Goal: Task Accomplishment & Management: Use online tool/utility

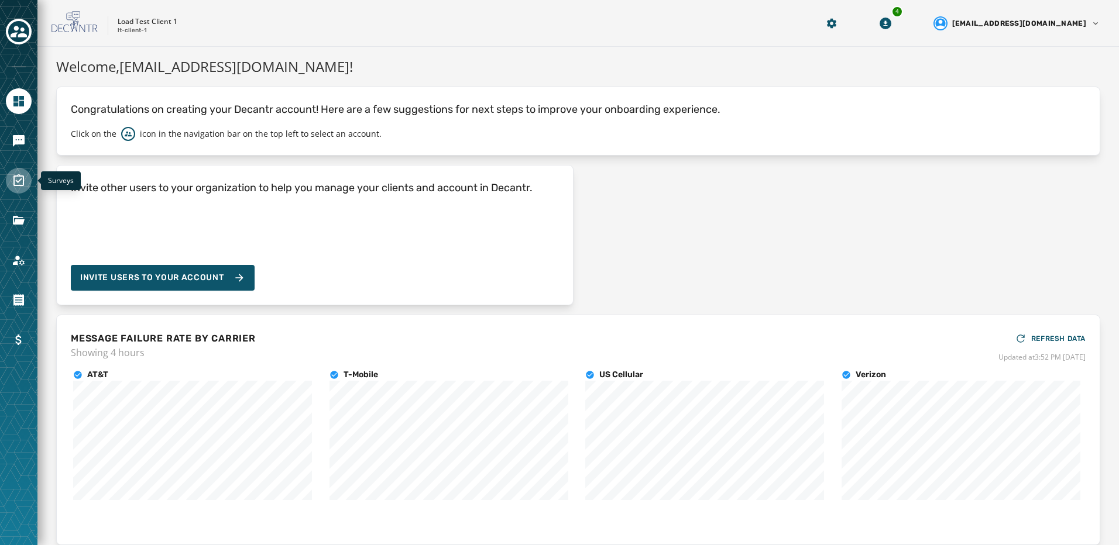
click at [28, 177] on link "Navigate to Surveys" at bounding box center [19, 181] width 26 height 26
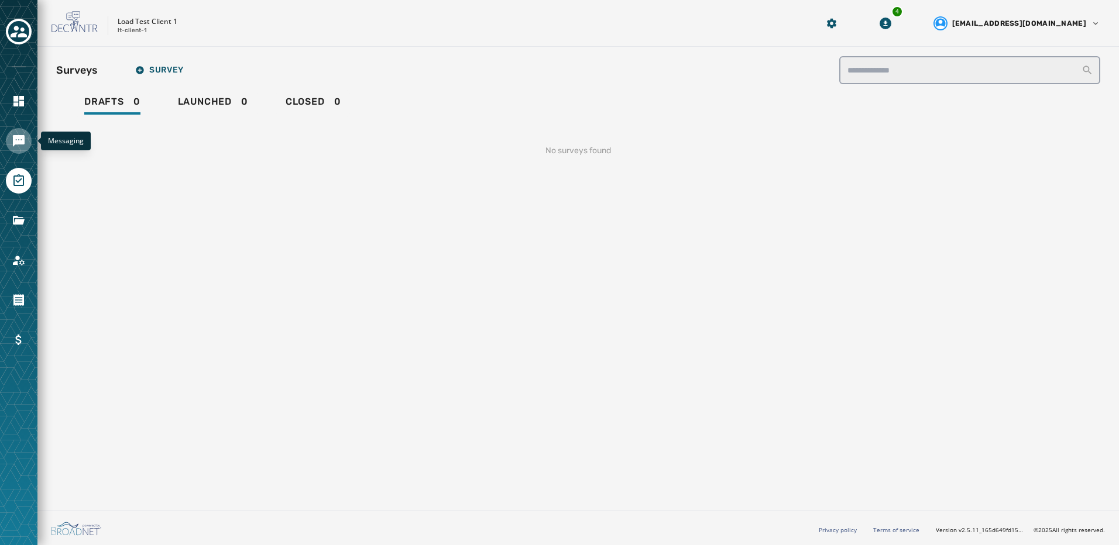
click at [25, 142] on icon "Navigate to Messaging" at bounding box center [19, 141] width 14 height 14
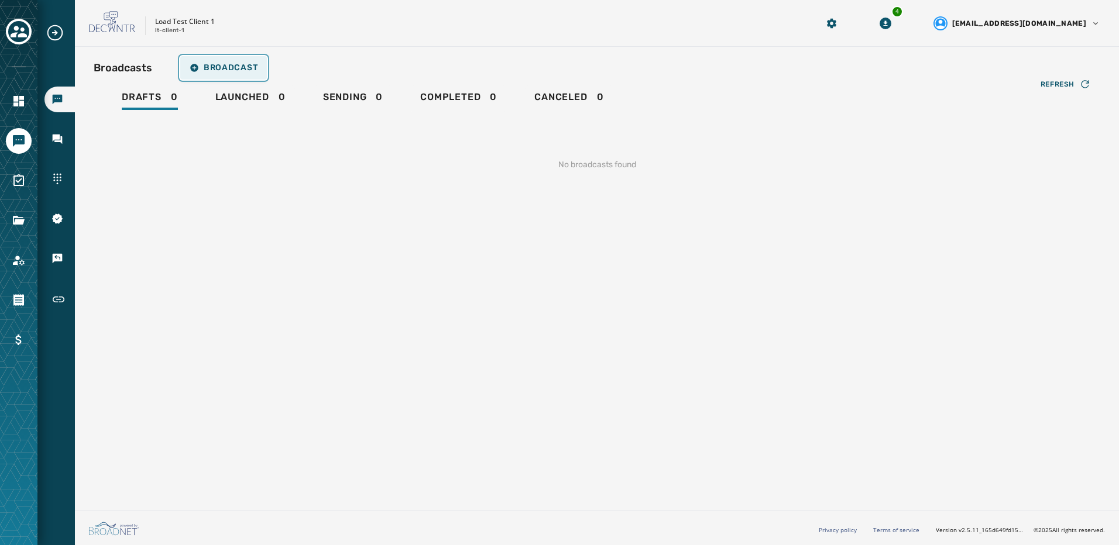
click at [221, 67] on span "Broadcast" at bounding box center [224, 67] width 68 height 9
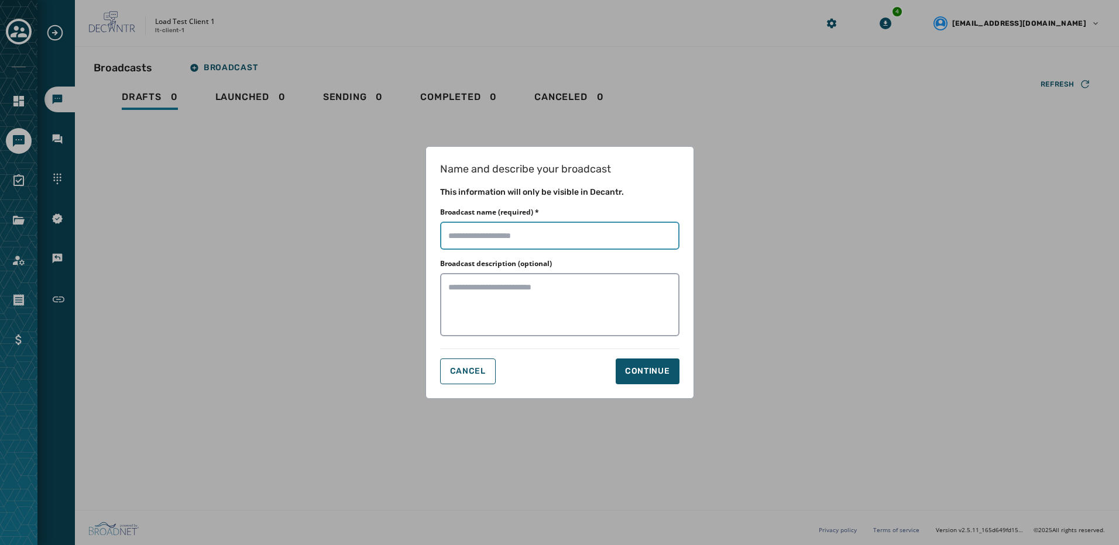
click at [479, 236] on input "Broadcast name (required) *" at bounding box center [559, 236] width 239 height 28
type input "*"
type input "**********"
click at [643, 377] on div "Continue" at bounding box center [647, 372] width 45 height 12
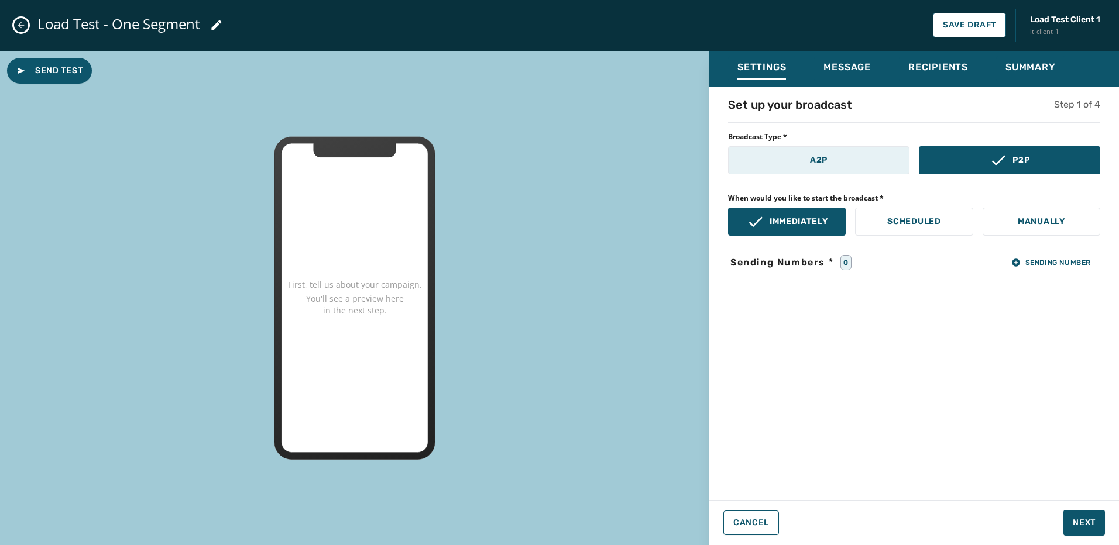
click at [854, 156] on button "A2P" at bounding box center [818, 160] width 181 height 28
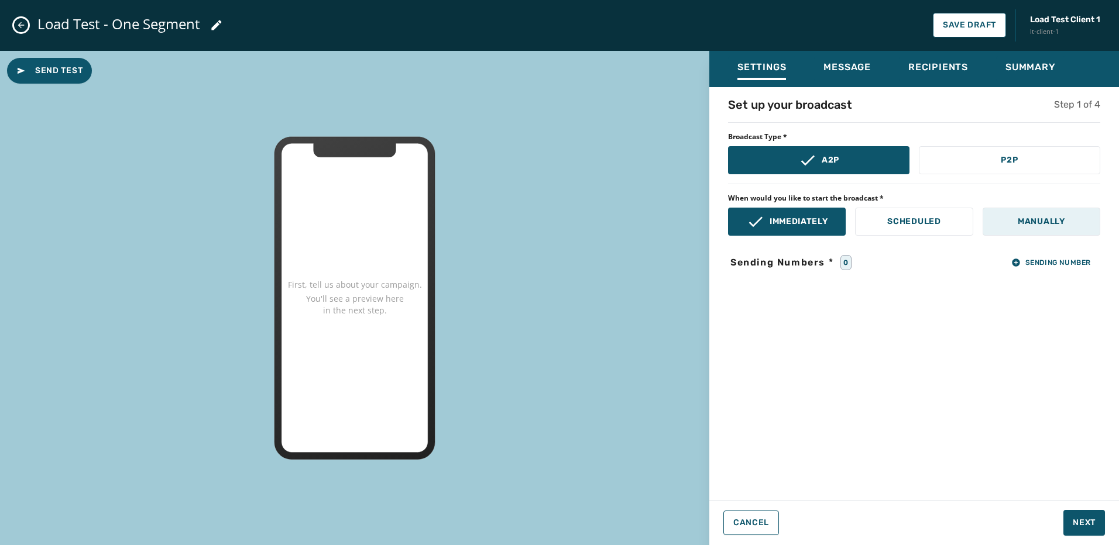
click at [1039, 229] on button "Manually" at bounding box center [1041, 222] width 118 height 28
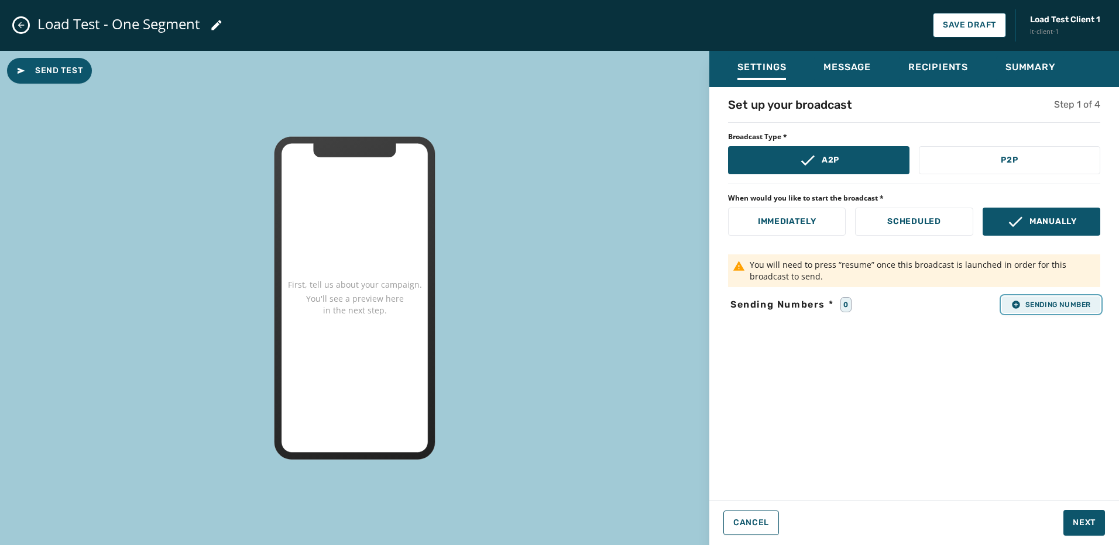
click at [1023, 306] on span "Sending Number" at bounding box center [1051, 304] width 80 height 9
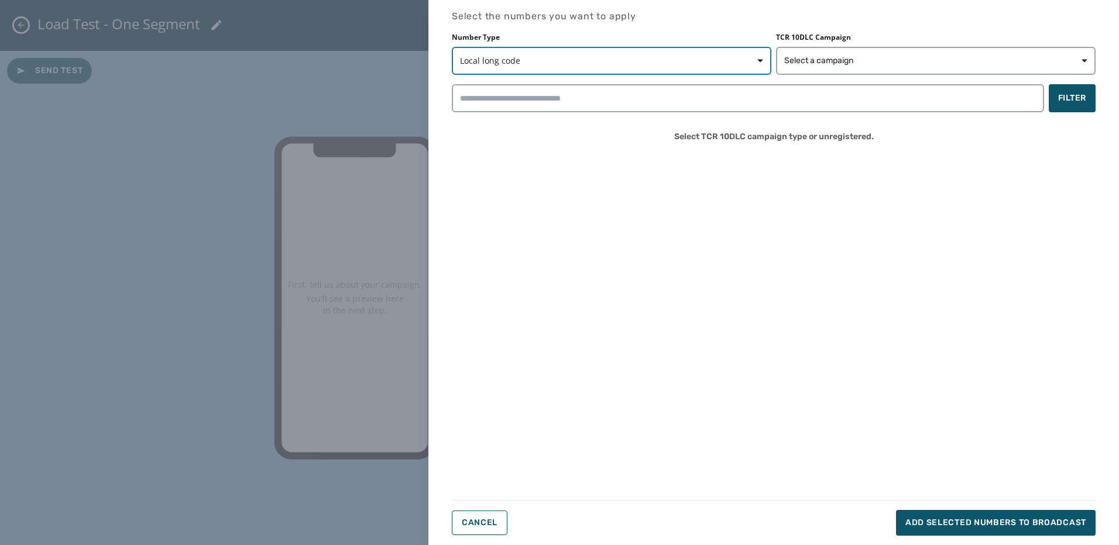
click at [666, 62] on span "Local long code" at bounding box center [611, 61] width 303 height 12
click at [841, 79] on div "Number Type Local long code TCR 10DLC Campaign Select a campaign Filter Select …" at bounding box center [774, 92] width 644 height 119
click at [836, 68] on button "Select a campaign" at bounding box center [935, 61] width 319 height 28
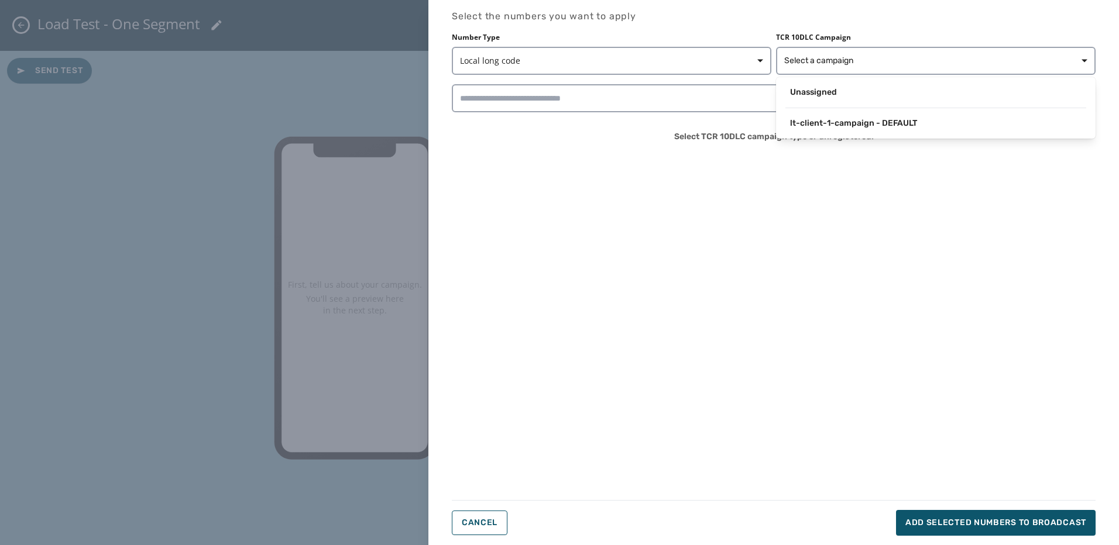
click at [845, 113] on div "lt-client-1-campaign - DEFAULT" at bounding box center [936, 123] width 310 height 21
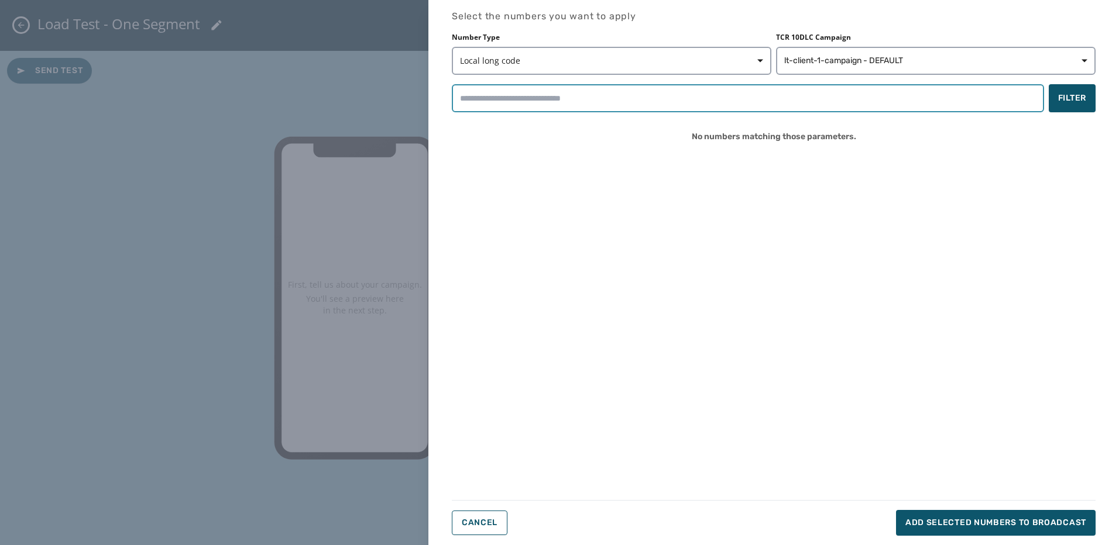
click at [642, 102] on input "search" at bounding box center [748, 98] width 592 height 28
click at [743, 35] on label "Number Type" at bounding box center [611, 37] width 319 height 9
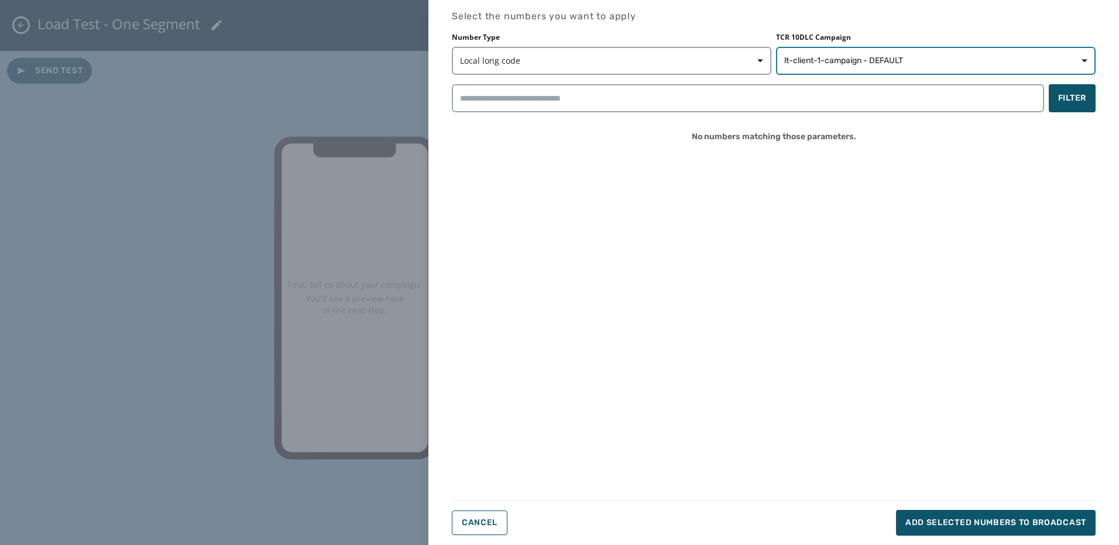
click at [876, 62] on span "lt-client-1-campaign - DEFAULT" at bounding box center [843, 61] width 119 height 12
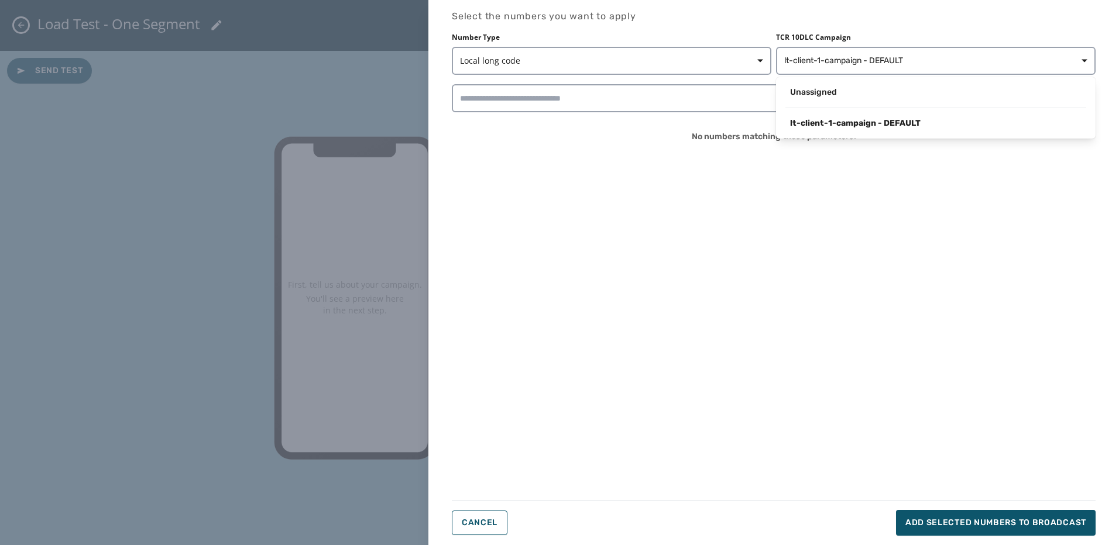
click at [640, 52] on div "Number Type Local long code TCR 10DLC Campaign lt-client-1-campaign - DEFAULT U…" at bounding box center [774, 54] width 644 height 42
click at [960, 507] on div "Select the numbers you want to apply Number Type Local long code TCR 10DLC Camp…" at bounding box center [774, 272] width 644 height 527
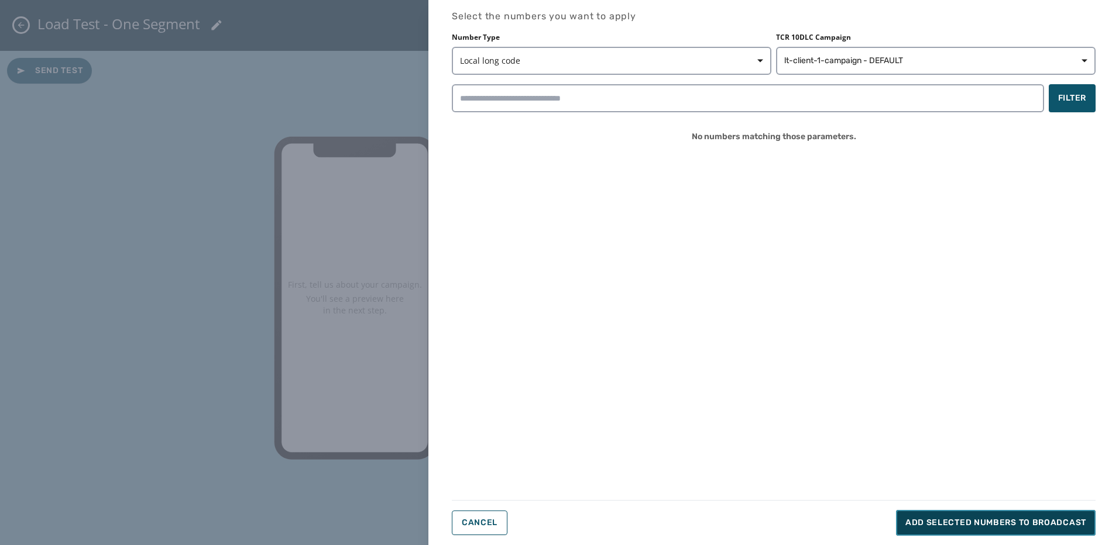
click at [959, 515] on button "Add selected numbers to broadcast" at bounding box center [996, 523] width 200 height 26
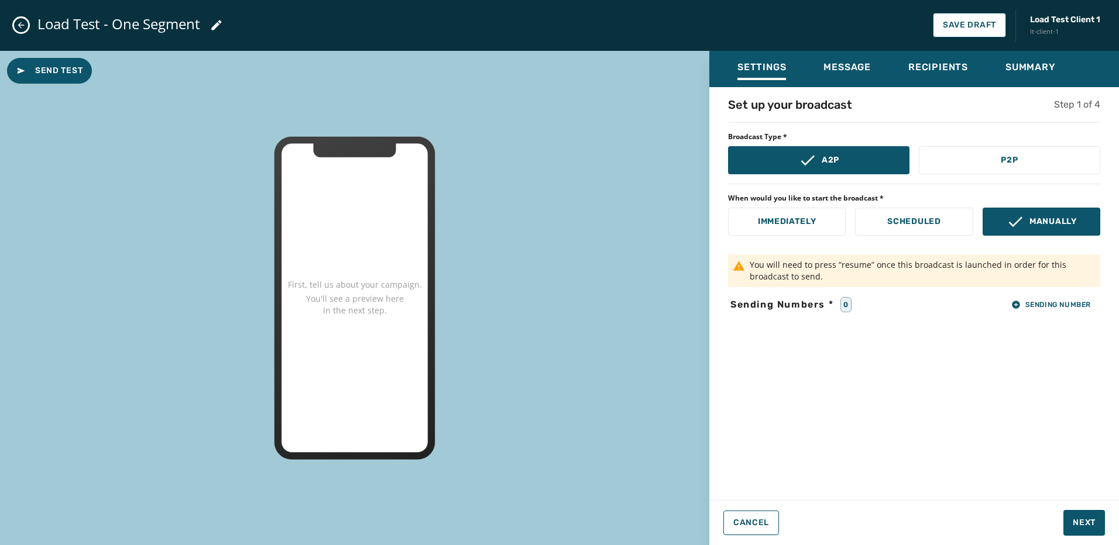
click at [25, 27] on icon "Close admin drawer" at bounding box center [20, 24] width 9 height 9
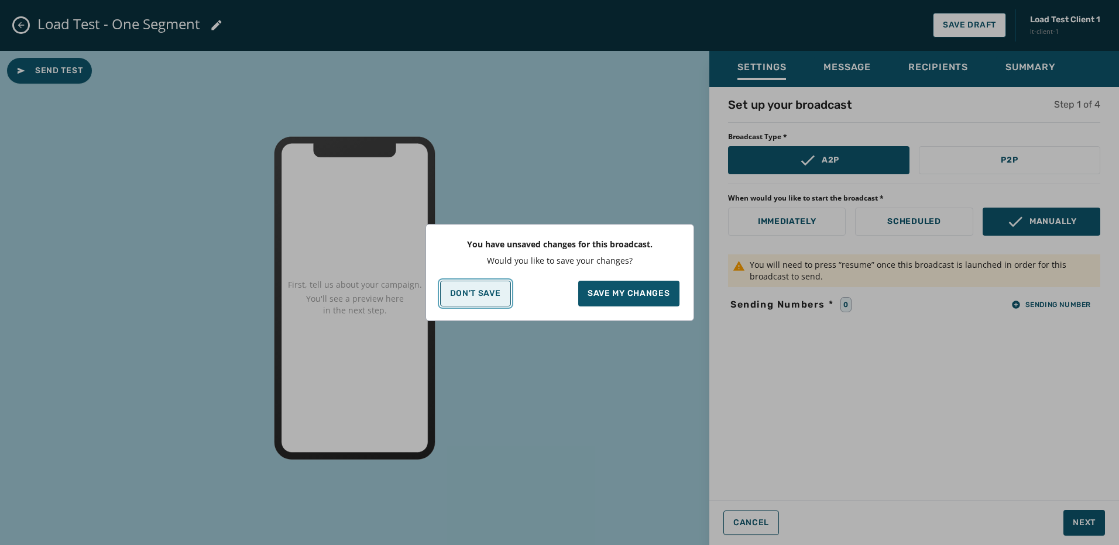
click at [507, 297] on button "Don't Save" at bounding box center [475, 294] width 71 height 26
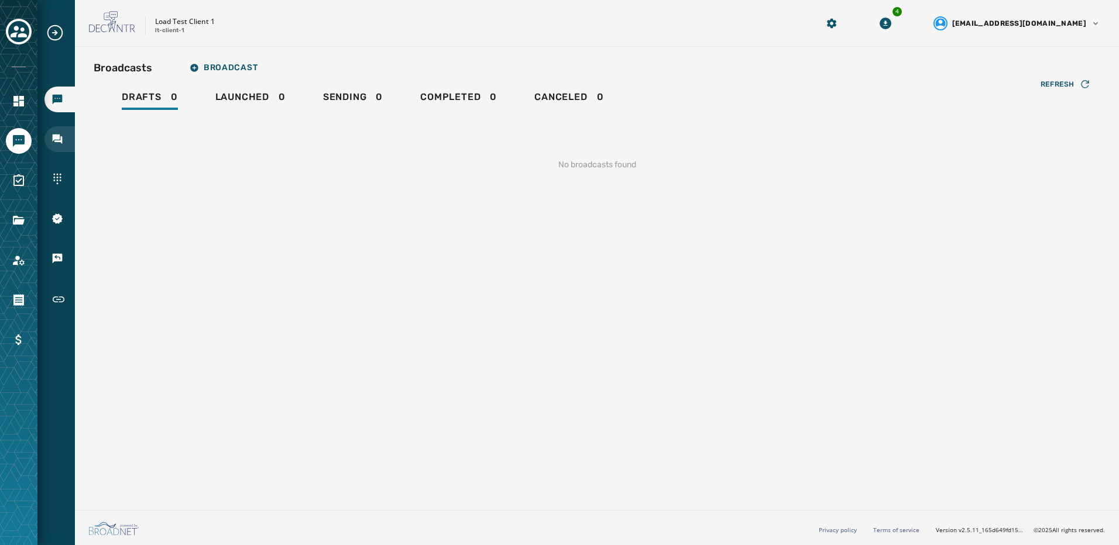
click at [59, 140] on icon "Navigate to Inbox" at bounding box center [57, 139] width 12 height 12
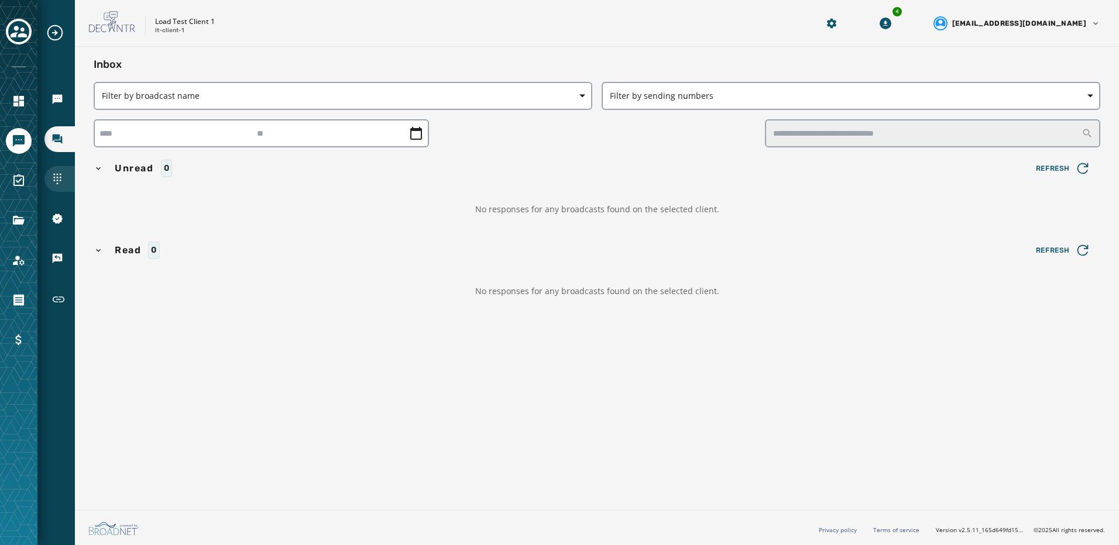
click at [59, 179] on icon "Navigate to Sending Numbers" at bounding box center [57, 179] width 12 height 12
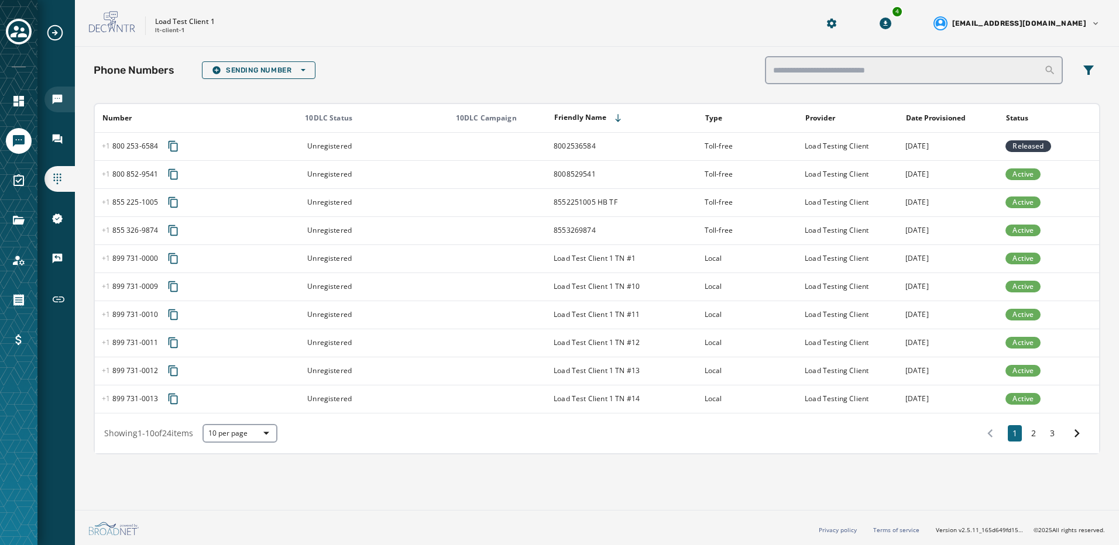
click at [57, 102] on icon "Navigate to Broadcasts" at bounding box center [58, 100] width 10 height 10
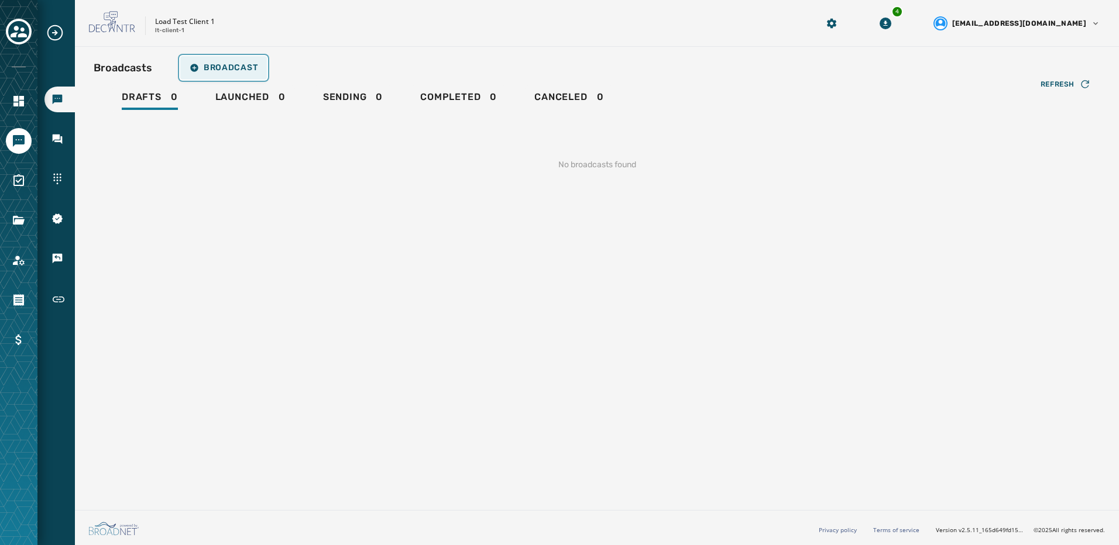
click at [223, 67] on span "Broadcast" at bounding box center [224, 67] width 68 height 9
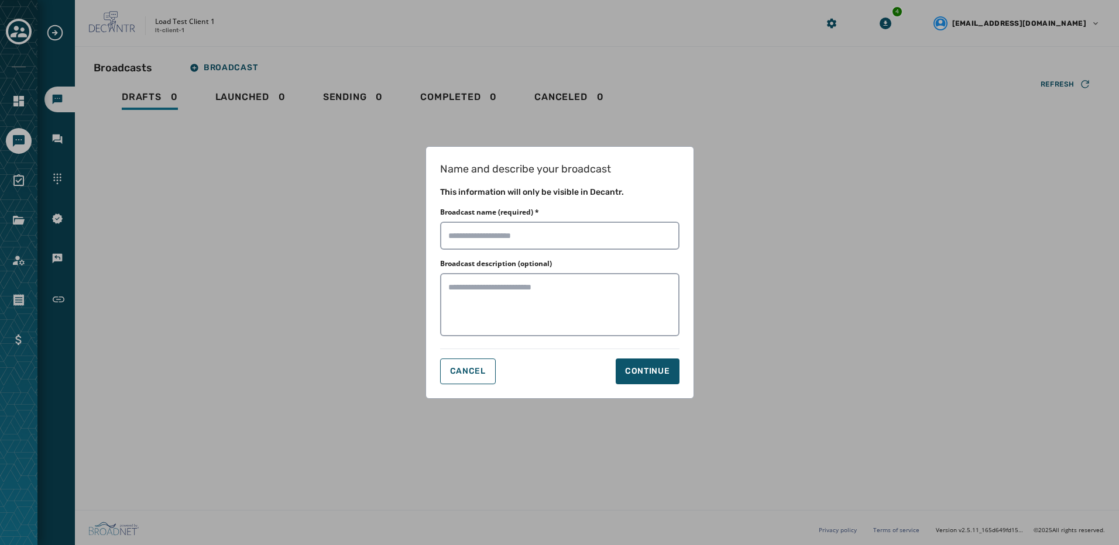
click at [594, 250] on div "Name and describe your broadcast This information will only be visible in Decan…" at bounding box center [559, 272] width 269 height 253
click at [589, 243] on input "Broadcast name (required) *" at bounding box center [559, 236] width 239 height 28
type input "**********"
click at [627, 368] on div "Continue" at bounding box center [647, 372] width 45 height 12
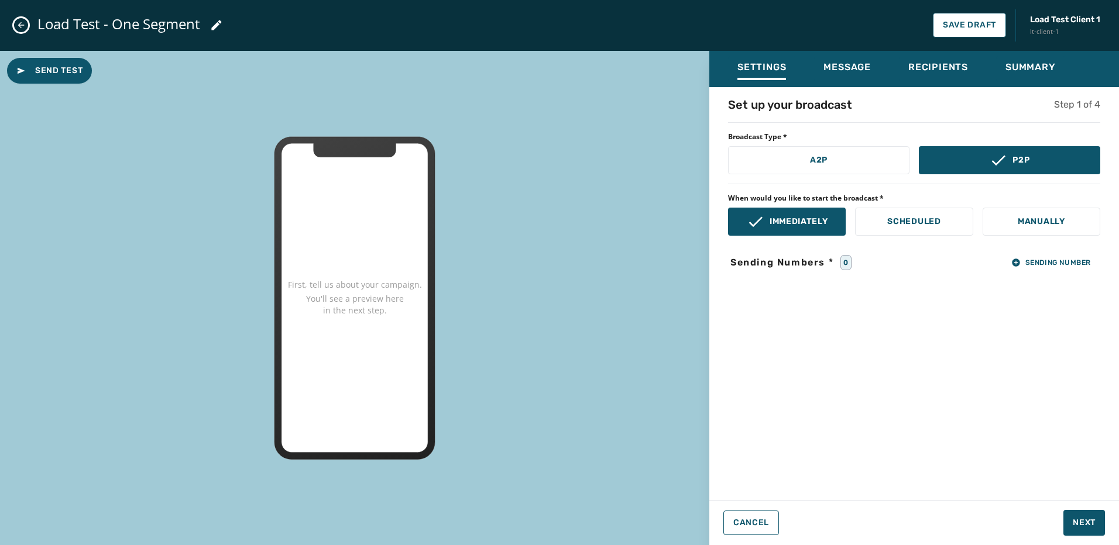
drag, startPoint x: 822, startPoint y: 166, endPoint x: 906, endPoint y: 184, distance: 86.1
click at [823, 166] on button "A2P" at bounding box center [818, 160] width 181 height 28
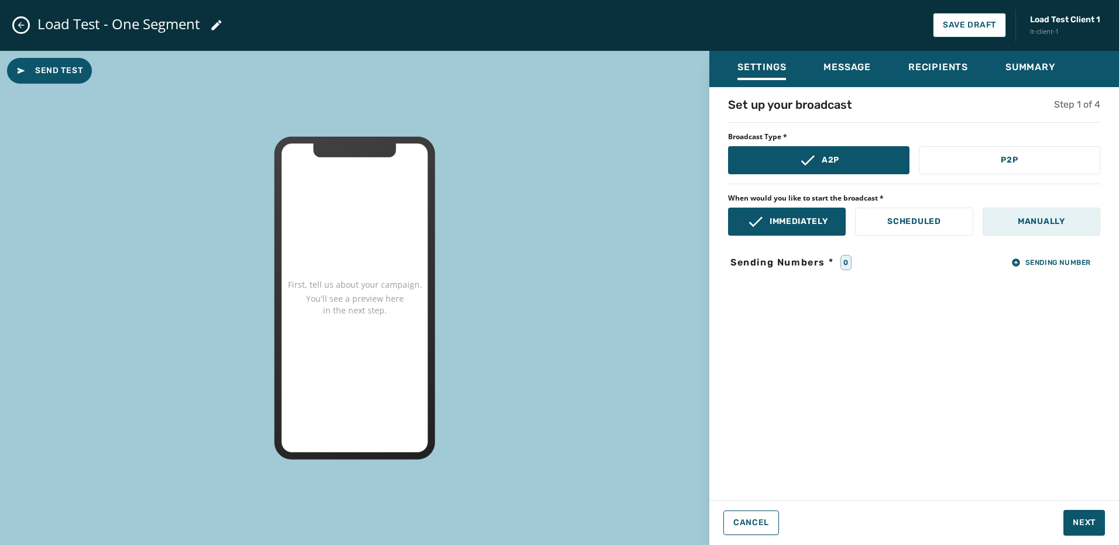
click at [1018, 219] on p "Manually" at bounding box center [1041, 222] width 47 height 12
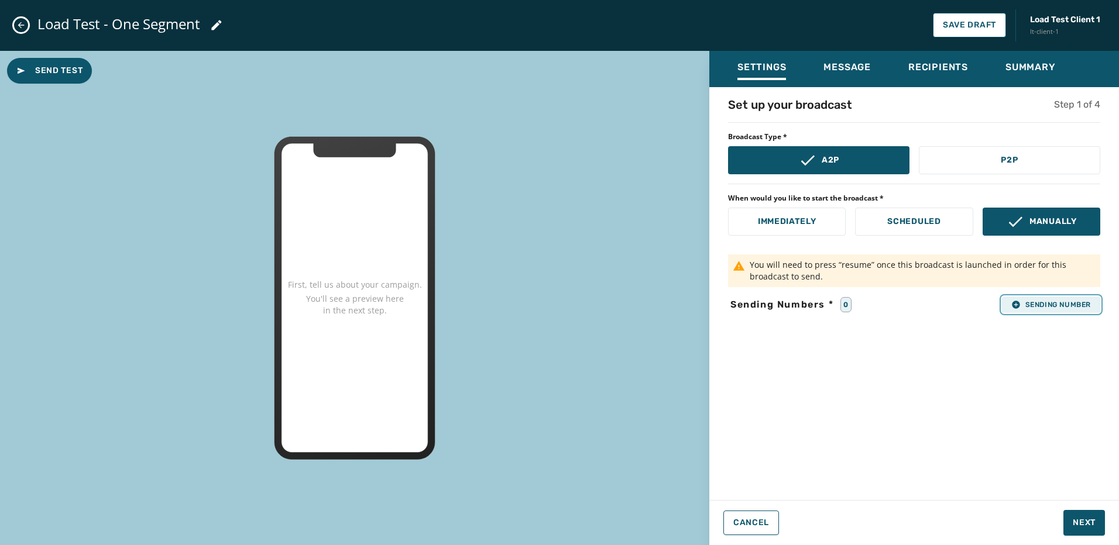
click at [1035, 302] on span "Sending Number" at bounding box center [1051, 304] width 80 height 9
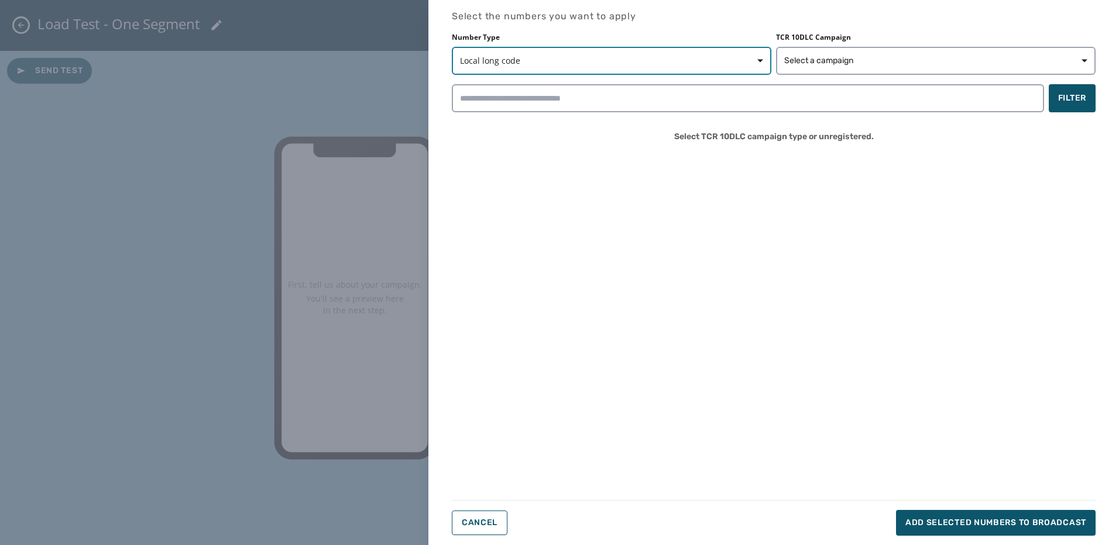
click at [752, 60] on span "button" at bounding box center [756, 60] width 28 height 23
click at [815, 53] on button "Select a campaign" at bounding box center [935, 61] width 319 height 28
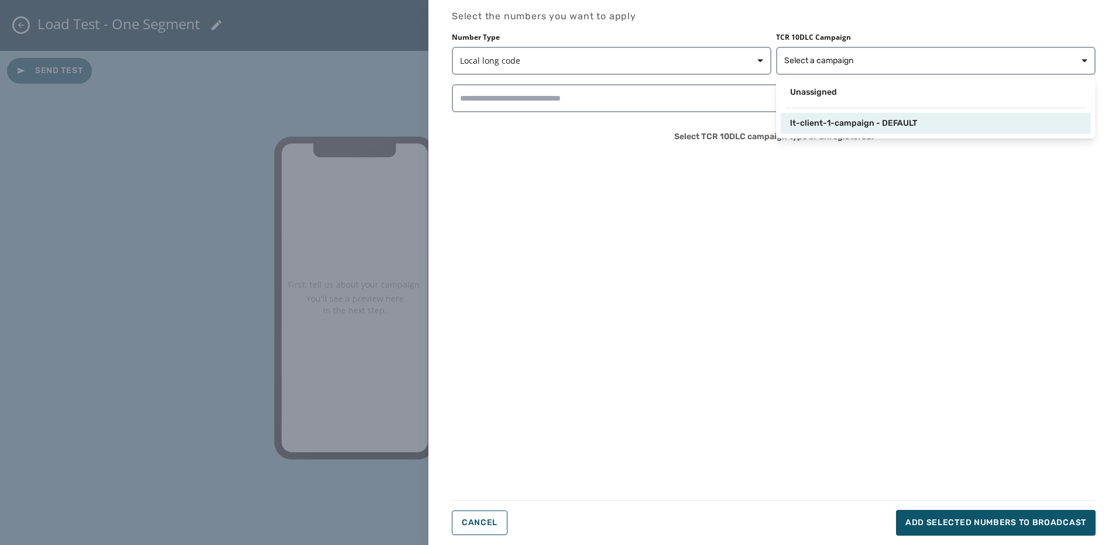
click at [817, 123] on span "lt-client-1-campaign - DEFAULT" at bounding box center [853, 124] width 127 height 12
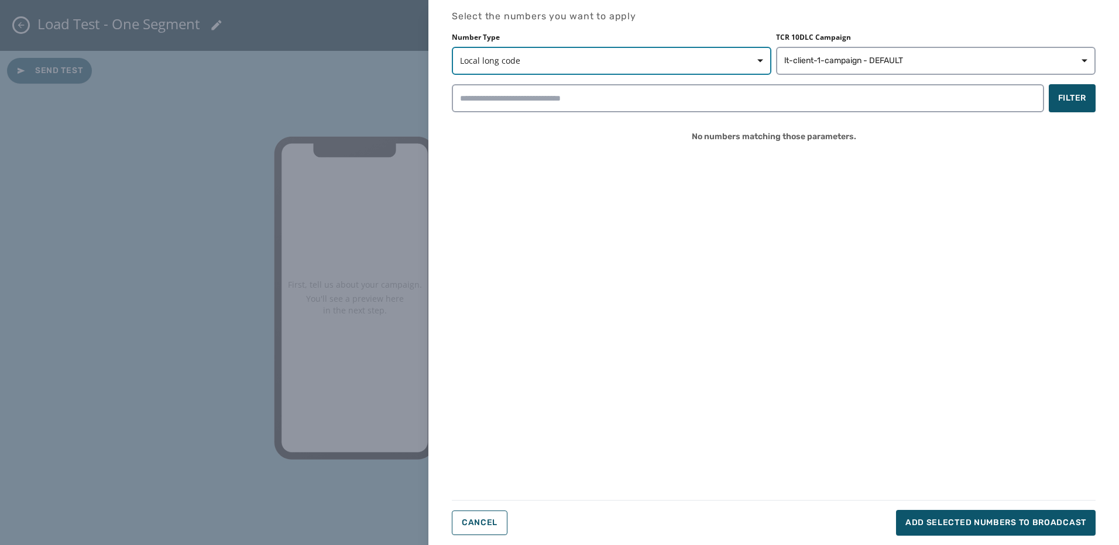
click at [686, 62] on span "Local long code" at bounding box center [611, 61] width 303 height 12
click at [513, 102] on div "Short code" at bounding box center [497, 108] width 91 height 21
click at [747, 58] on span "button" at bounding box center [756, 60] width 28 height 23
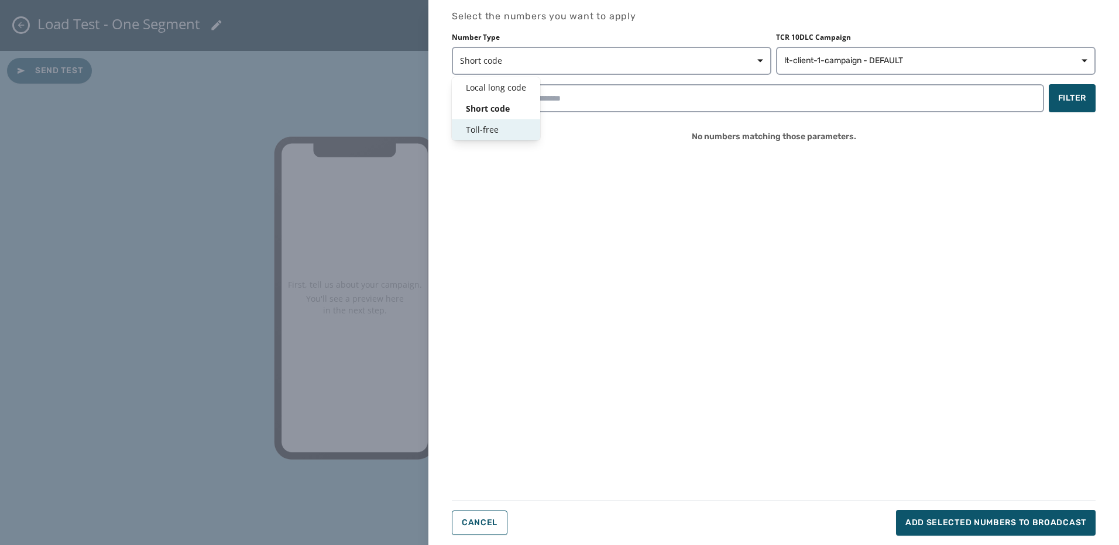
click at [489, 125] on span "Toll-free" at bounding box center [496, 130] width 60 height 12
click at [613, 163] on div "Select the numbers you want to apply Number Type Toll-free TCR 10DLC Campaign l…" at bounding box center [774, 272] width 644 height 527
drag, startPoint x: 171, startPoint y: 110, endPoint x: 151, endPoint y: 103, distance: 21.1
click at [171, 110] on div "Select the numbers you want to apply Number Type Toll-free TCR 10DLC Campaign l…" at bounding box center [559, 272] width 1119 height 545
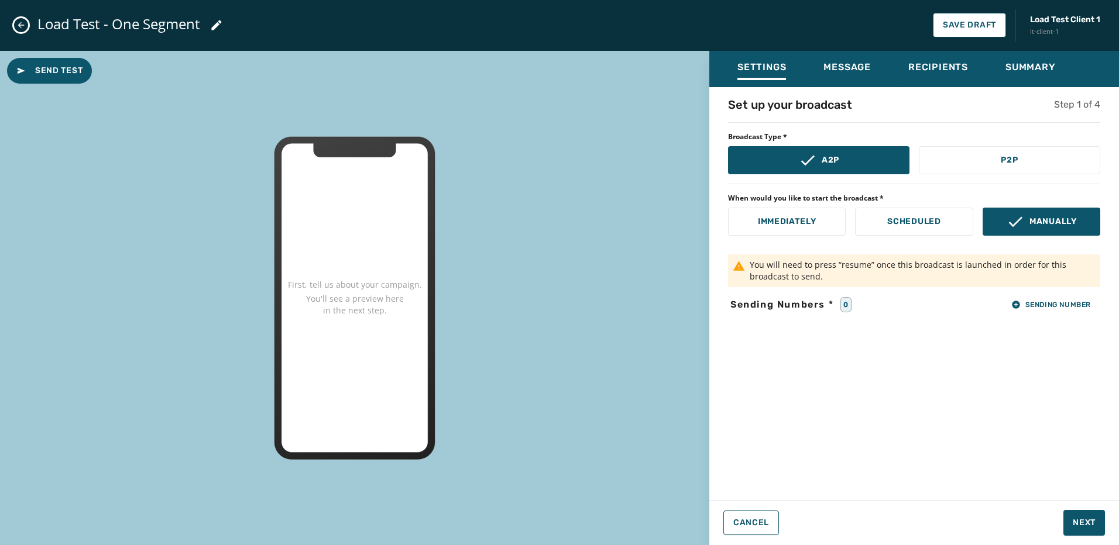
click at [22, 22] on icon "Close admin drawer" at bounding box center [20, 24] width 9 height 9
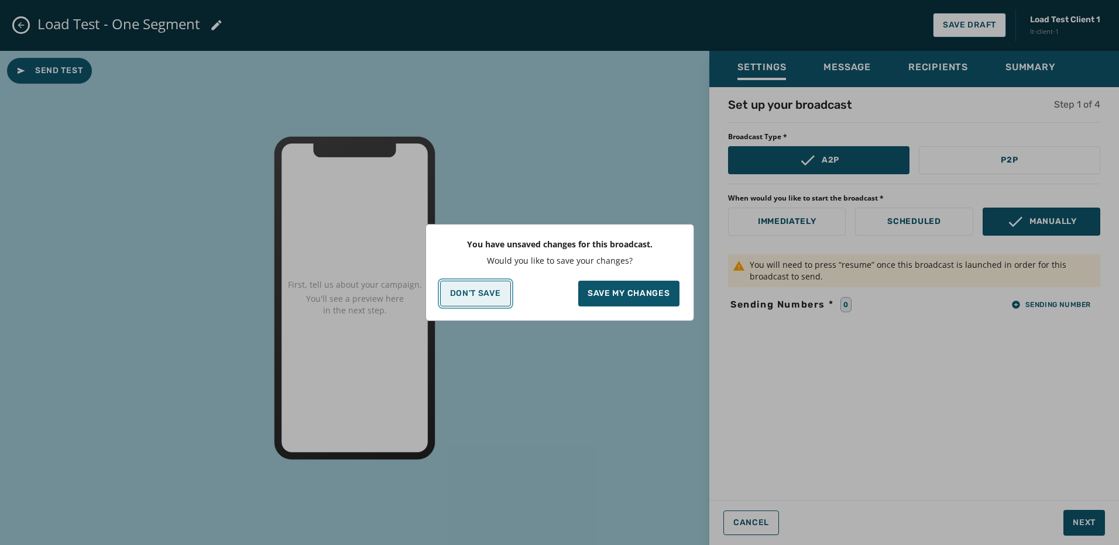
click at [475, 294] on p "Don't Save" at bounding box center [475, 293] width 51 height 9
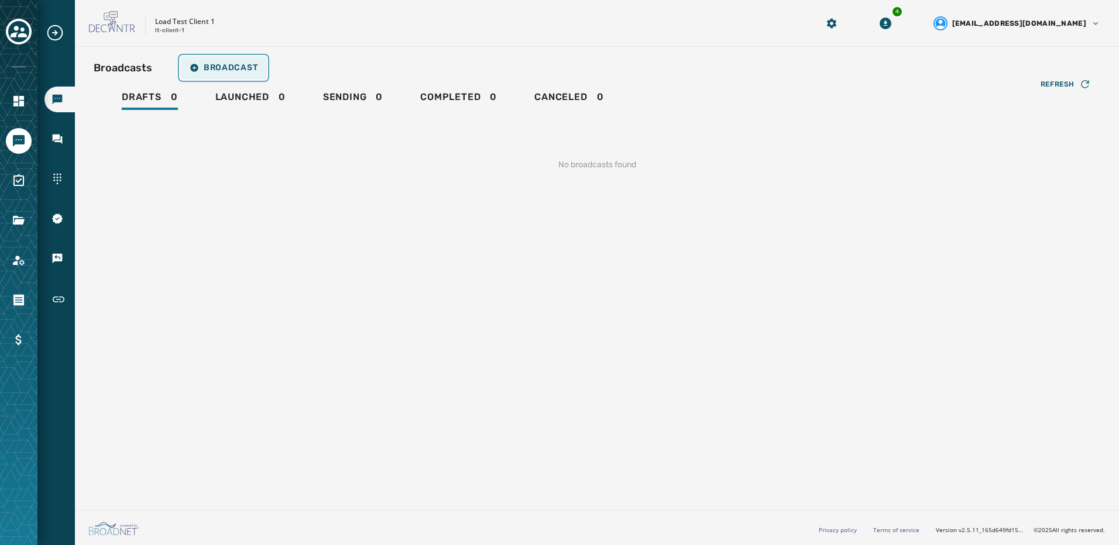
click at [206, 72] on span "Broadcast" at bounding box center [224, 67] width 68 height 9
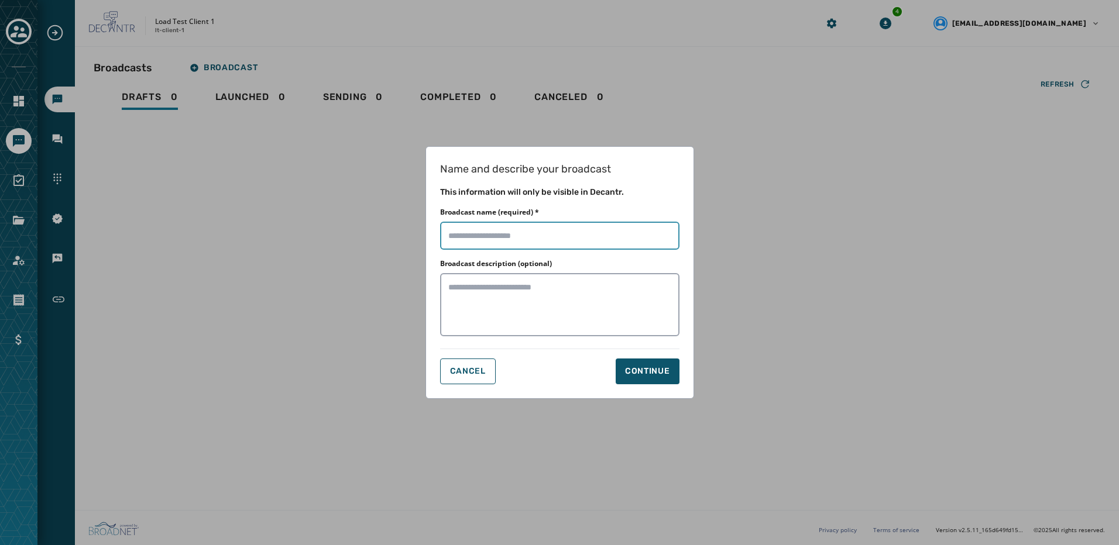
click at [551, 241] on input "Broadcast name (required) *" at bounding box center [559, 236] width 239 height 28
type input "**********"
click at [663, 375] on div "Continue" at bounding box center [647, 372] width 45 height 12
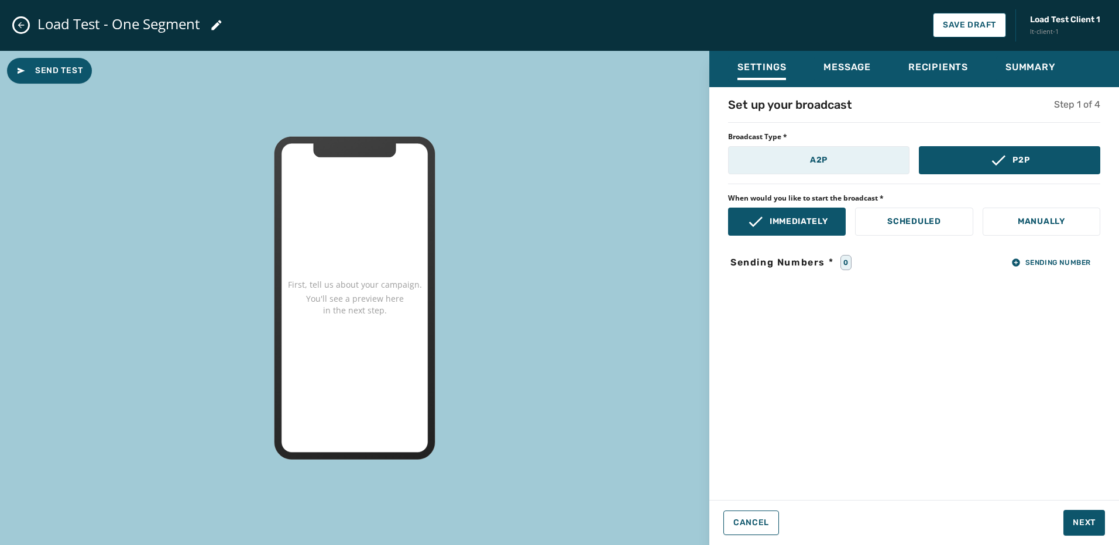
click at [770, 163] on button "A2P" at bounding box center [818, 160] width 181 height 28
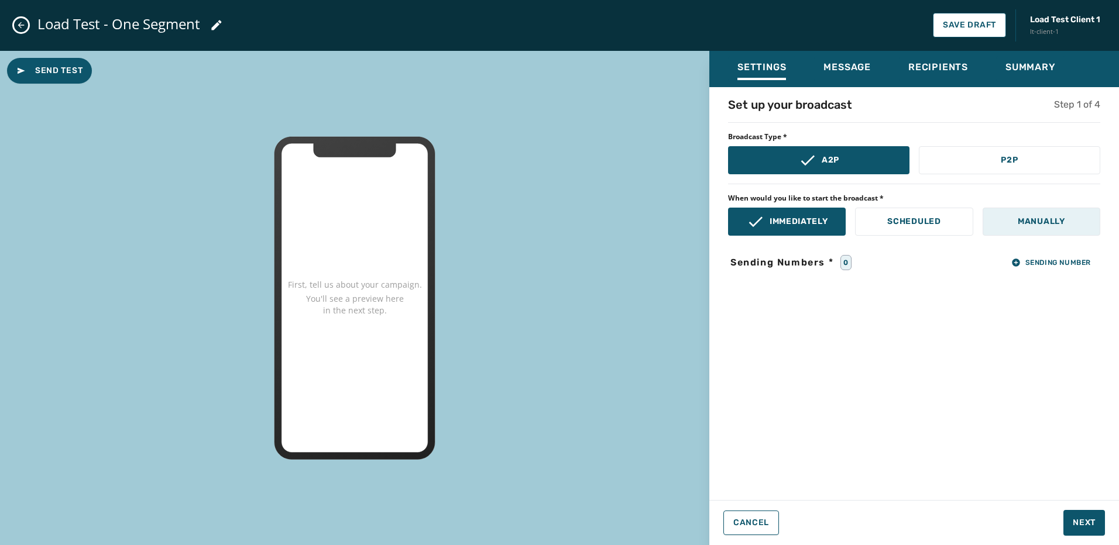
click at [999, 215] on button "Manually" at bounding box center [1041, 222] width 118 height 28
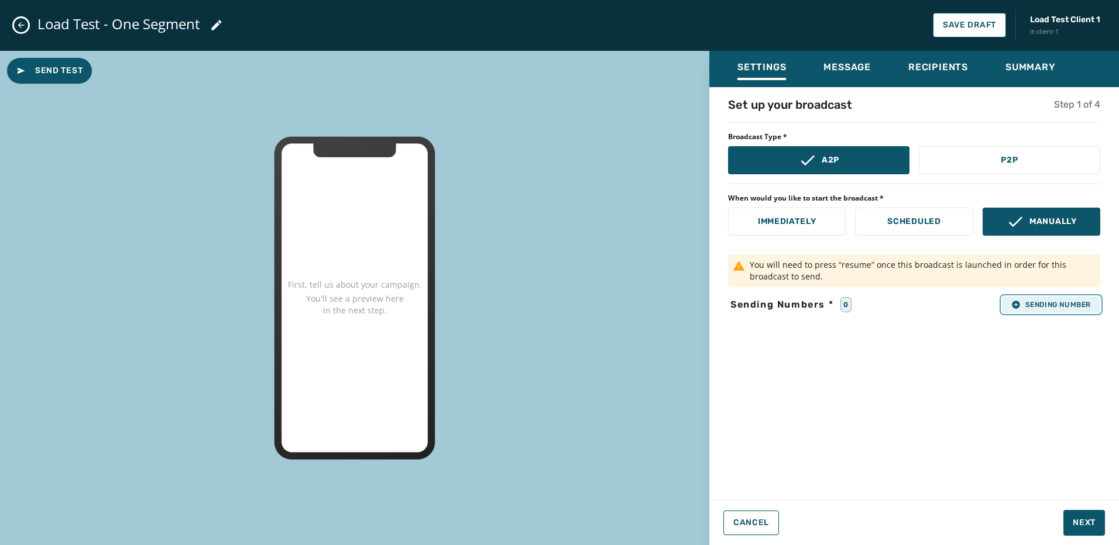
click at [1052, 302] on span "Sending Number" at bounding box center [1051, 304] width 80 height 9
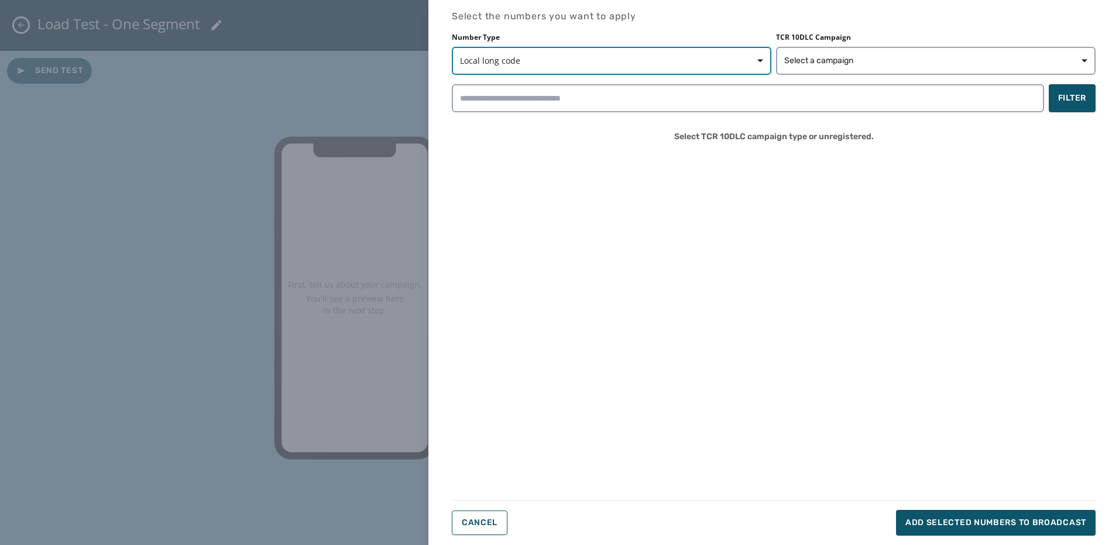
click at [616, 60] on span "Local long code" at bounding box center [611, 61] width 303 height 12
click at [844, 71] on button "Select a campaign" at bounding box center [935, 61] width 319 height 28
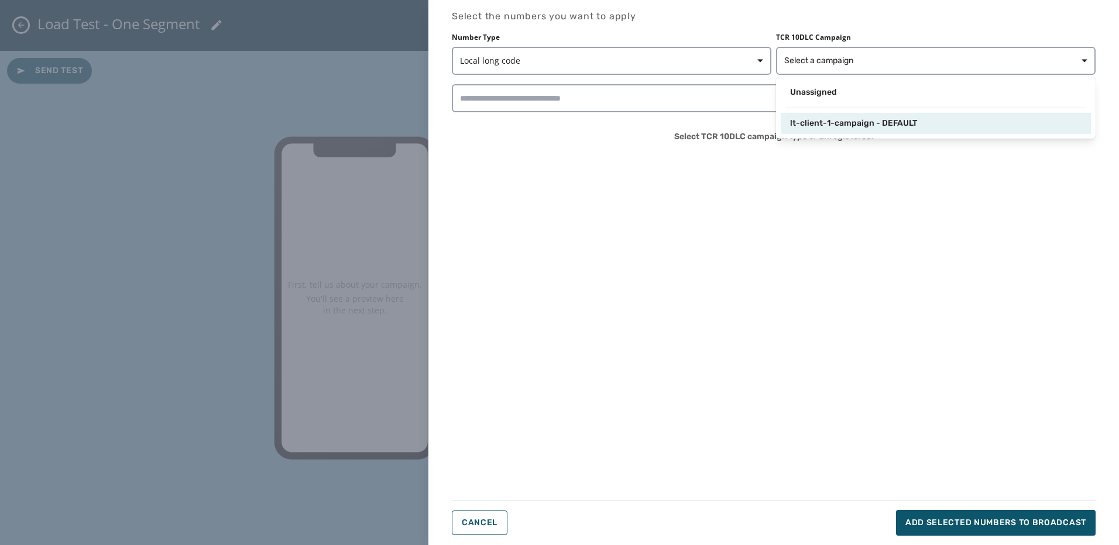
click at [832, 127] on span "lt-client-1-campaign - DEFAULT" at bounding box center [853, 124] width 127 height 12
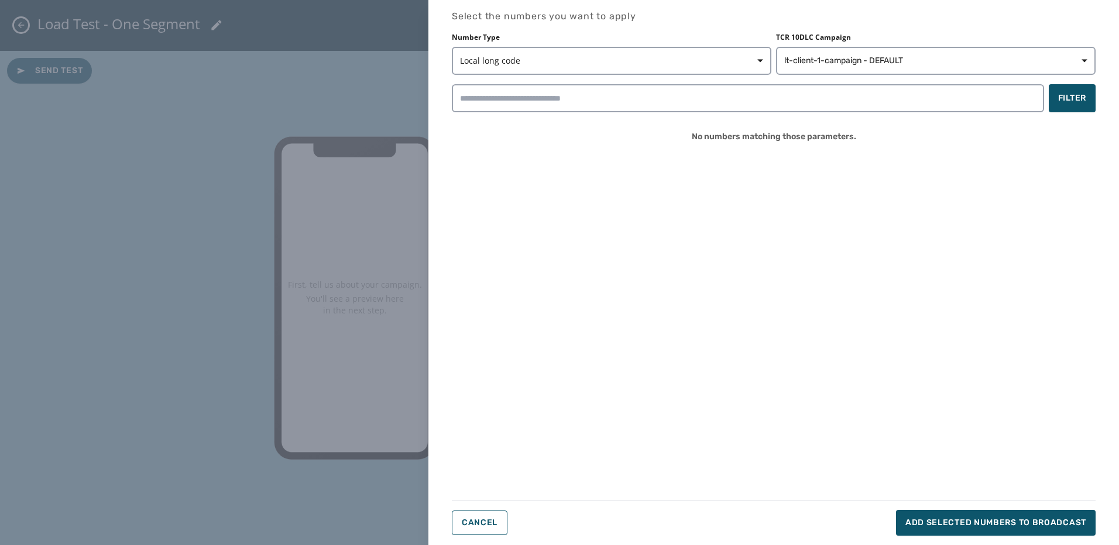
click at [278, 84] on div "Select the numbers you want to apply Number Type Local long code TCR 10DLC Camp…" at bounding box center [559, 272] width 1119 height 545
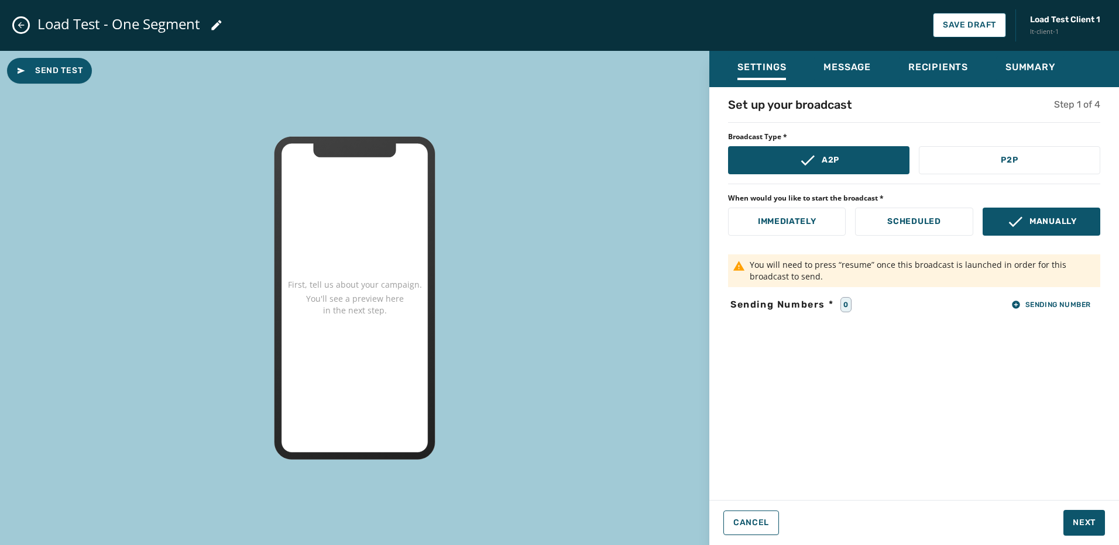
click at [24, 22] on icon "Close admin drawer" at bounding box center [20, 24] width 9 height 9
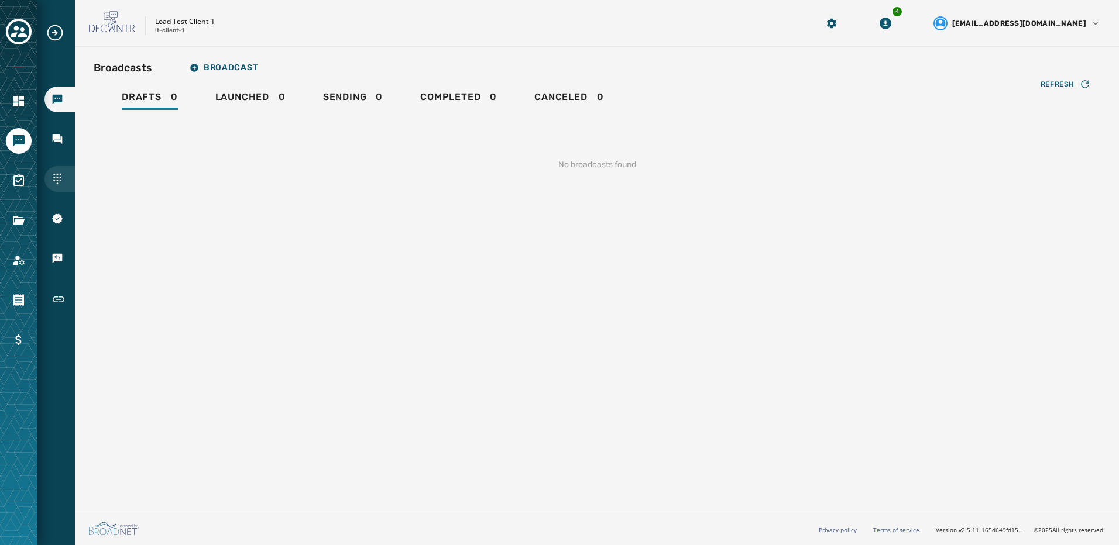
click at [61, 178] on icon "Navigate to Sending Numbers" at bounding box center [57, 179] width 12 height 12
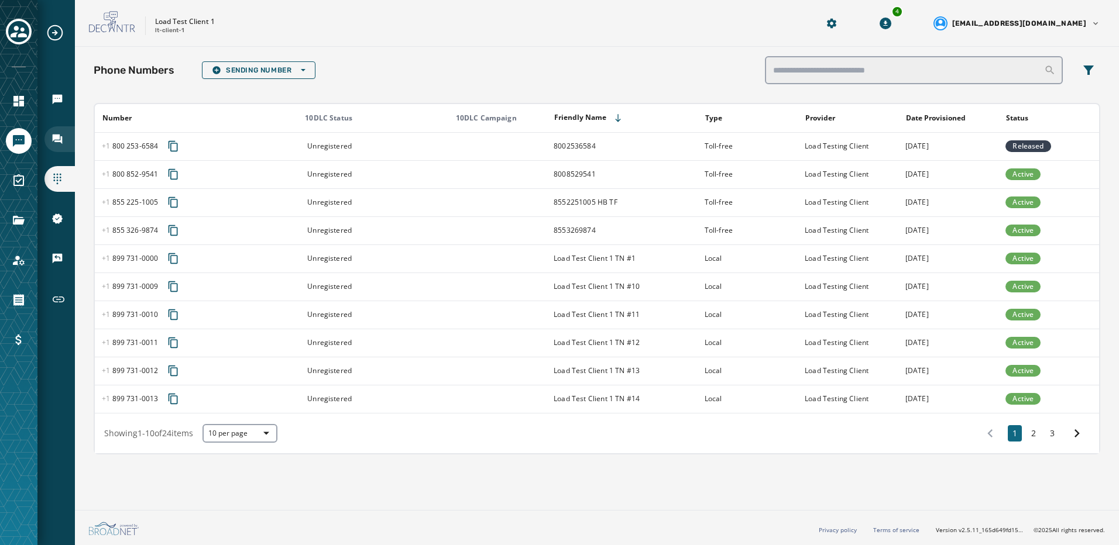
click at [50, 132] on div "Inbox" at bounding box center [59, 139] width 30 height 26
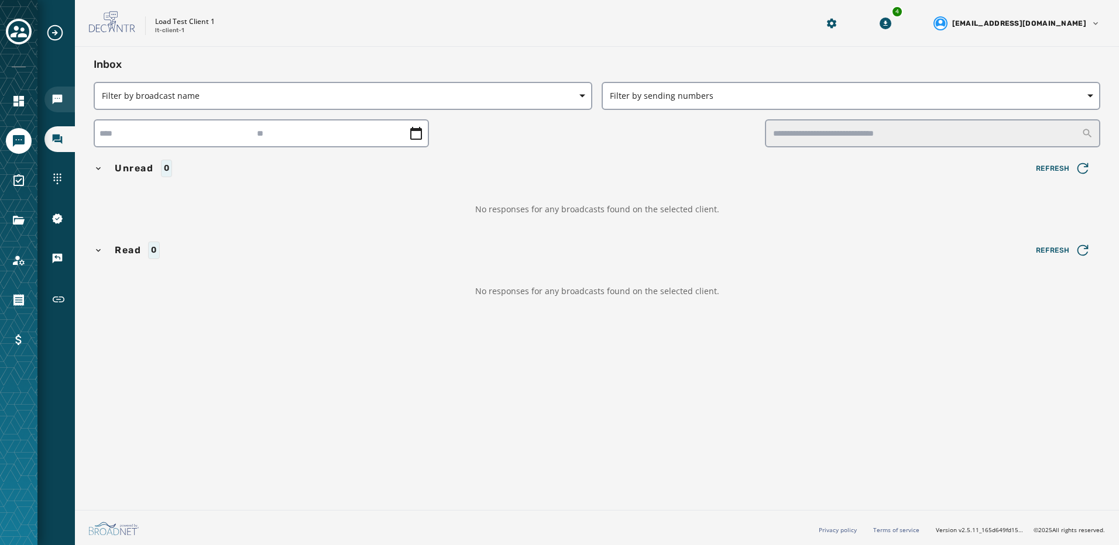
click at [67, 100] on div "Broadcasts" at bounding box center [59, 100] width 30 height 26
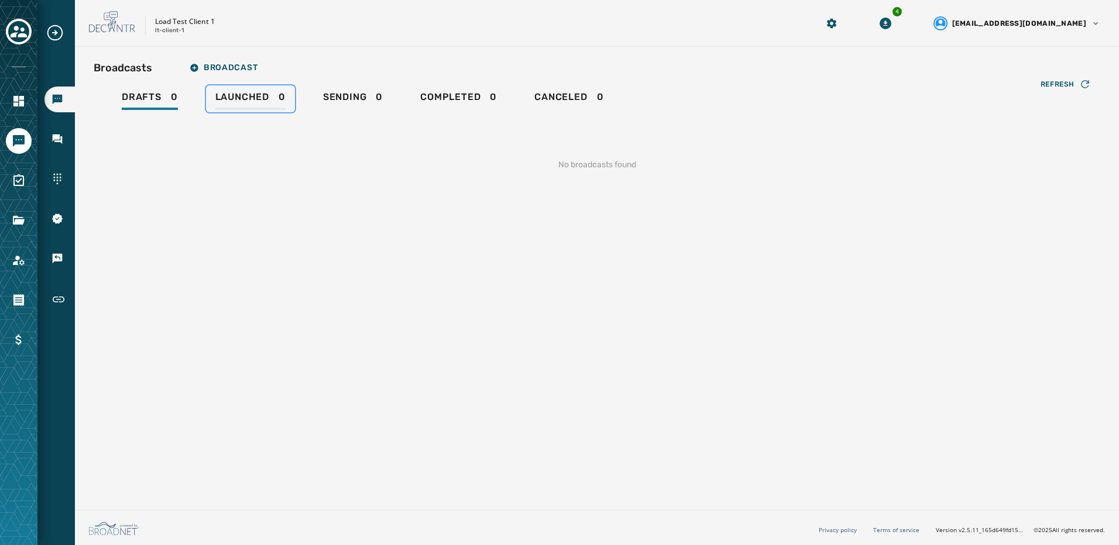
click at [231, 100] on span "Launched" at bounding box center [242, 97] width 54 height 12
click at [188, 75] on button "Broadcast" at bounding box center [223, 67] width 87 height 23
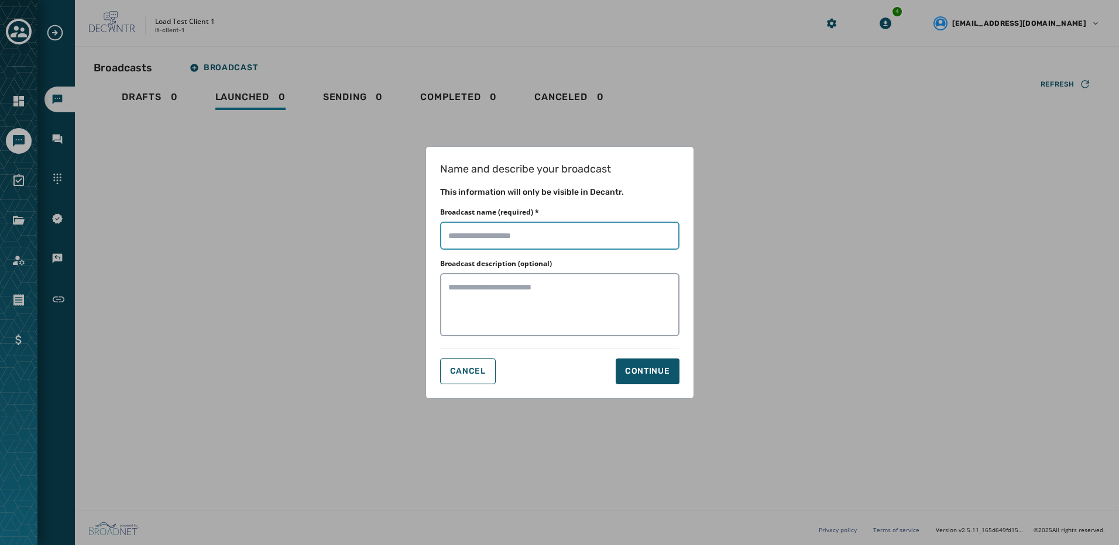
click at [587, 239] on input "Broadcast name (required) *" at bounding box center [559, 236] width 239 height 28
type input "**********"
click at [647, 386] on div "Name and describe your broadcast This information will only be visible in Decan…" at bounding box center [559, 272] width 269 height 253
click at [641, 375] on div "Continue" at bounding box center [647, 372] width 45 height 12
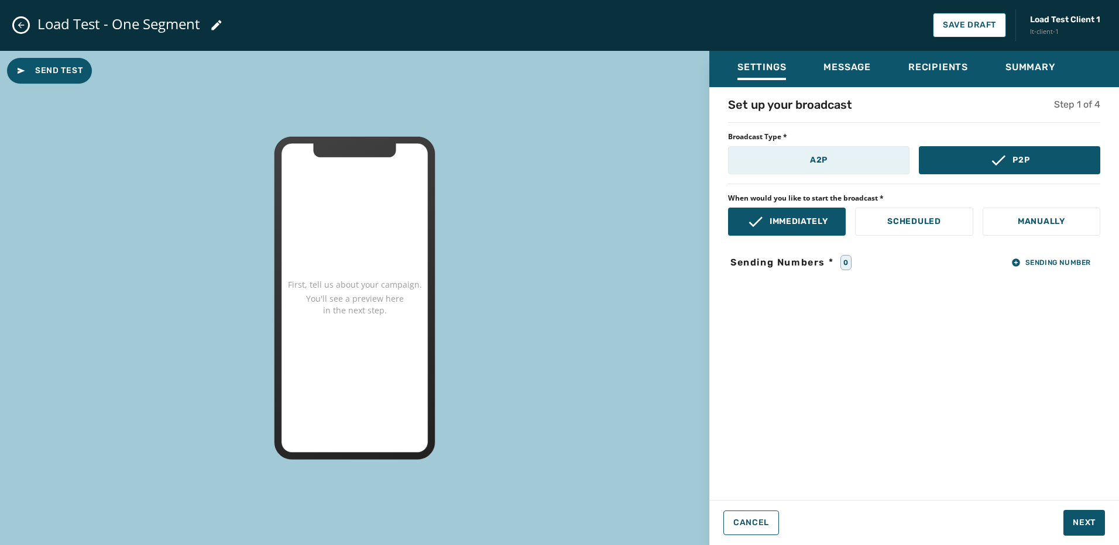
click at [834, 168] on button "A2P" at bounding box center [818, 160] width 181 height 28
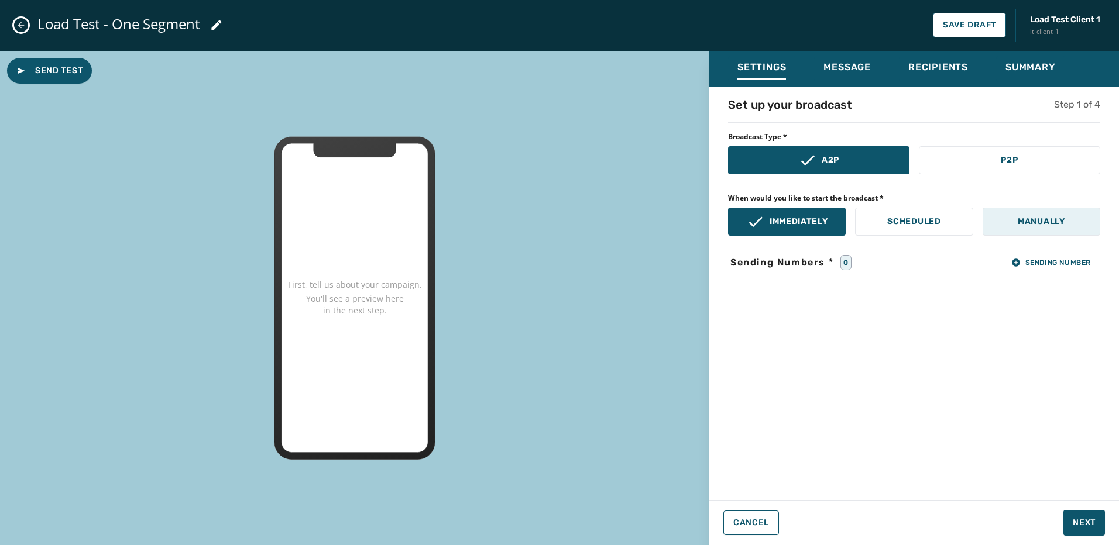
click at [1007, 217] on button "Manually" at bounding box center [1041, 222] width 118 height 28
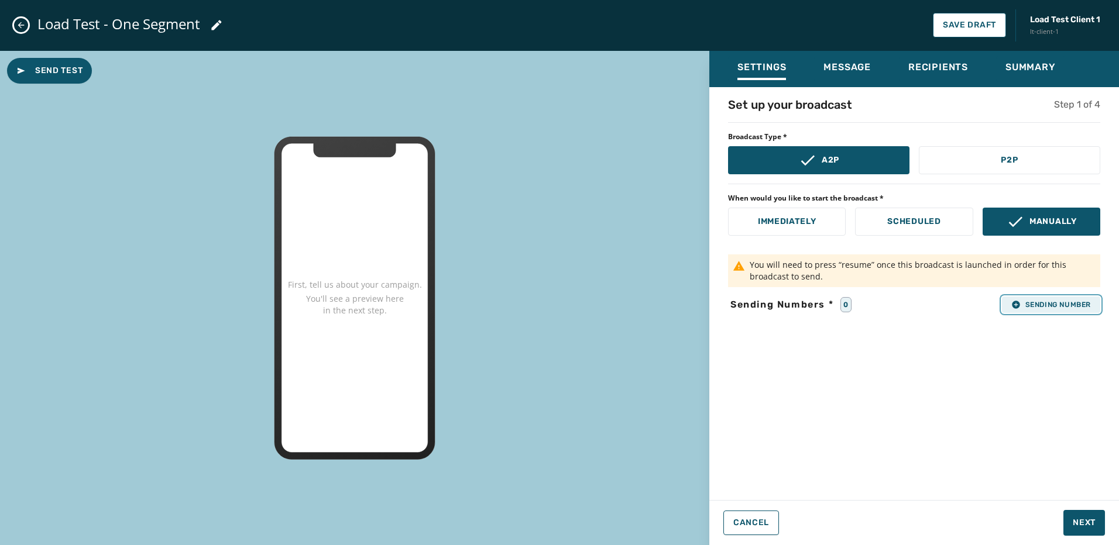
click at [1019, 305] on icon "button" at bounding box center [1015, 304] width 9 height 9
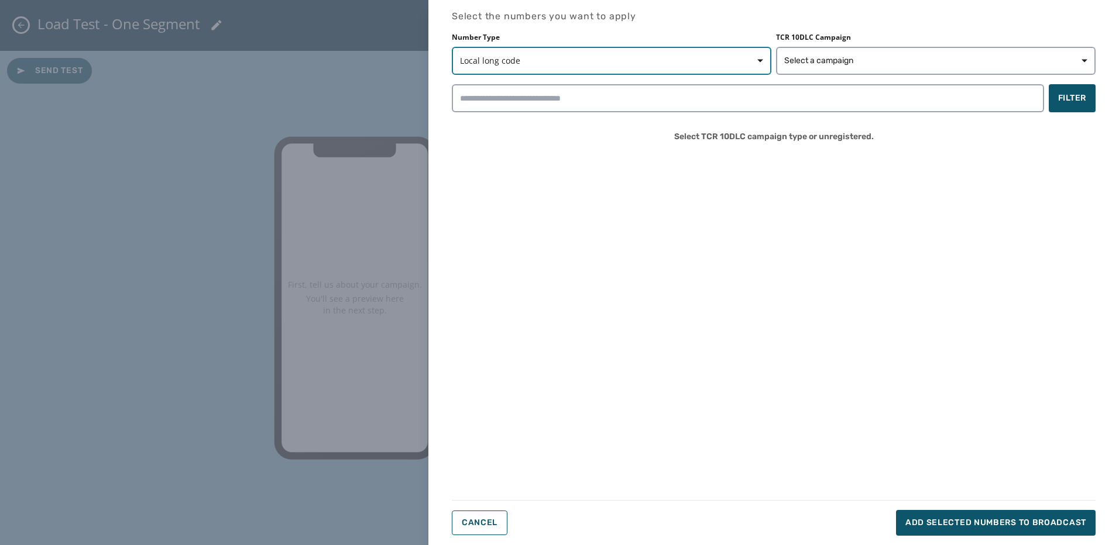
click at [504, 57] on span "Local long code" at bounding box center [611, 61] width 303 height 12
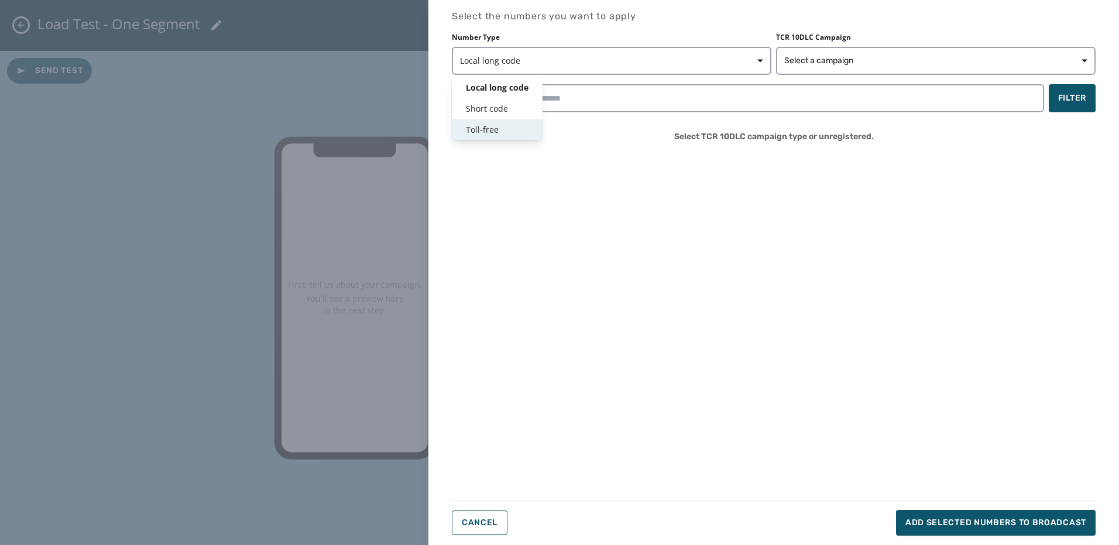
drag, startPoint x: 508, startPoint y: 74, endPoint x: 509, endPoint y: 130, distance: 55.6
click at [509, 130] on div "Local long code Short code Toll-free" at bounding box center [497, 108] width 91 height 63
click at [508, 130] on span "Toll-free" at bounding box center [497, 130] width 63 height 12
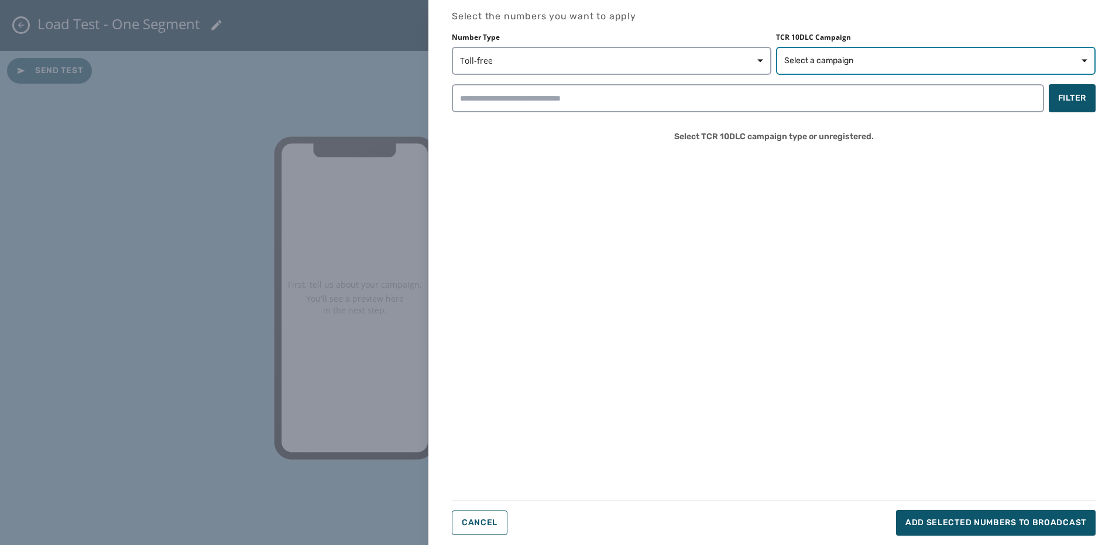
click at [835, 54] on button "Select a campaign" at bounding box center [935, 61] width 319 height 28
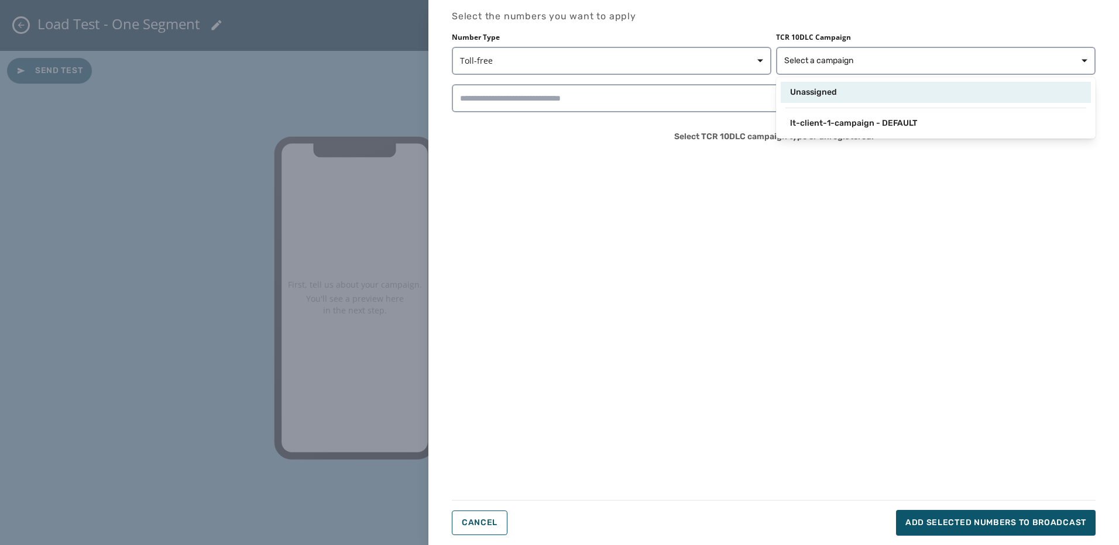
click at [825, 87] on span "Unassigned" at bounding box center [813, 93] width 47 height 12
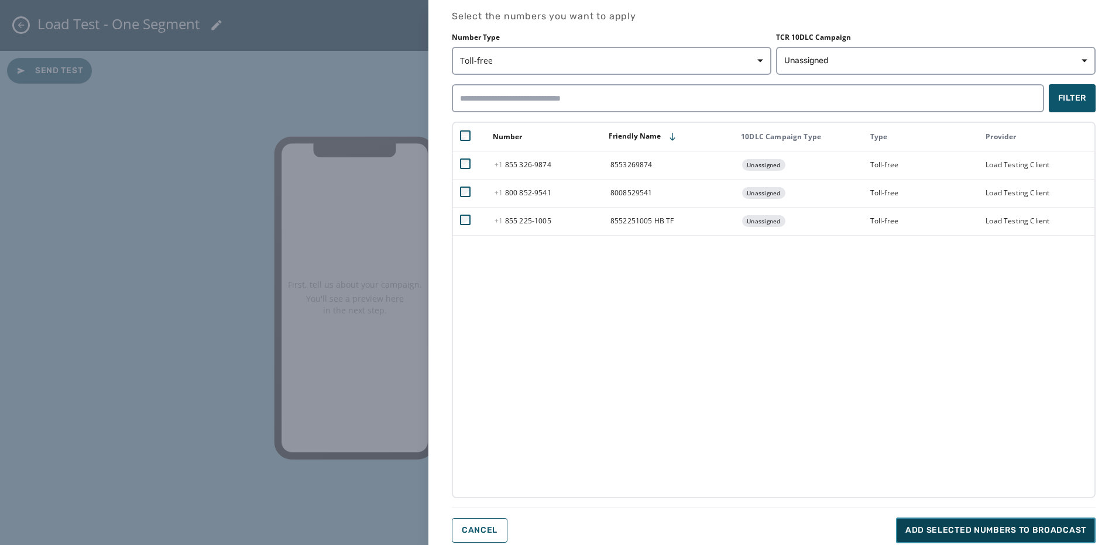
click at [1031, 537] on button "Add selected numbers to broadcast" at bounding box center [996, 531] width 200 height 26
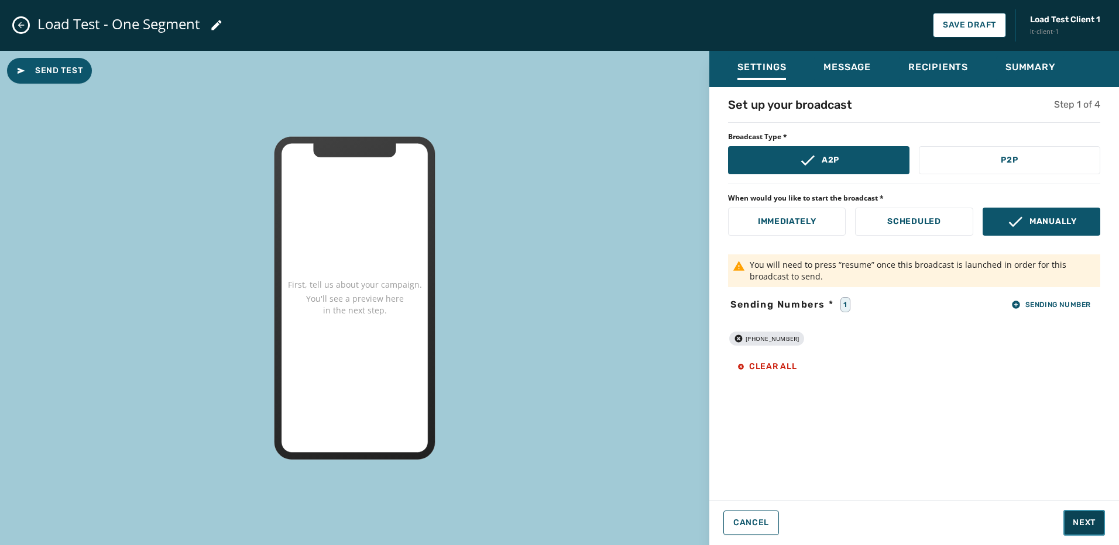
click at [1085, 513] on button "Next" at bounding box center [1084, 523] width 42 height 26
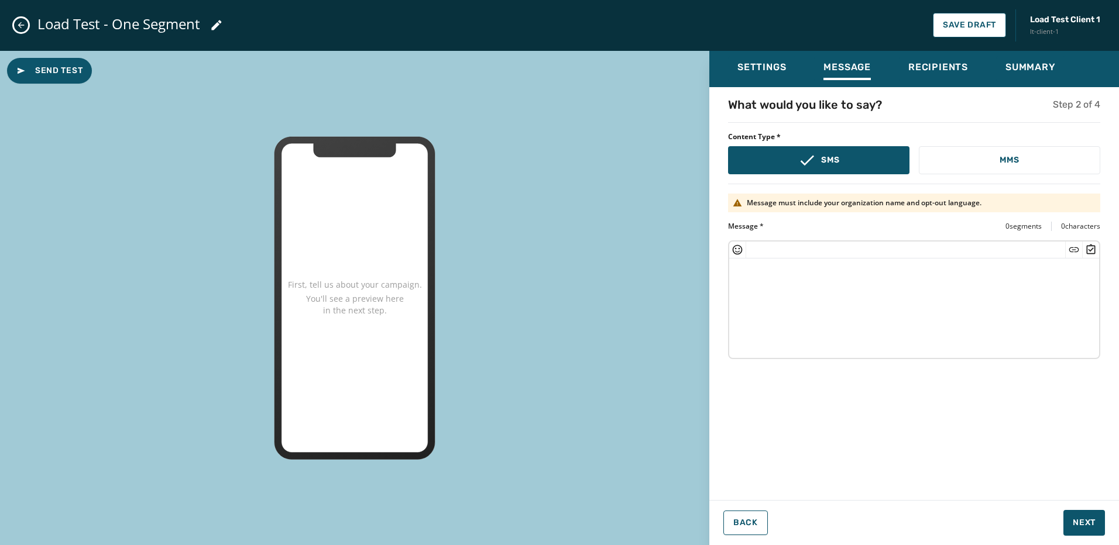
click at [844, 291] on textarea at bounding box center [914, 307] width 370 height 96
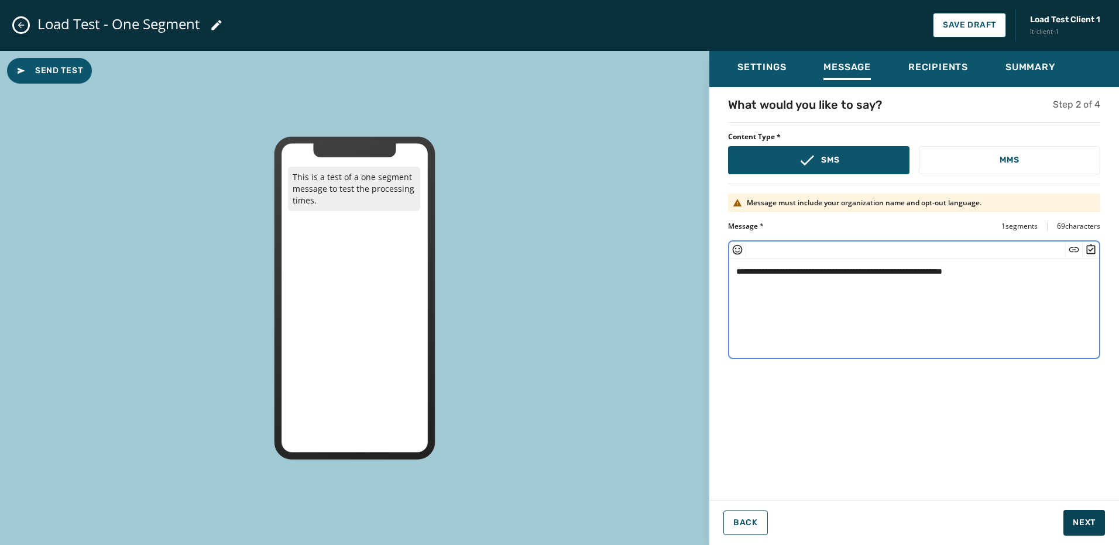
type textarea "**********"
click at [1073, 516] on button "Next" at bounding box center [1084, 523] width 42 height 26
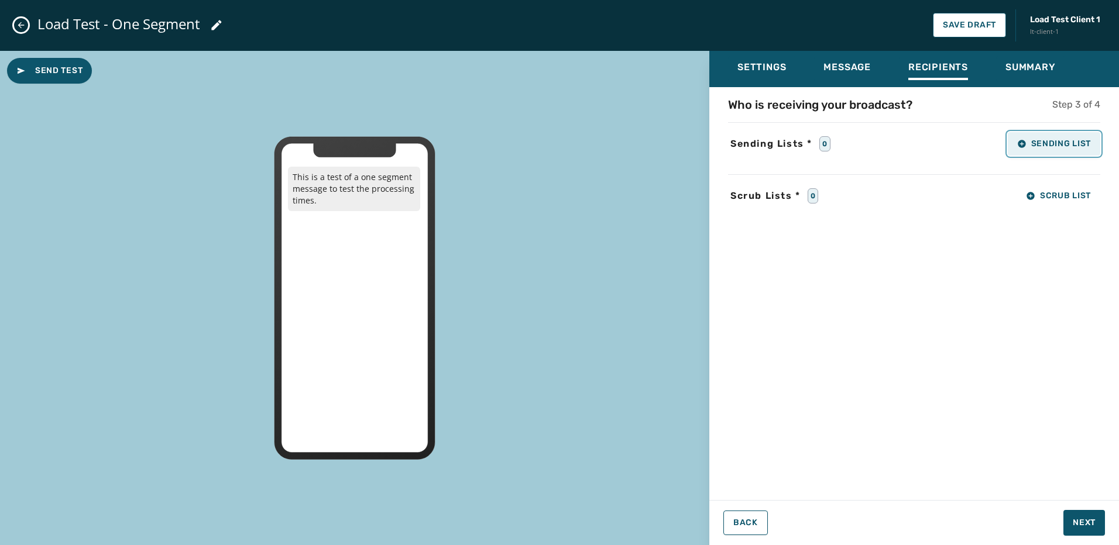
click at [1038, 141] on span "Sending List" at bounding box center [1054, 143] width 74 height 9
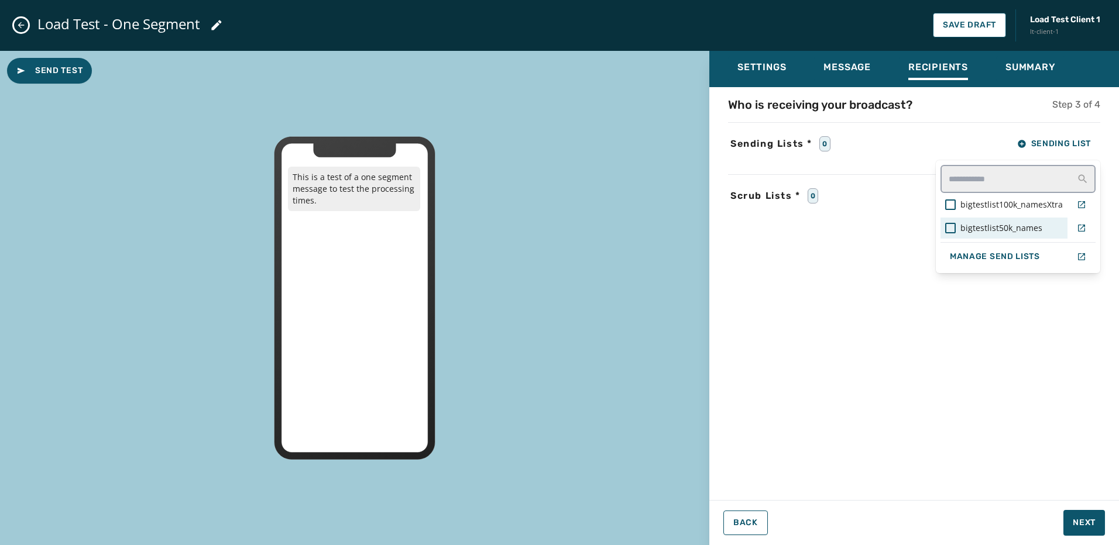
click at [981, 231] on span "bigtestlist50k_names" at bounding box center [1001, 228] width 82 height 12
click at [954, 359] on div "Who is receiving your broadcast? Step 3 of 4 Sending Lists * 1 Sending List big…" at bounding box center [914, 290] width 410 height 387
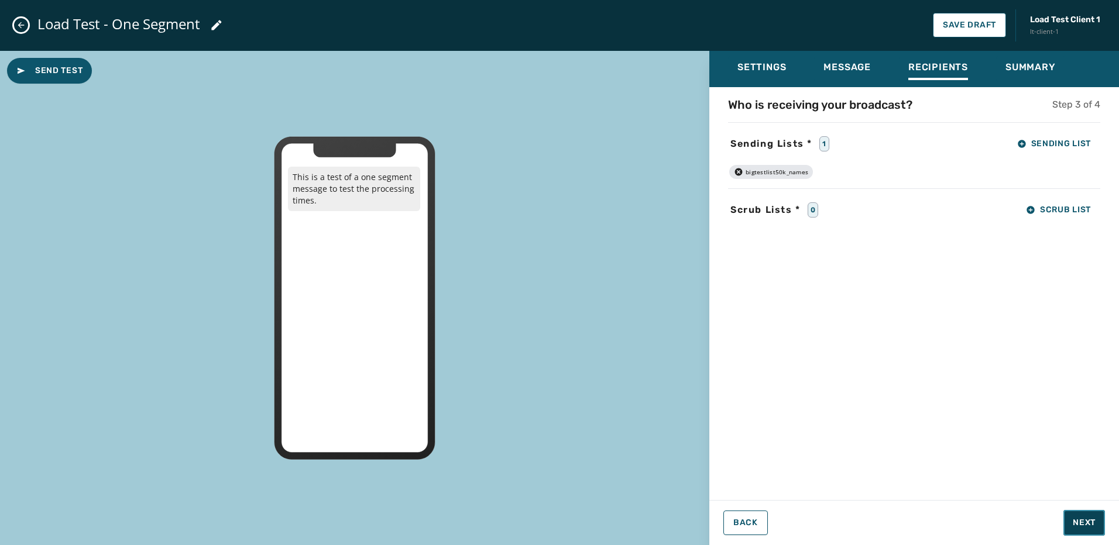
click at [1090, 515] on button "Next" at bounding box center [1084, 523] width 42 height 26
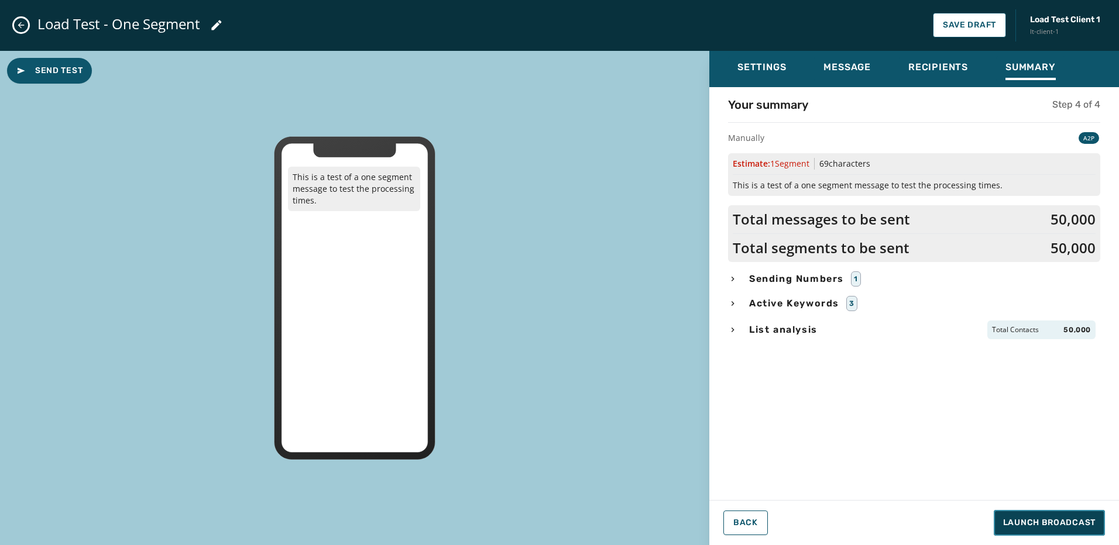
click at [1052, 526] on span "Launch Broadcast" at bounding box center [1049, 523] width 92 height 12
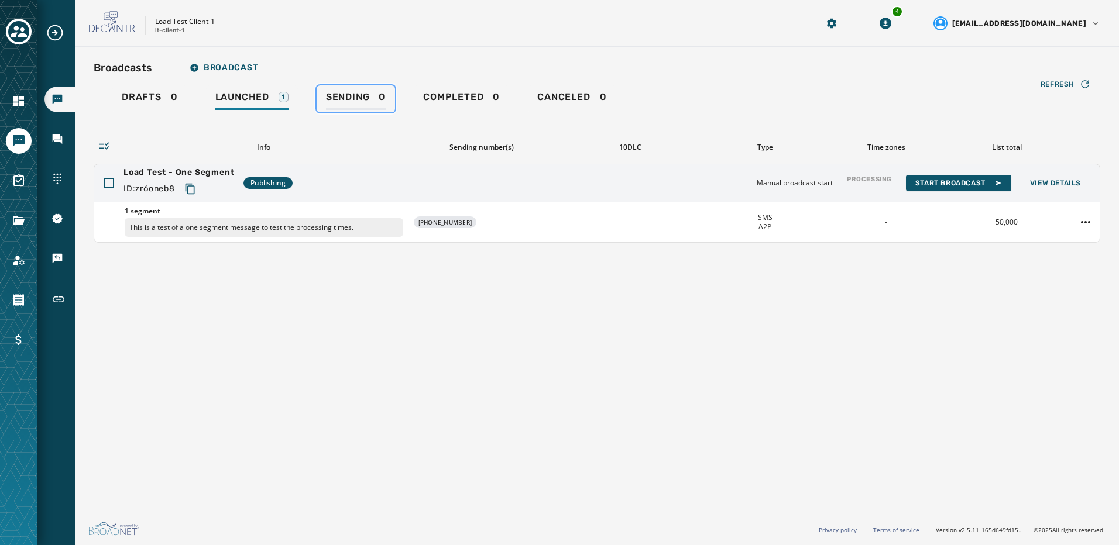
click at [324, 97] on link "Sending 0" at bounding box center [356, 98] width 78 height 27
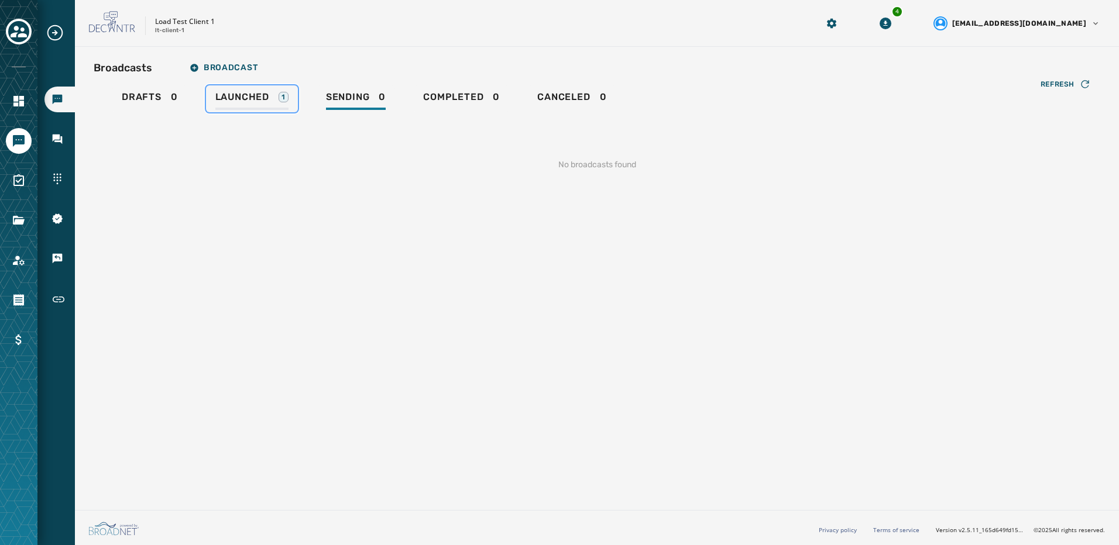
click at [257, 97] on span "Launched" at bounding box center [242, 97] width 54 height 12
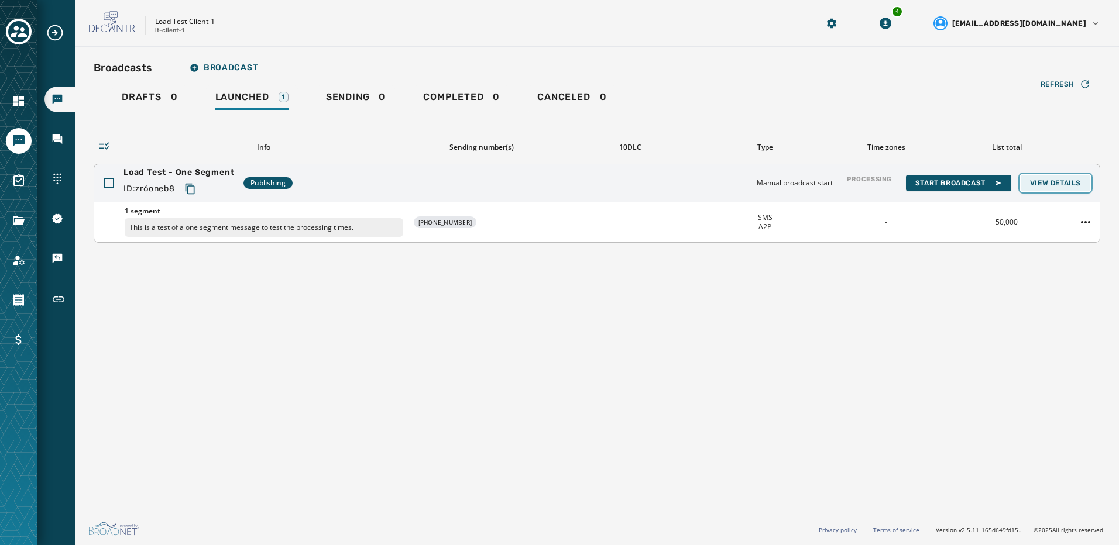
click at [1065, 185] on span "View Details" at bounding box center [1055, 182] width 51 height 9
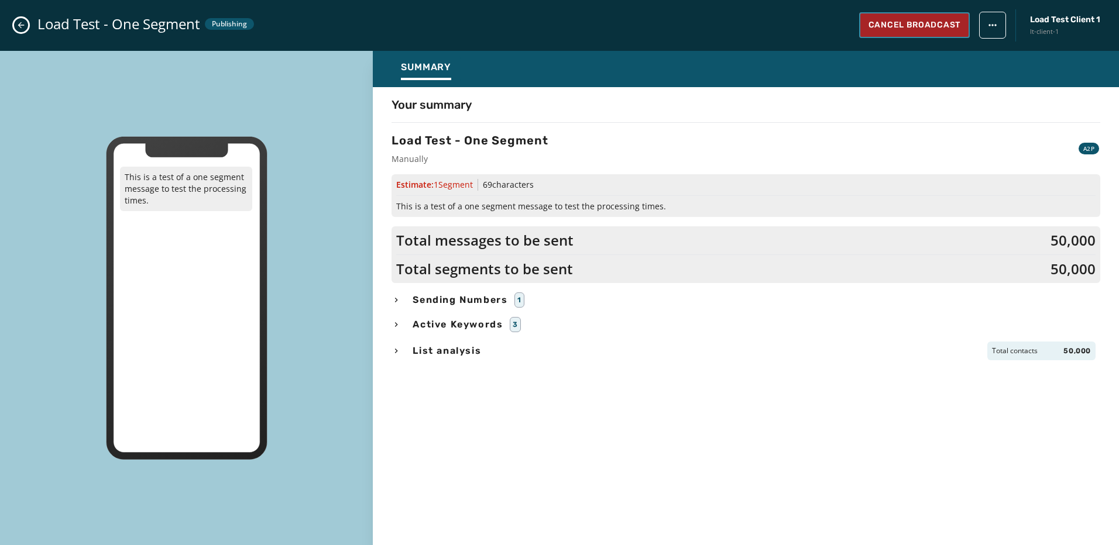
click at [895, 29] on span "Cancel Broadcast" at bounding box center [914, 25] width 92 height 12
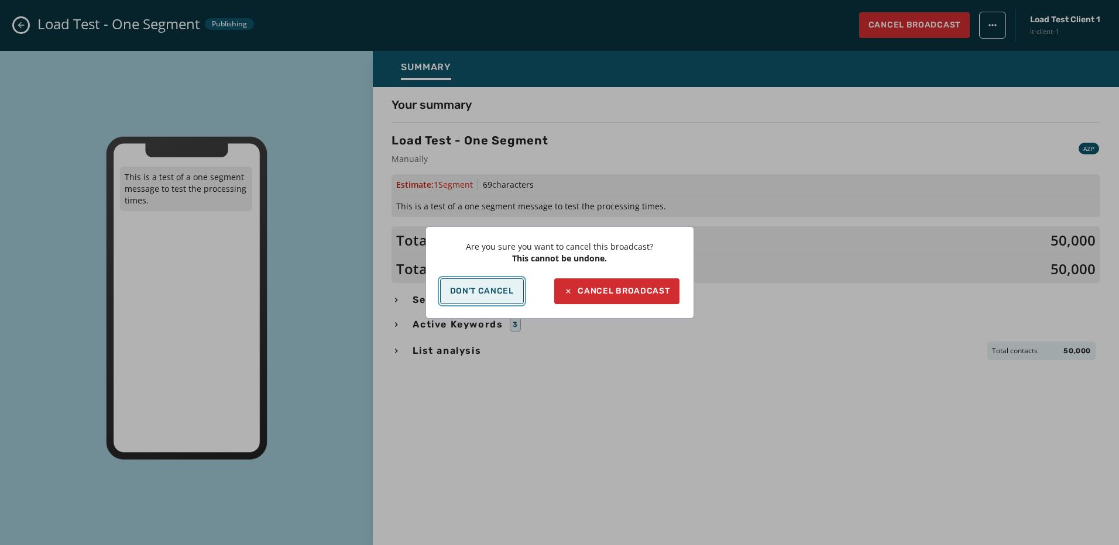
click at [493, 293] on div "Don't Cancel" at bounding box center [482, 291] width 64 height 9
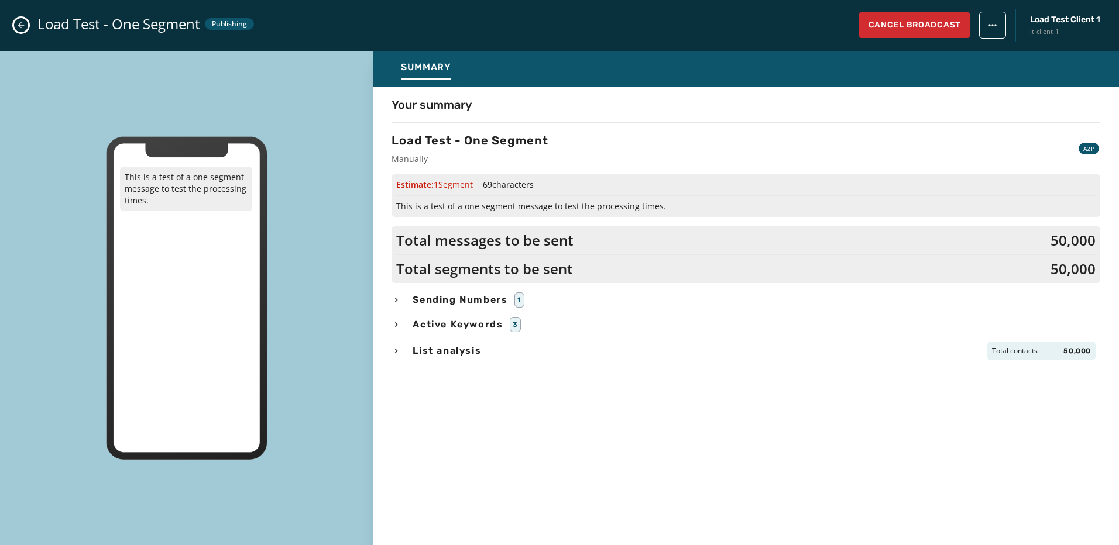
click at [21, 29] on icon "Close admin drawer" at bounding box center [20, 24] width 9 height 9
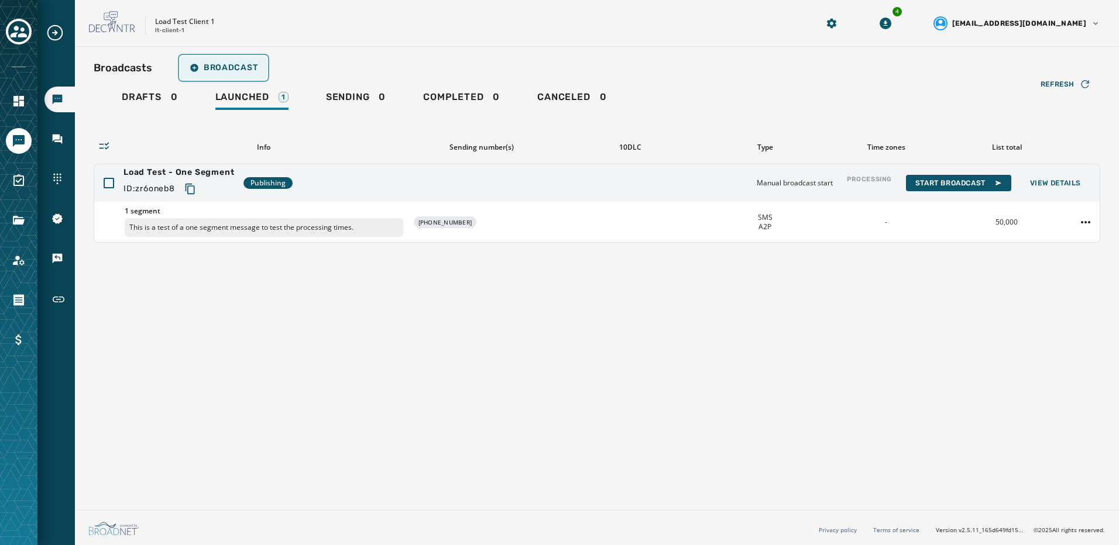
click at [248, 72] on span "Broadcast" at bounding box center [224, 67] width 68 height 9
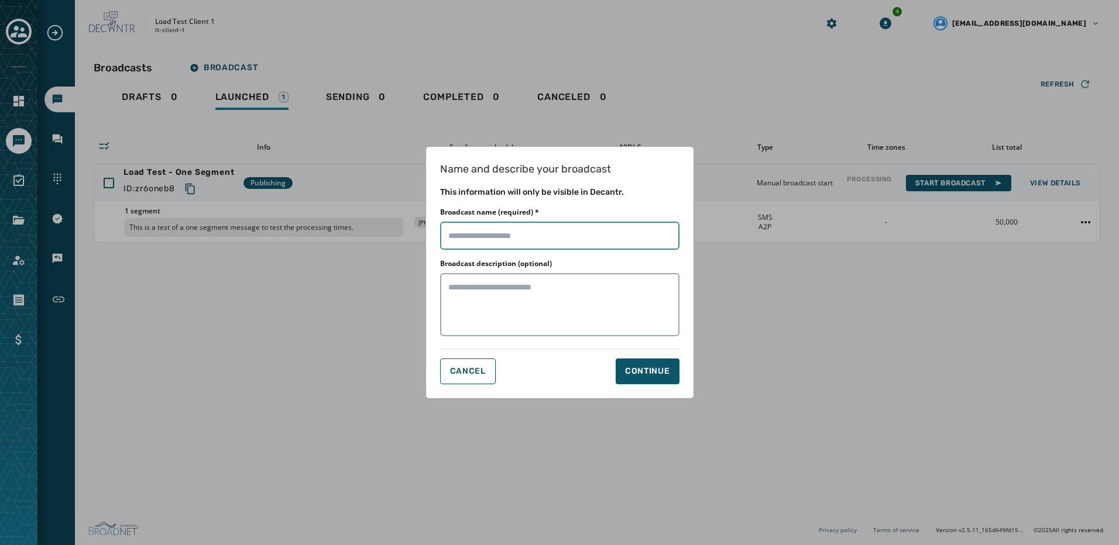
click at [535, 228] on input "Broadcast name (required) *" at bounding box center [559, 236] width 239 height 28
type input "**********"
click at [628, 374] on div "Continue" at bounding box center [647, 372] width 45 height 12
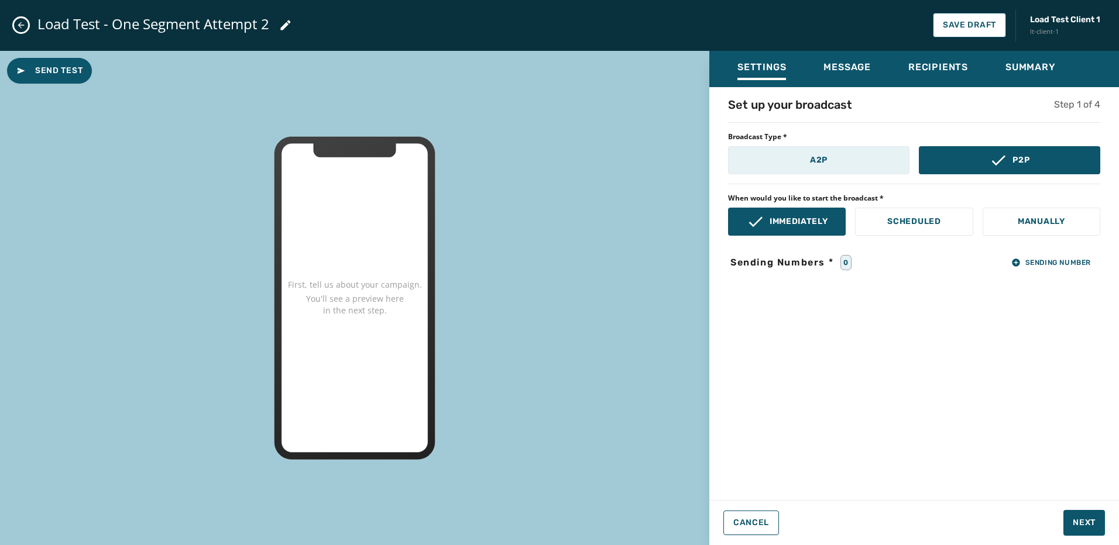
click at [828, 152] on button "A2P" at bounding box center [818, 160] width 181 height 28
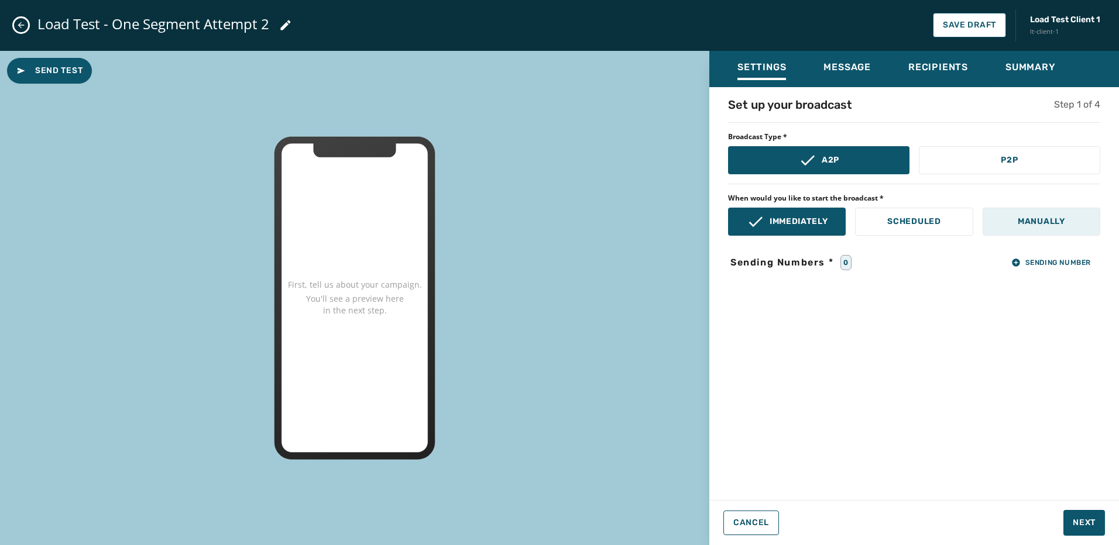
click at [1024, 218] on p "Manually" at bounding box center [1041, 222] width 47 height 12
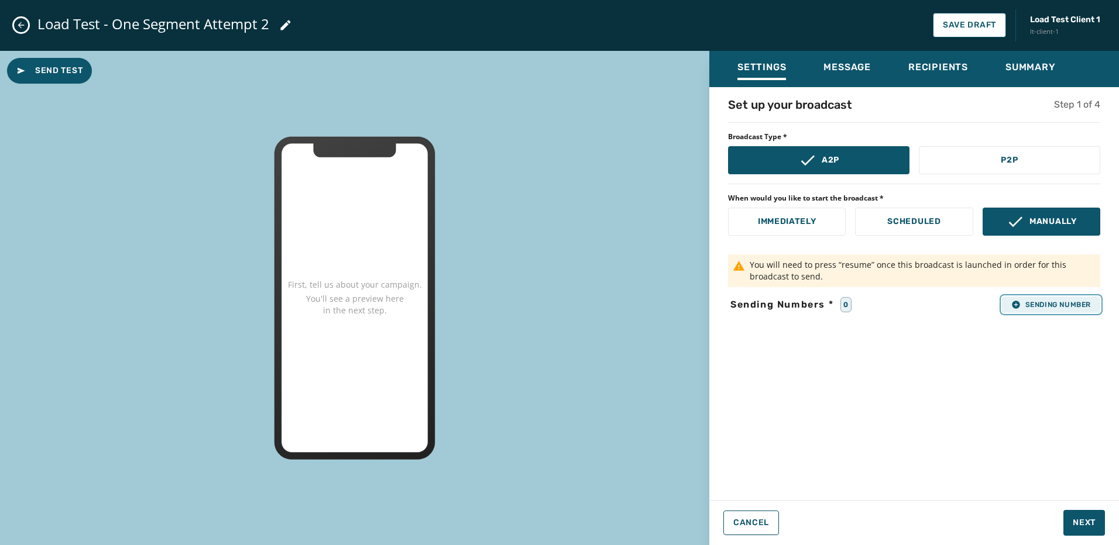
click at [1066, 309] on span "Sending Number" at bounding box center [1051, 304] width 80 height 9
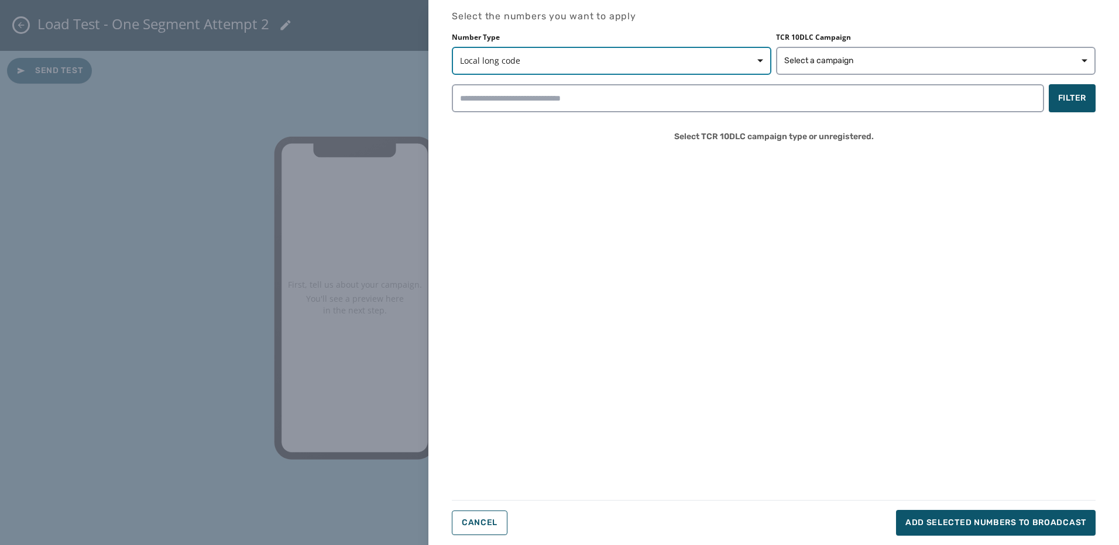
click at [568, 59] on span "Local long code" at bounding box center [611, 61] width 303 height 12
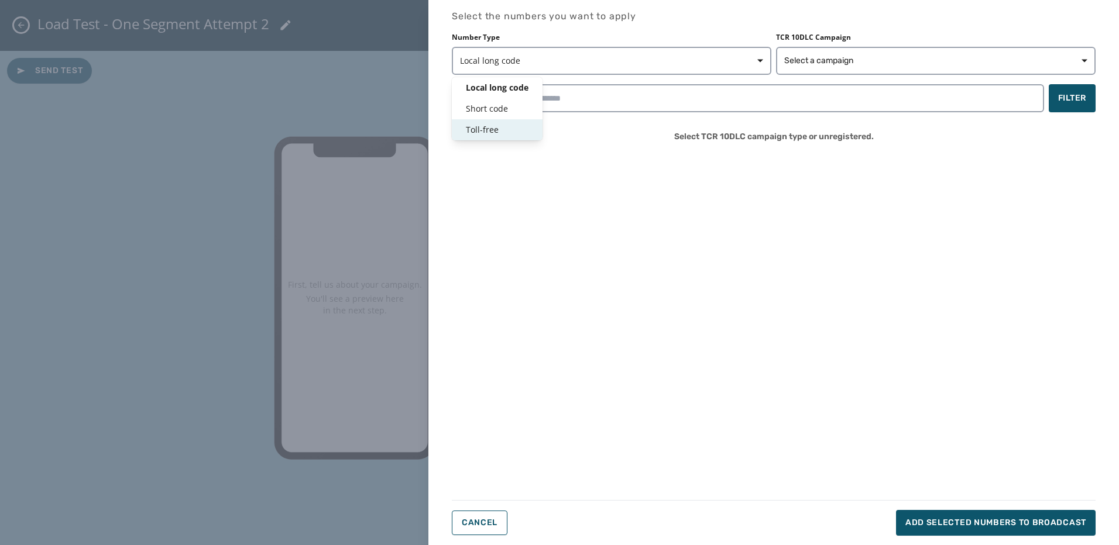
click at [536, 132] on div "Toll-free" at bounding box center [497, 129] width 91 height 21
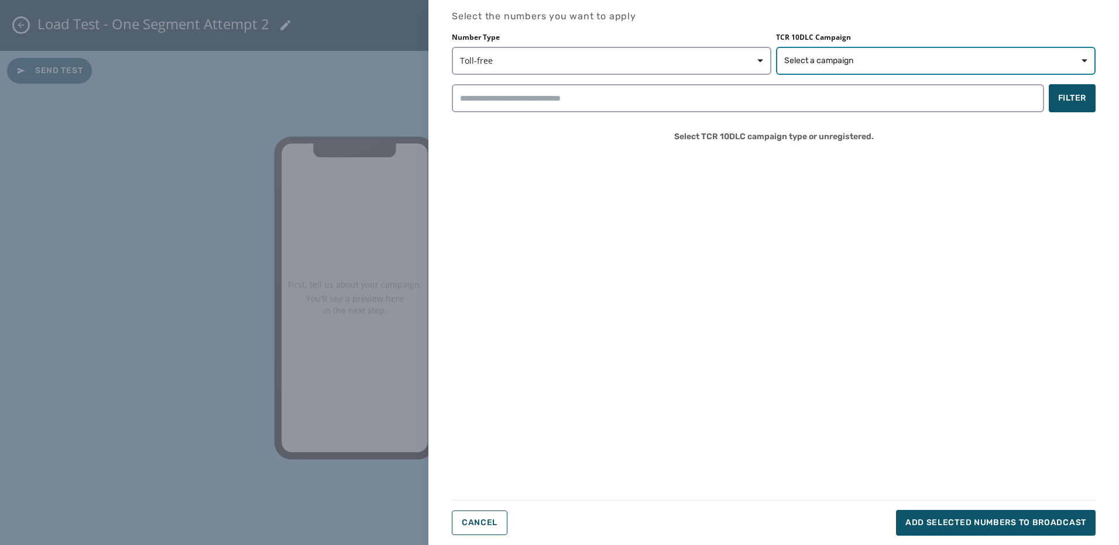
click at [874, 56] on span "Select a campaign" at bounding box center [935, 61] width 303 height 12
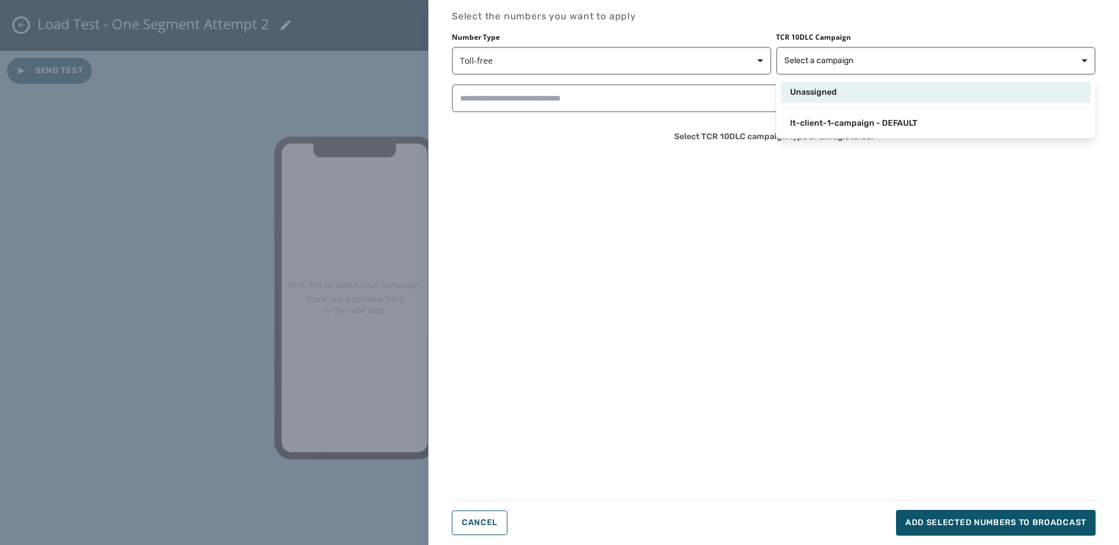
click at [829, 87] on span "Unassigned" at bounding box center [813, 93] width 47 height 12
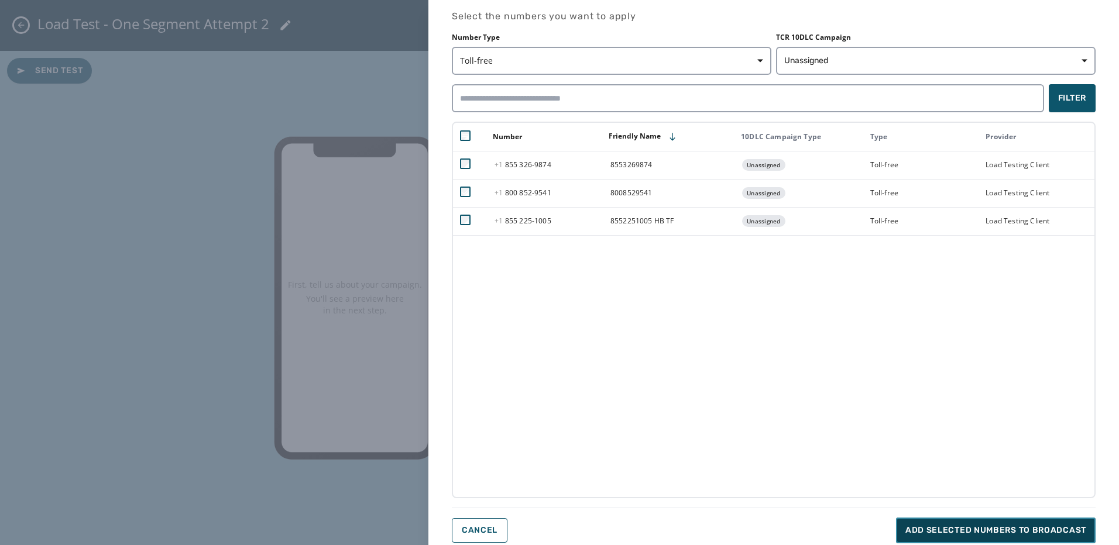
drag, startPoint x: 1003, startPoint y: 538, endPoint x: 1081, endPoint y: 476, distance: 99.2
click at [1003, 537] on button "Add selected numbers to broadcast" at bounding box center [996, 531] width 200 height 26
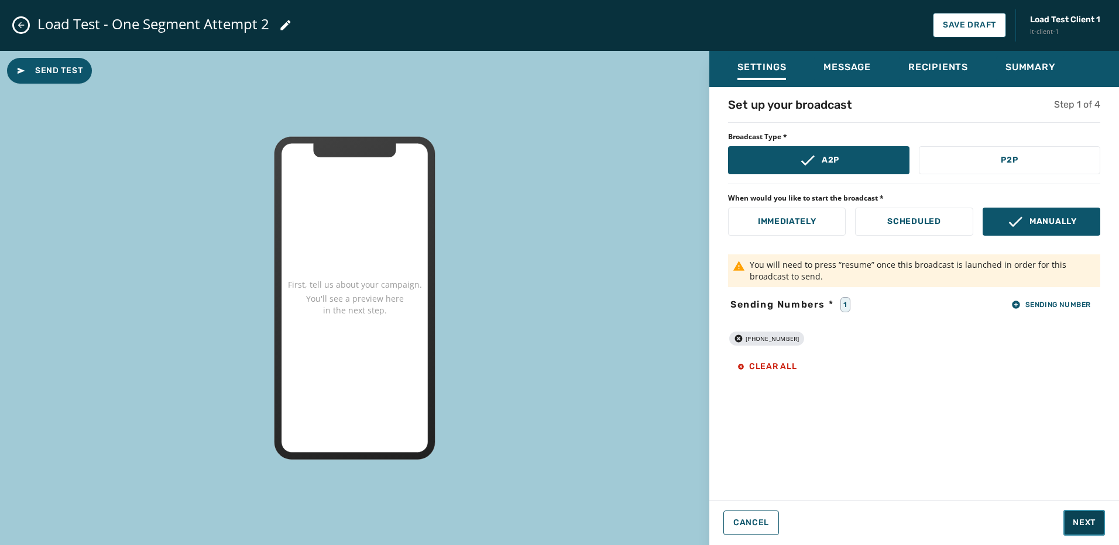
click at [1078, 528] on span "Next" at bounding box center [1084, 523] width 23 height 12
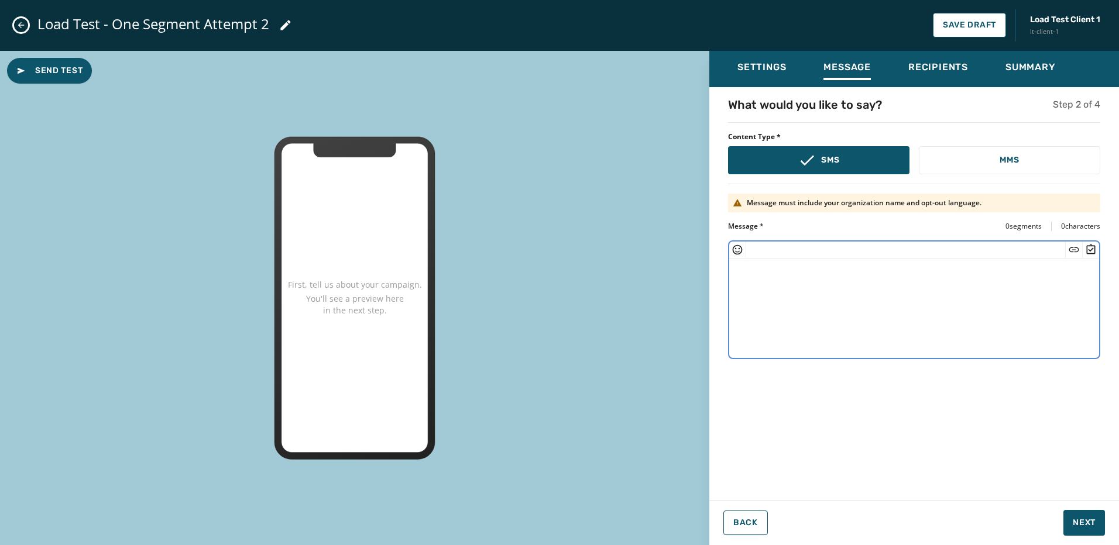
click at [798, 286] on textarea at bounding box center [914, 307] width 370 height 96
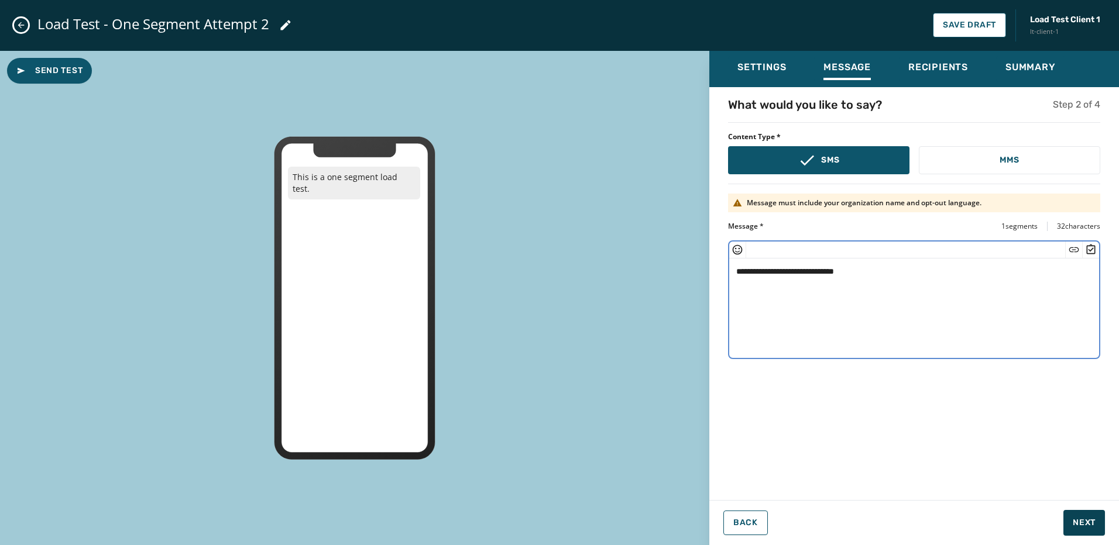
type textarea "**********"
click at [1086, 532] on button "Next" at bounding box center [1084, 523] width 42 height 26
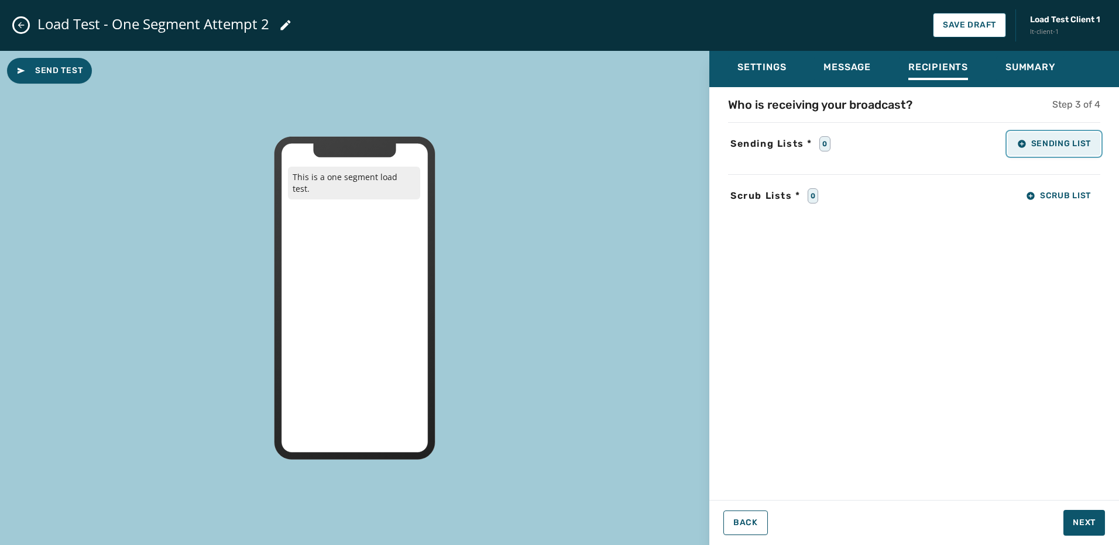
click at [1033, 143] on span "Sending List" at bounding box center [1054, 143] width 74 height 9
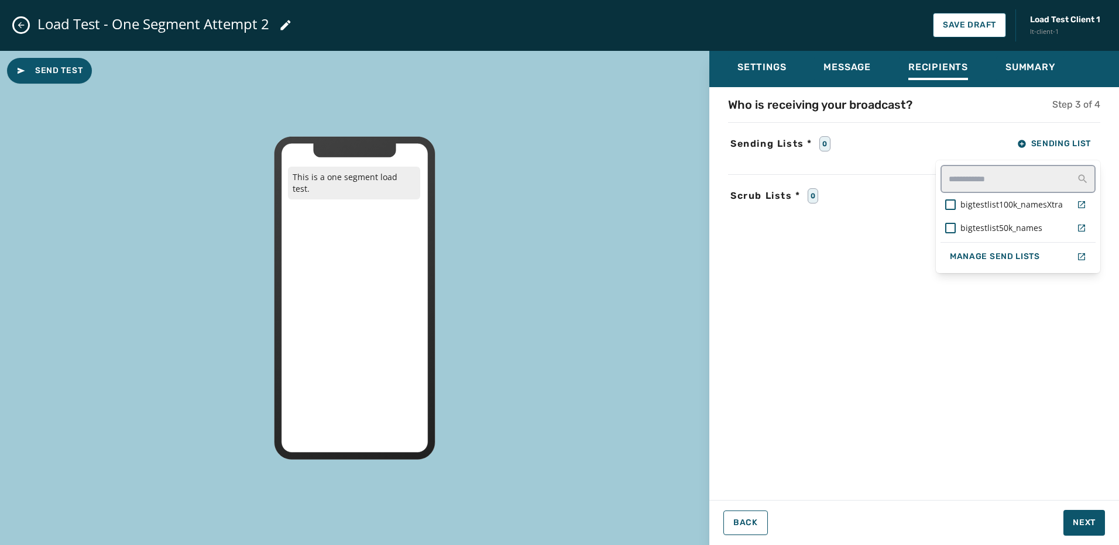
click at [797, 268] on div "Who is receiving your broadcast? Step 3 of 4 Sending Lists * 0 Sending List big…" at bounding box center [914, 290] width 410 height 387
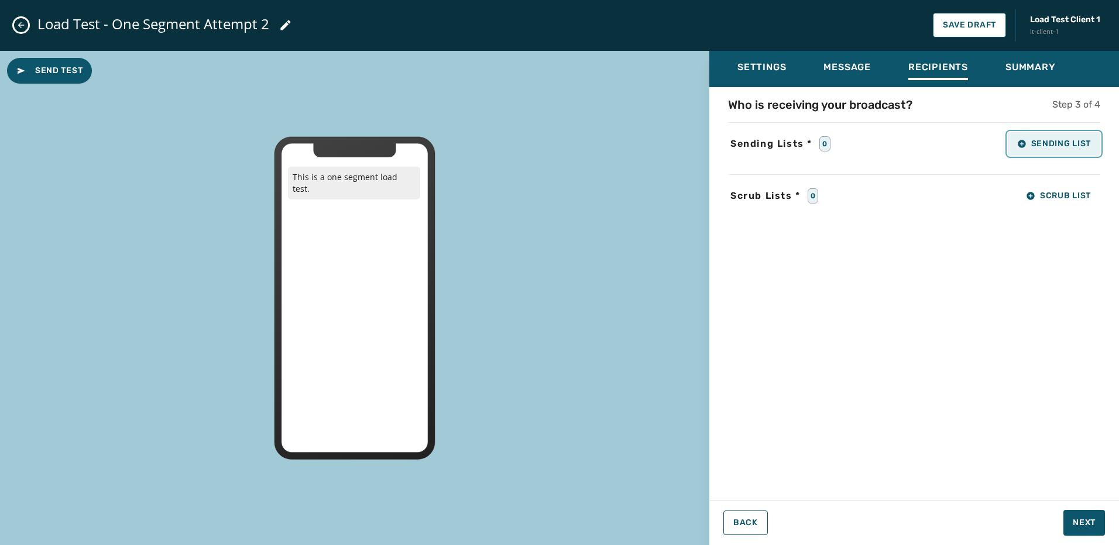
click at [1048, 147] on span "Sending List" at bounding box center [1054, 143] width 74 height 9
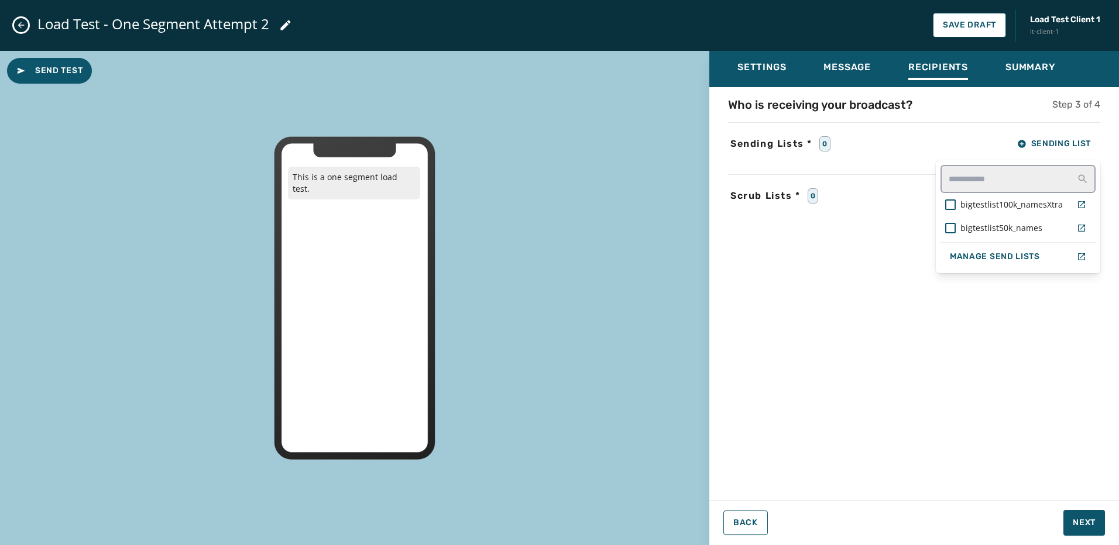
click at [1032, 219] on div "bigtestlist50k_names" at bounding box center [1003, 228] width 127 height 21
click at [924, 411] on div "Who is receiving your broadcast? Step 3 of 4 Sending Lists * 1 Sending List big…" at bounding box center [914, 290] width 410 height 387
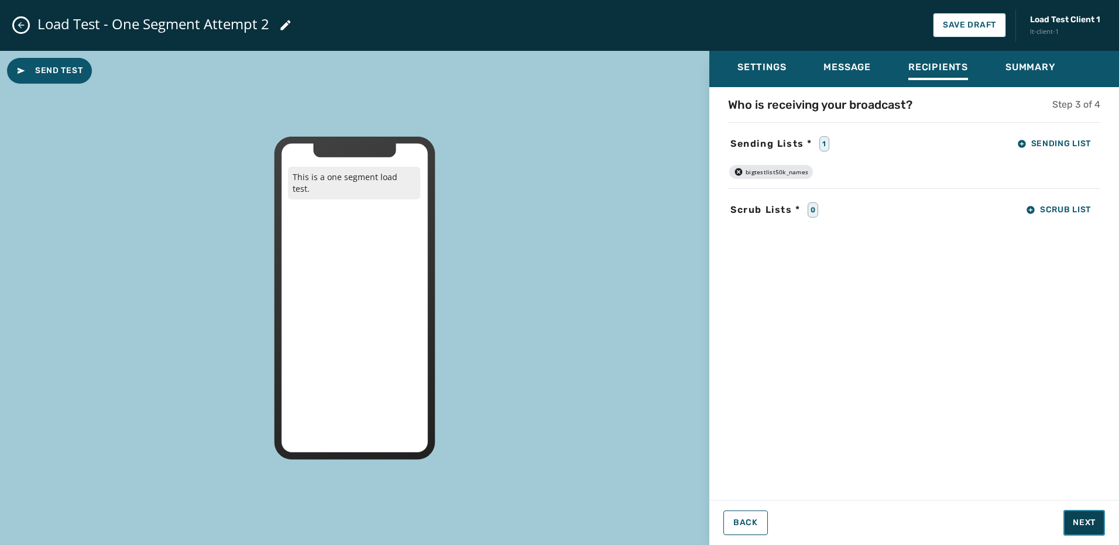
click at [1079, 533] on button "Next" at bounding box center [1084, 523] width 42 height 26
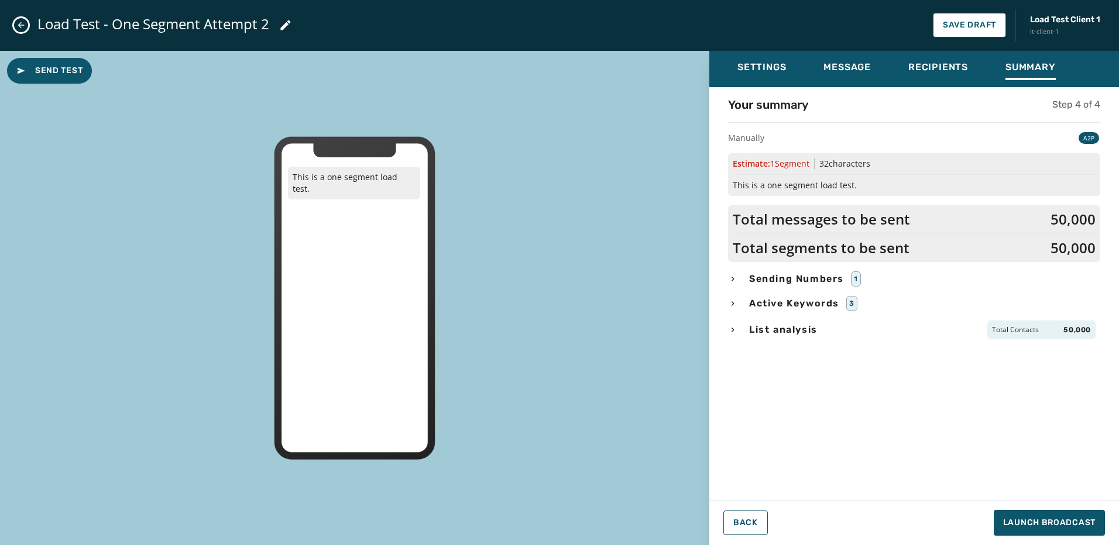
click at [728, 325] on icon "button" at bounding box center [732, 329] width 9 height 9
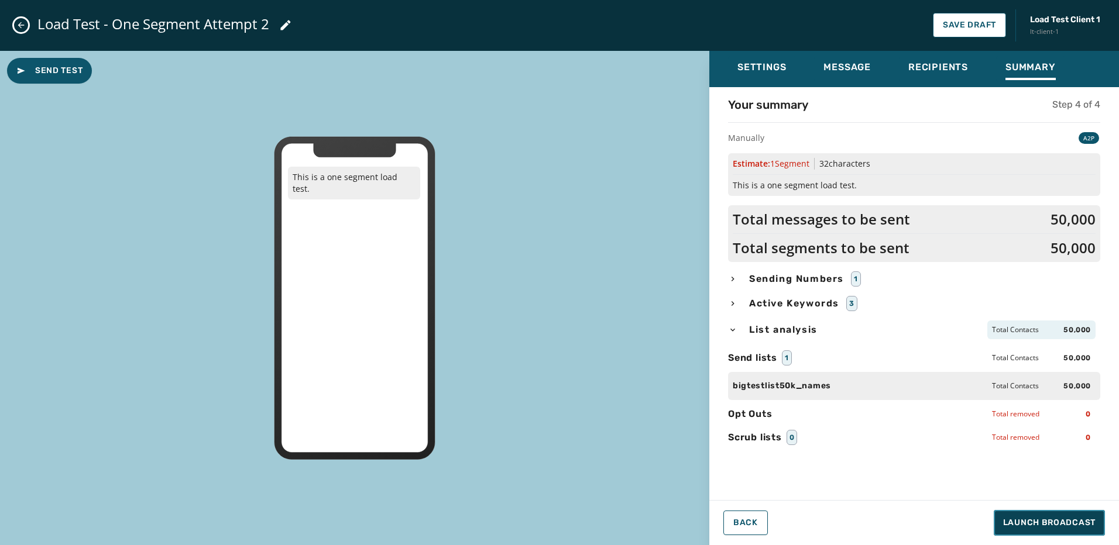
click at [1050, 525] on span "Launch Broadcast" at bounding box center [1049, 523] width 92 height 12
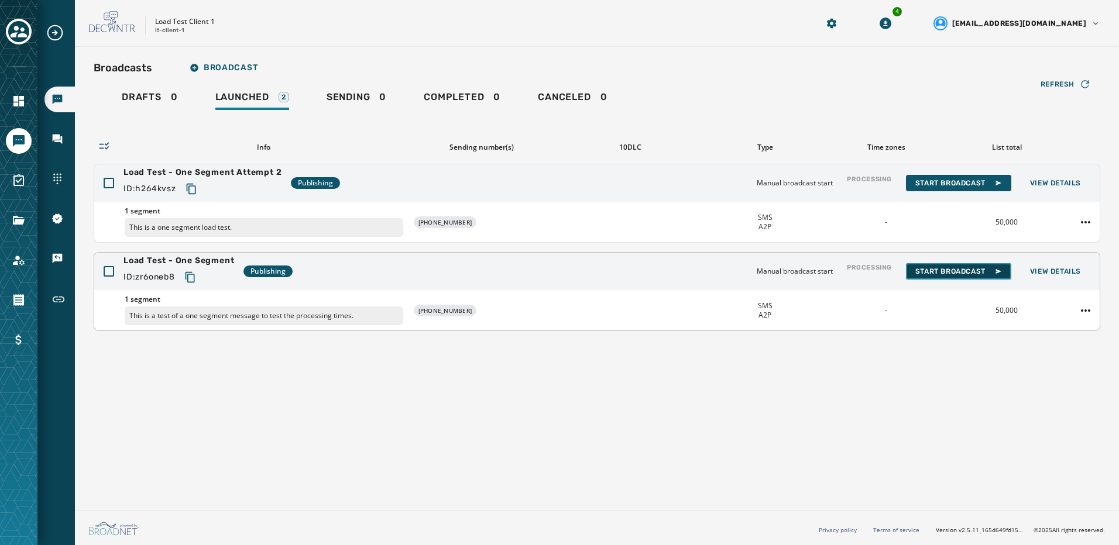
click at [973, 272] on span "Start Broadcast" at bounding box center [958, 271] width 87 height 9
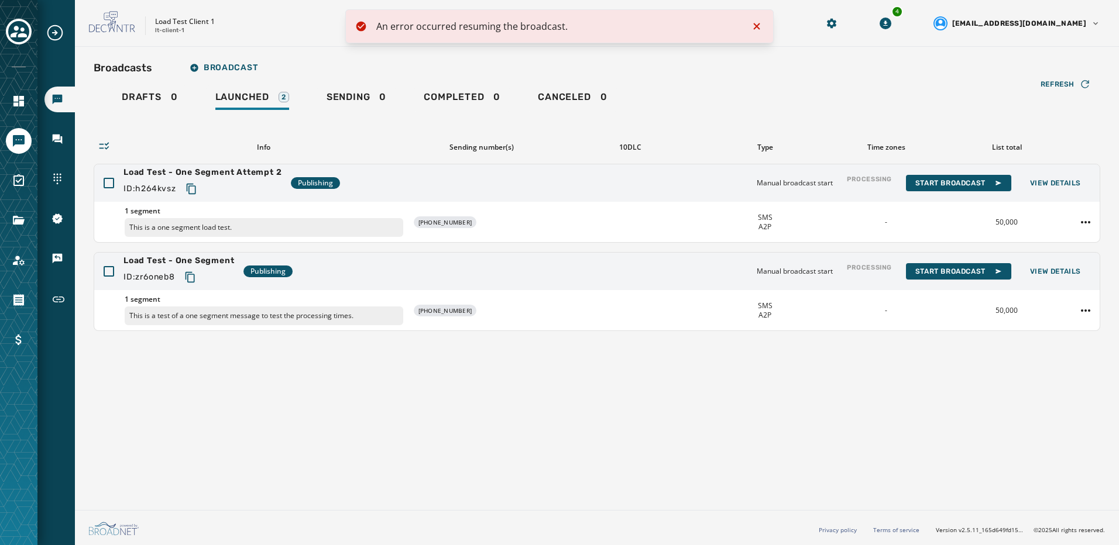
click at [757, 28] on icon "Notifications (F8)" at bounding box center [757, 26] width 6 height 6
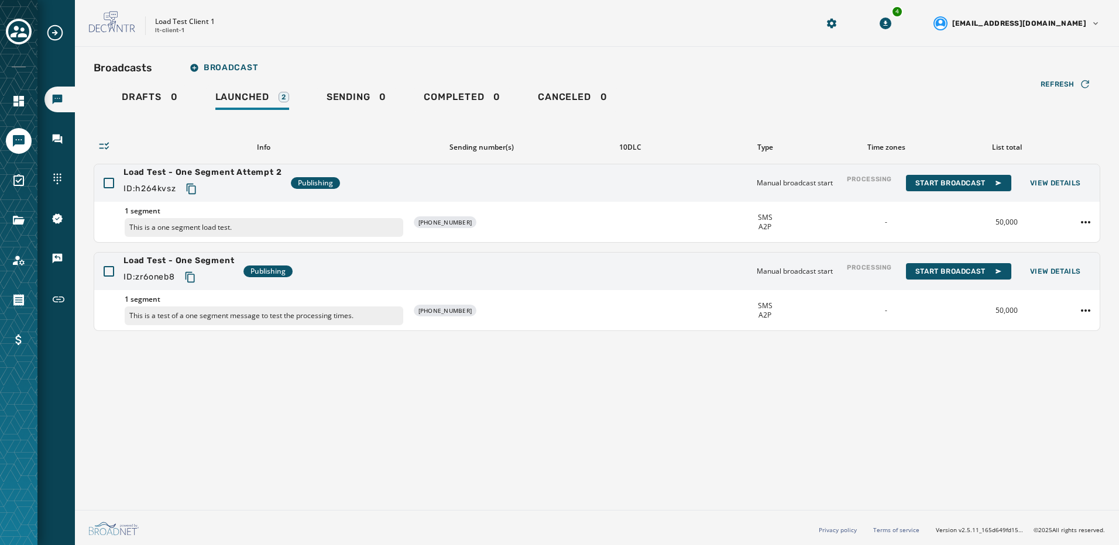
click at [884, 382] on div "Broadcasts Broadcast Drafts 0 Launched 2 Sending 0 Completed 0 Canceled 0 Refre…" at bounding box center [597, 276] width 1044 height 459
click at [209, 70] on span "Broadcast" at bounding box center [224, 67] width 68 height 9
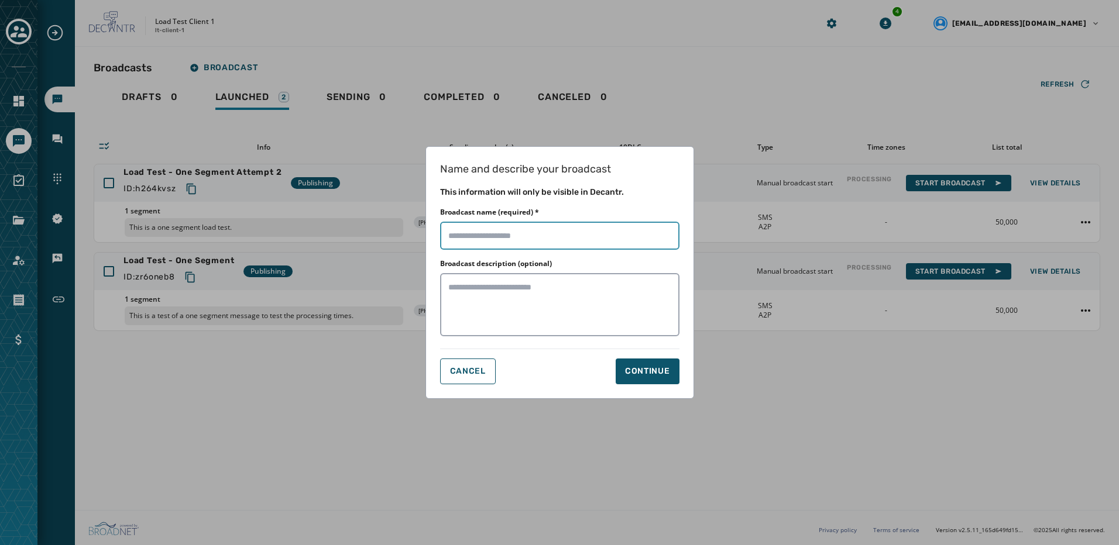
drag, startPoint x: 209, startPoint y: 70, endPoint x: 551, endPoint y: 224, distance: 374.8
click at [551, 224] on input "Broadcast name (required) *" at bounding box center [559, 236] width 239 height 28
click at [448, 370] on button "Cancel" at bounding box center [468, 372] width 56 height 26
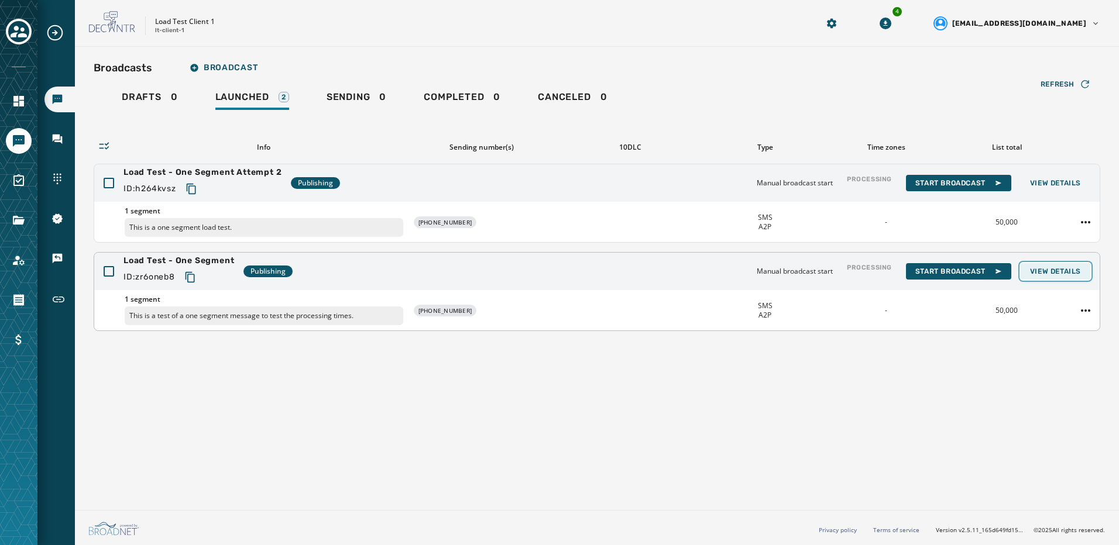
click at [1046, 274] on span "View Details" at bounding box center [1055, 271] width 51 height 9
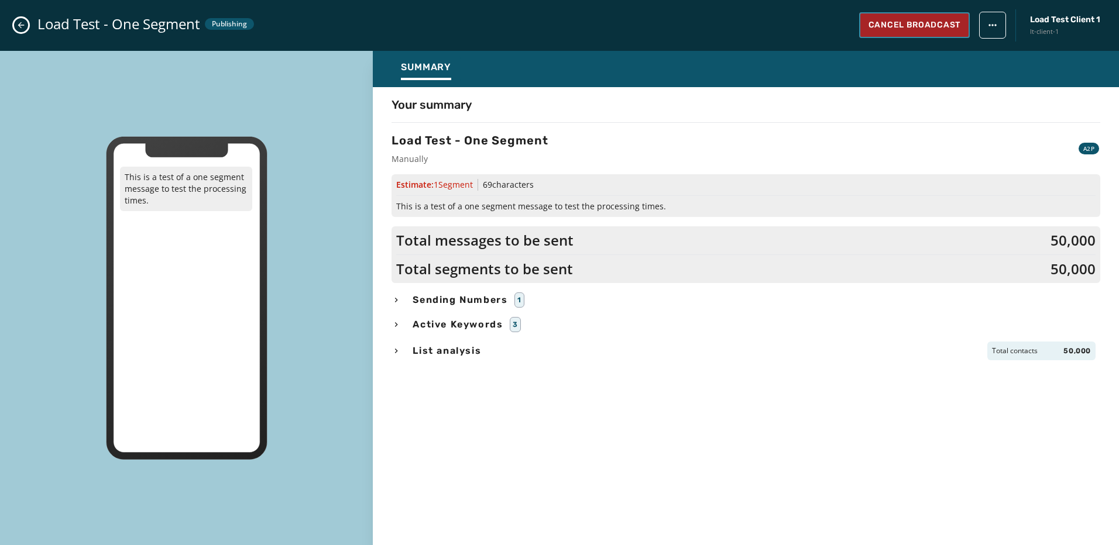
click at [939, 32] on button "Cancel Broadcast" at bounding box center [914, 25] width 111 height 26
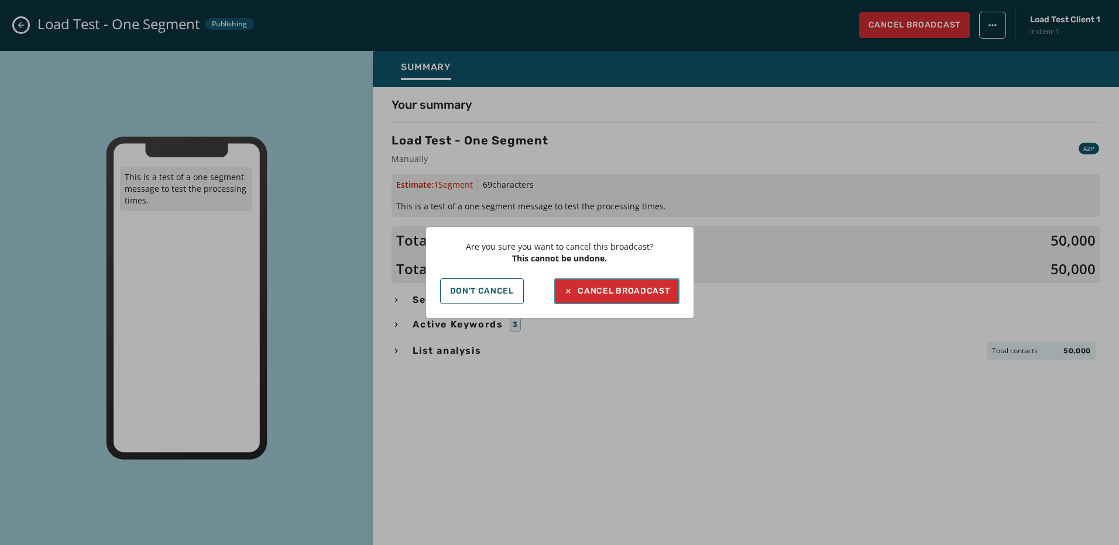
click at [633, 283] on button "Cancel Broadcast" at bounding box center [616, 292] width 125 height 26
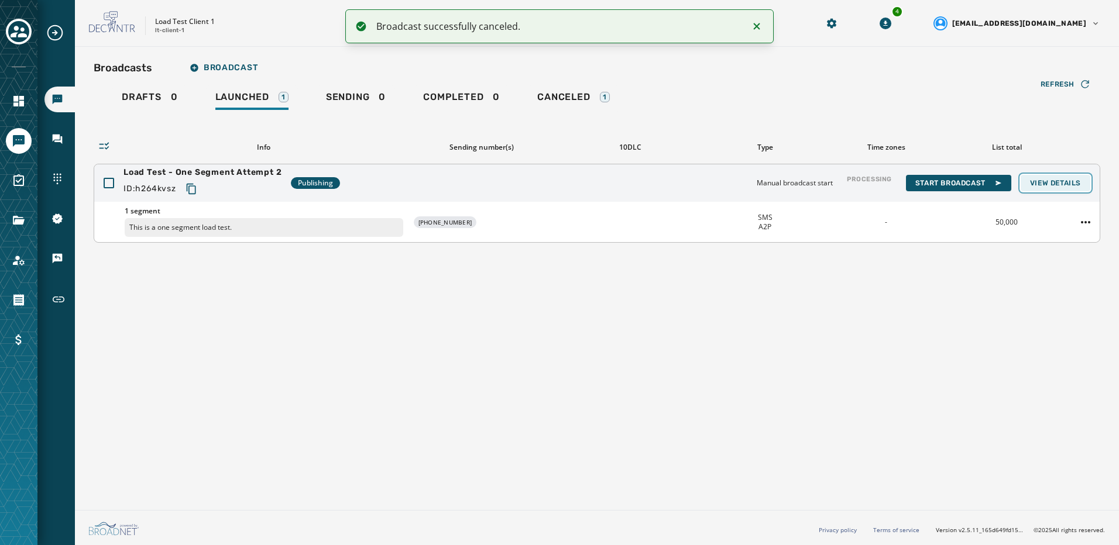
click at [1037, 185] on span "View Details" at bounding box center [1055, 182] width 51 height 9
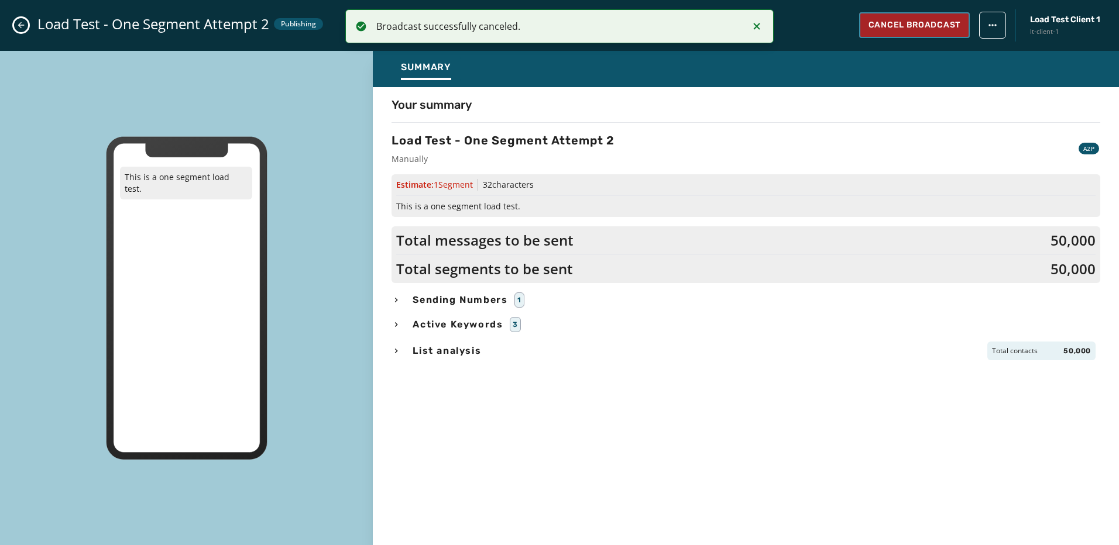
click at [899, 37] on button "Cancel Broadcast" at bounding box center [914, 25] width 111 height 26
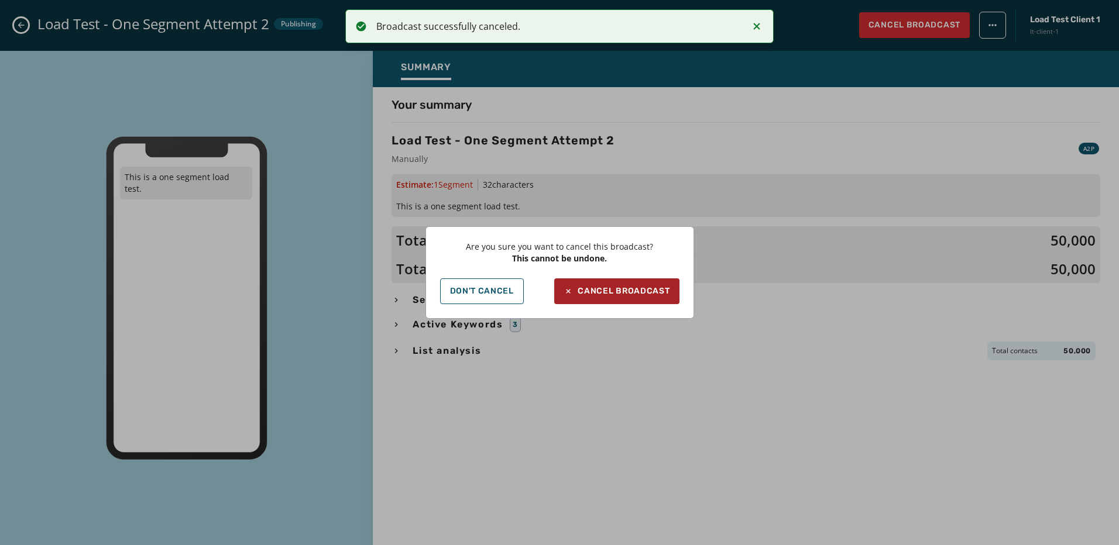
drag, startPoint x: 590, startPoint y: 274, endPoint x: 597, endPoint y: 285, distance: 13.5
click at [590, 274] on div "Are you sure you want to cancel this broadcast? This cannot be undone. Don't Ca…" at bounding box center [559, 272] width 269 height 92
click at [598, 285] on button "Cancel Broadcast" at bounding box center [616, 292] width 125 height 26
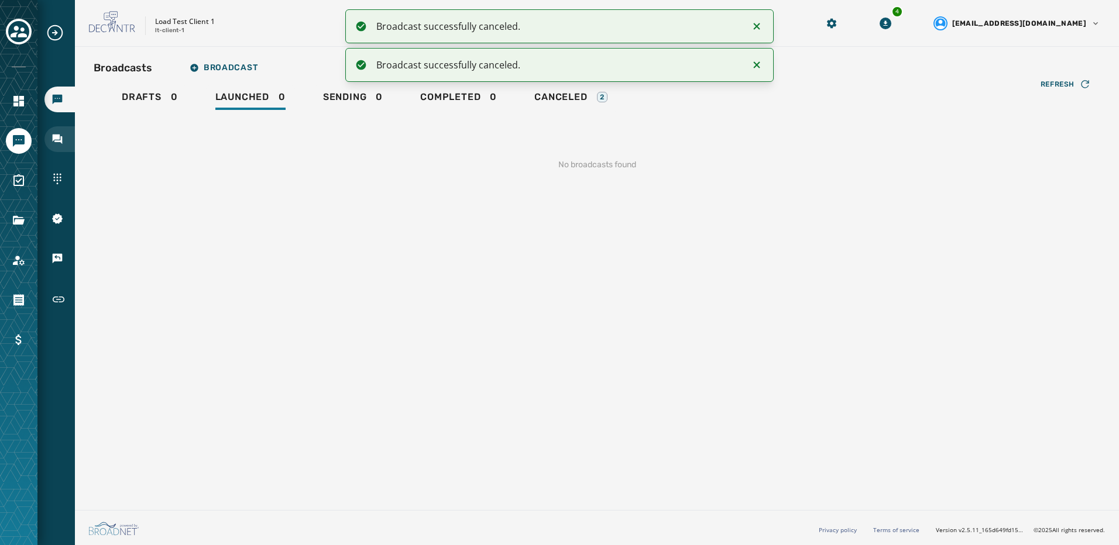
click at [59, 143] on icon "Navigate to Inbox" at bounding box center [57, 139] width 12 height 12
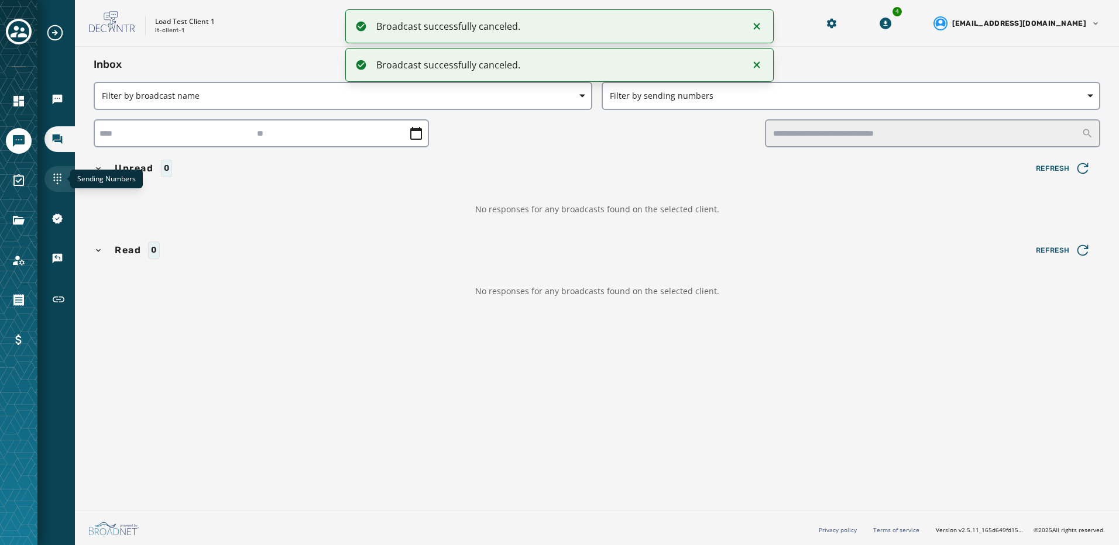
click at [60, 177] on icon "Navigate to Sending Numbers" at bounding box center [57, 179] width 8 height 11
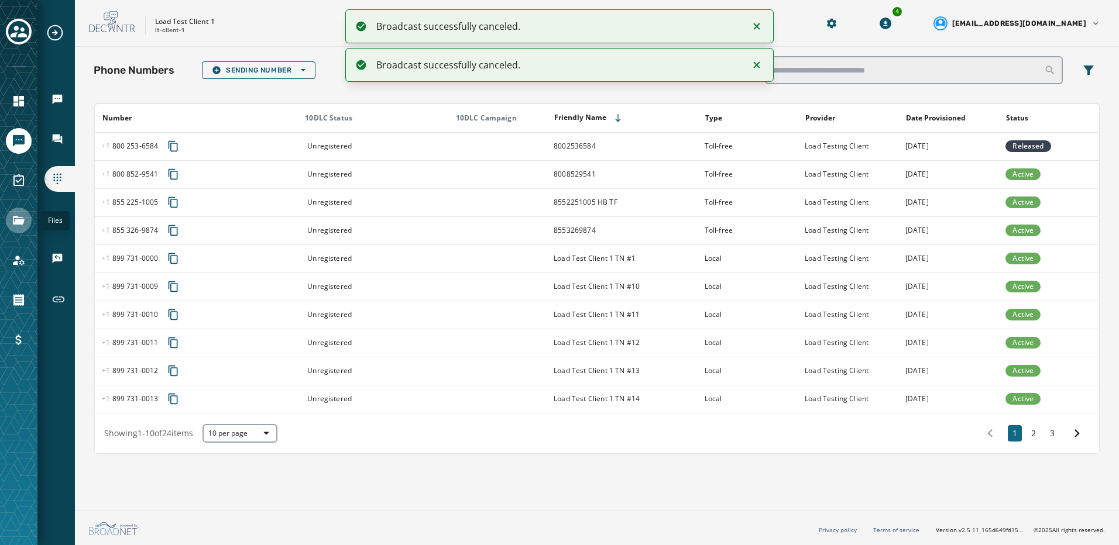
click at [25, 230] on link "Navigate to Files" at bounding box center [19, 221] width 26 height 26
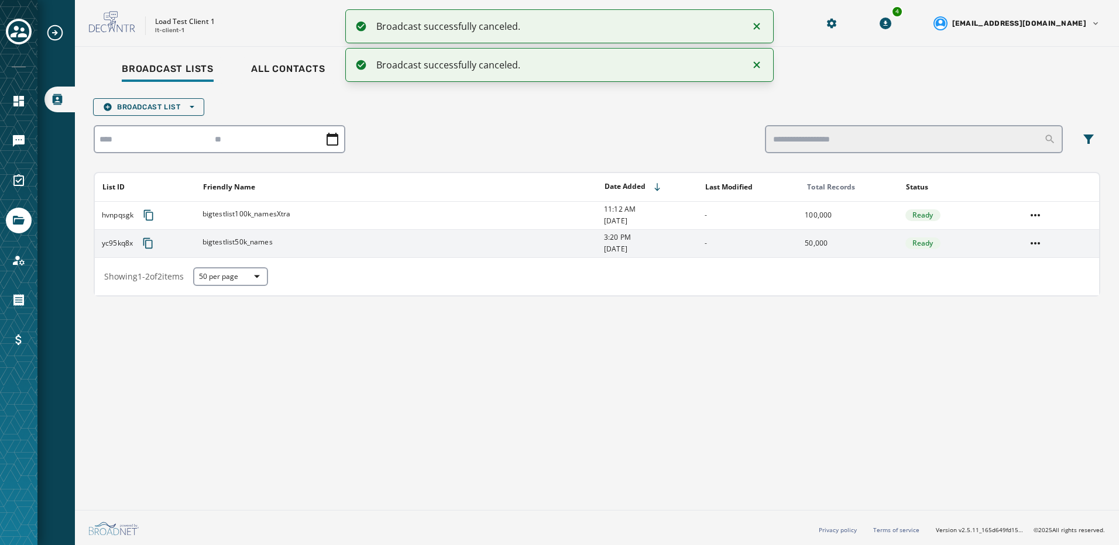
click at [1026, 252] on td at bounding box center [1059, 243] width 80 height 28
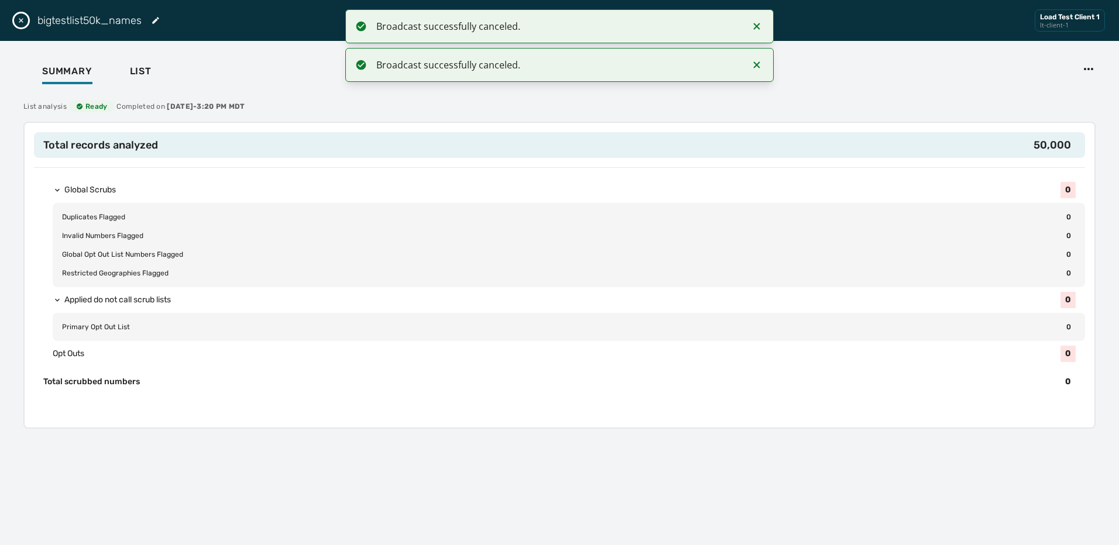
drag, startPoint x: 161, startPoint y: 72, endPoint x: 151, endPoint y: 70, distance: 10.1
click at [160, 71] on div "Summary List" at bounding box center [559, 73] width 1091 height 36
click at [150, 70] on span "List" at bounding box center [141, 72] width 22 height 12
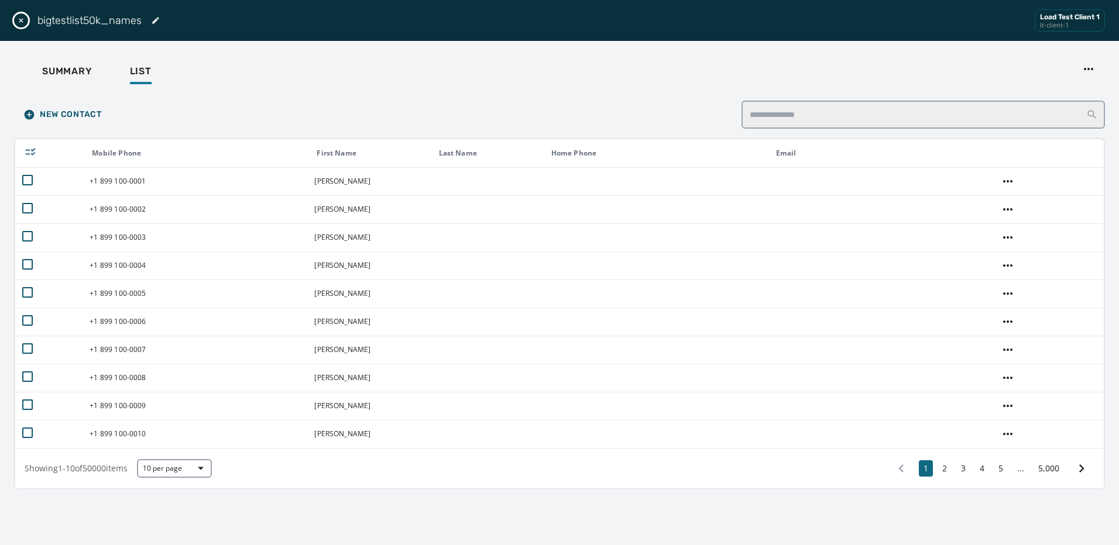
click at [25, 16] on icon "Close drawer" at bounding box center [20, 20] width 9 height 9
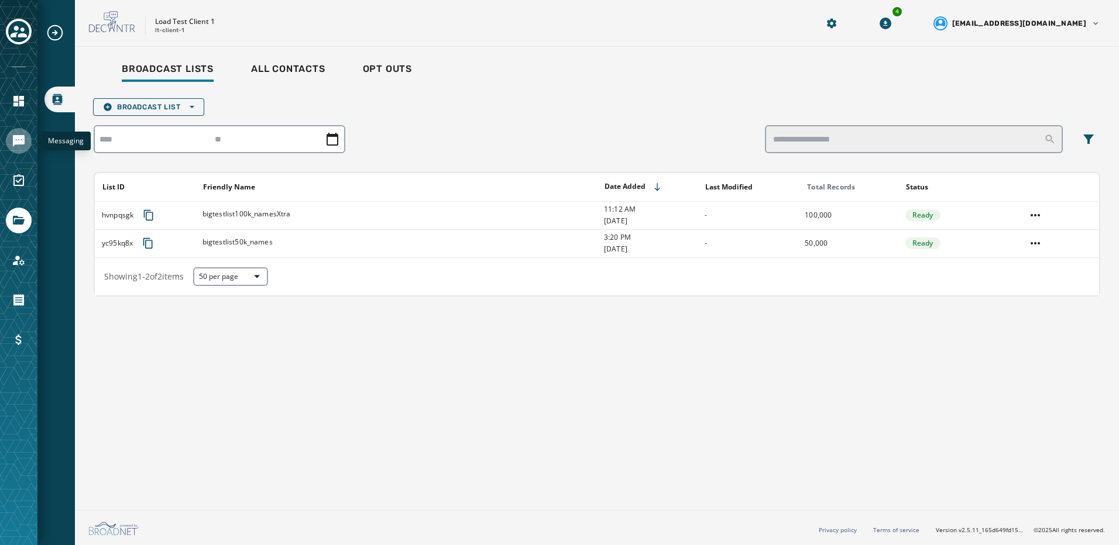
click at [20, 139] on icon "Navigate to Messaging" at bounding box center [19, 141] width 12 height 12
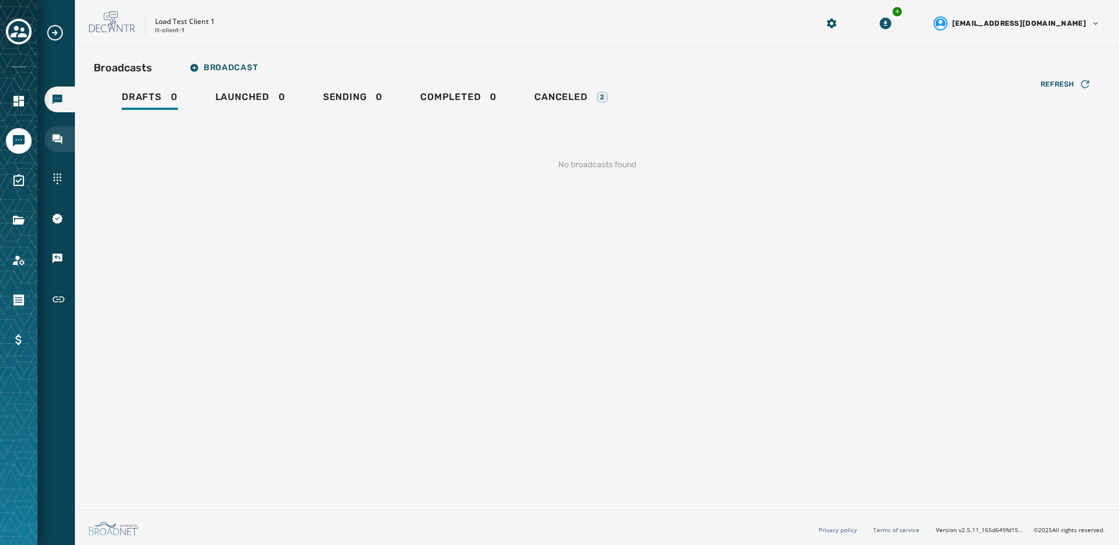
click at [48, 144] on div "Inbox" at bounding box center [59, 139] width 30 height 26
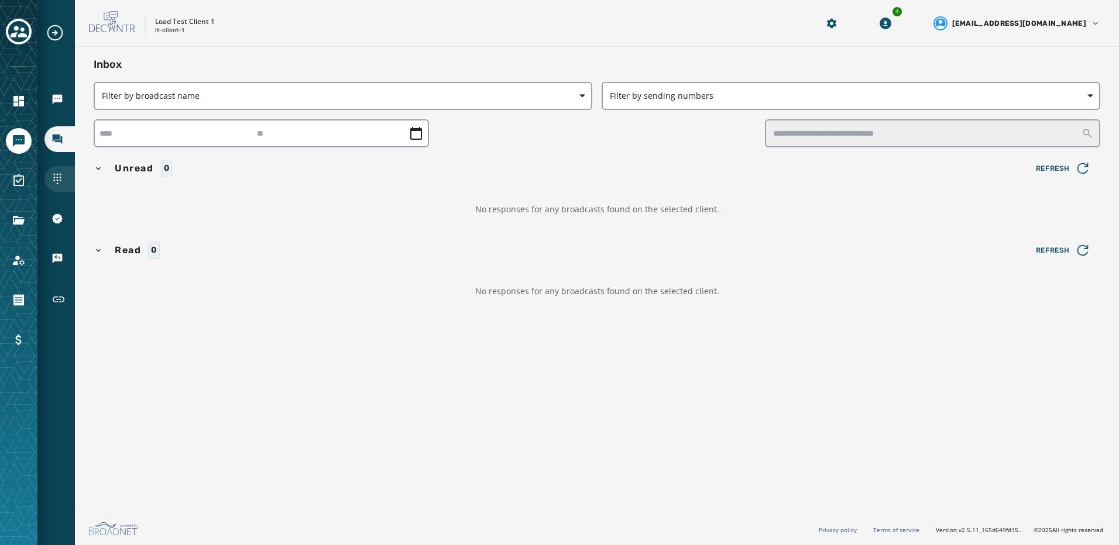
click at [54, 174] on icon "Navigate to Sending Numbers" at bounding box center [57, 179] width 8 height 11
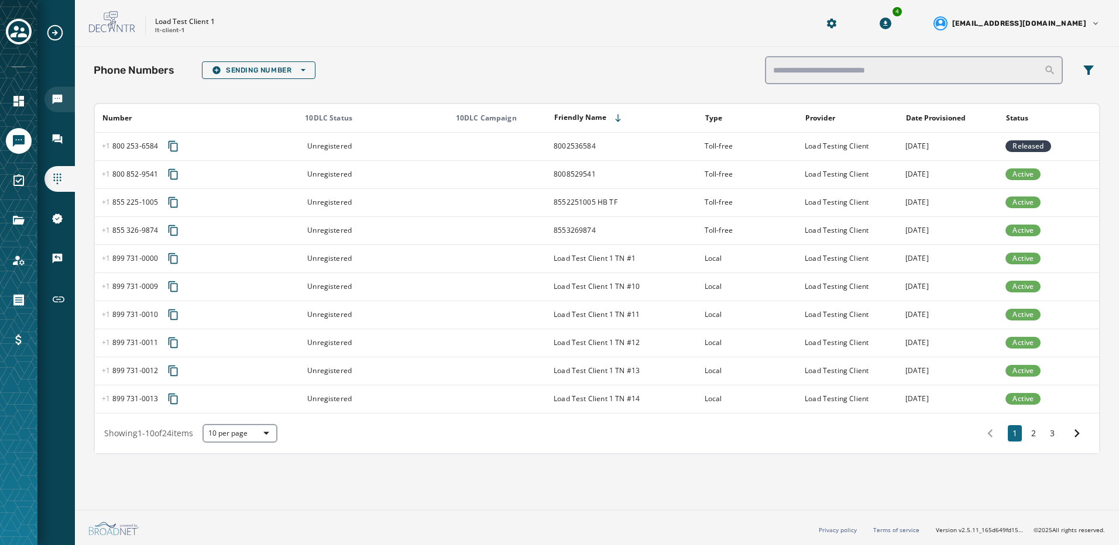
click at [58, 98] on icon "Navigate to Broadcasts" at bounding box center [58, 100] width 10 height 10
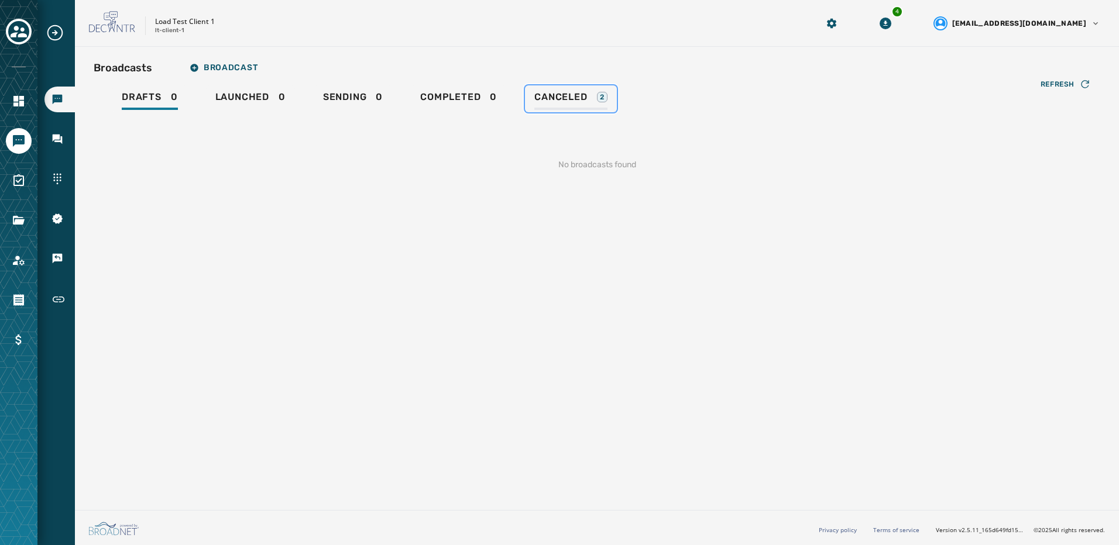
click at [570, 105] on div "Canceled 2" at bounding box center [570, 100] width 73 height 19
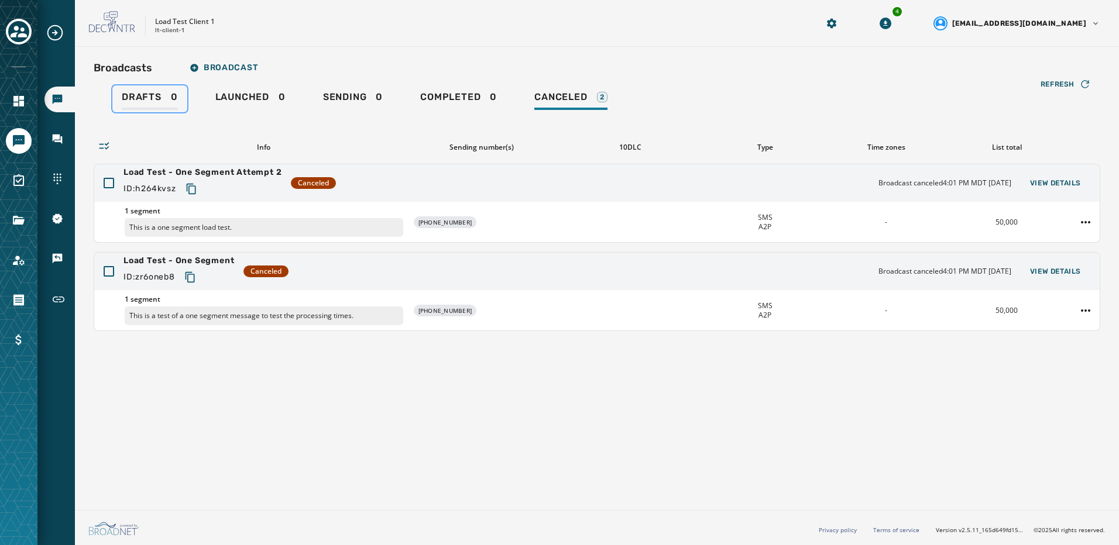
click at [135, 103] on div "Drafts 0" at bounding box center [150, 100] width 56 height 19
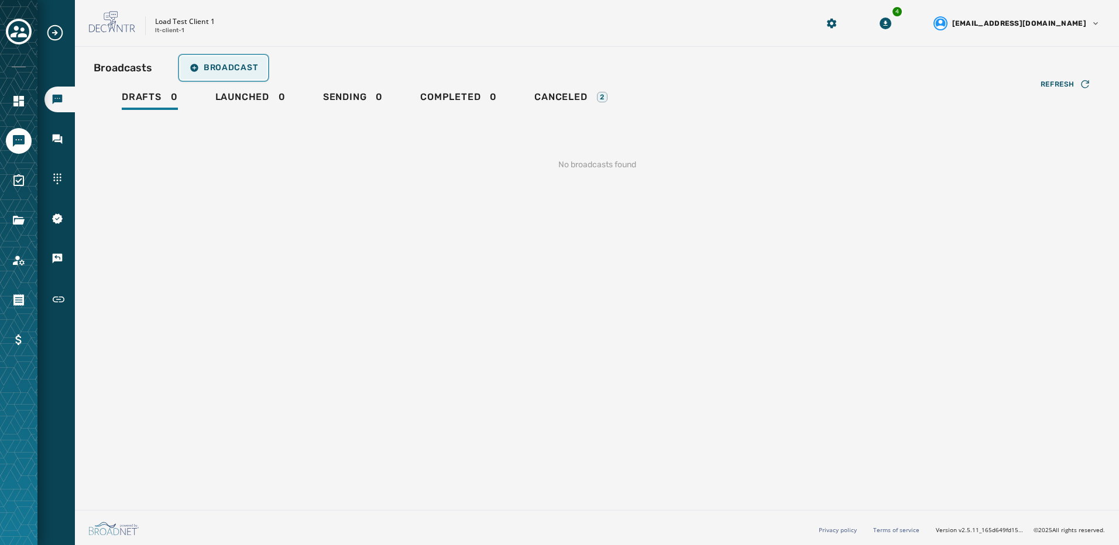
click at [212, 65] on span "Broadcast" at bounding box center [224, 67] width 68 height 9
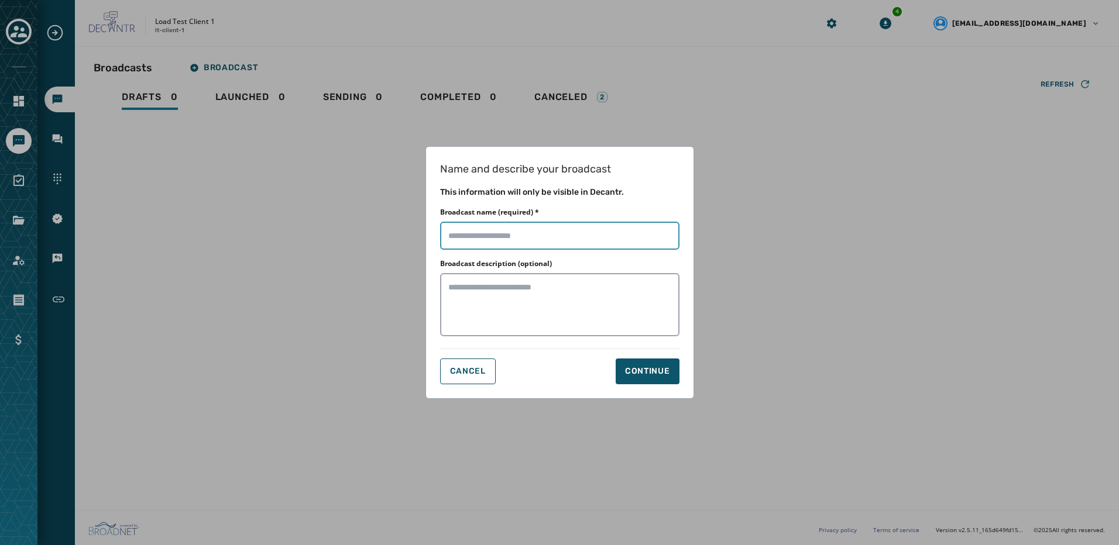
click at [514, 232] on input "Broadcast name (required) *" at bounding box center [559, 236] width 239 height 28
type input "*"
type input "**********"
click at [645, 384] on div "Name and describe your broadcast This information will only be visible in Decan…" at bounding box center [559, 272] width 269 height 253
click at [645, 377] on button "Continue" at bounding box center [648, 372] width 64 height 26
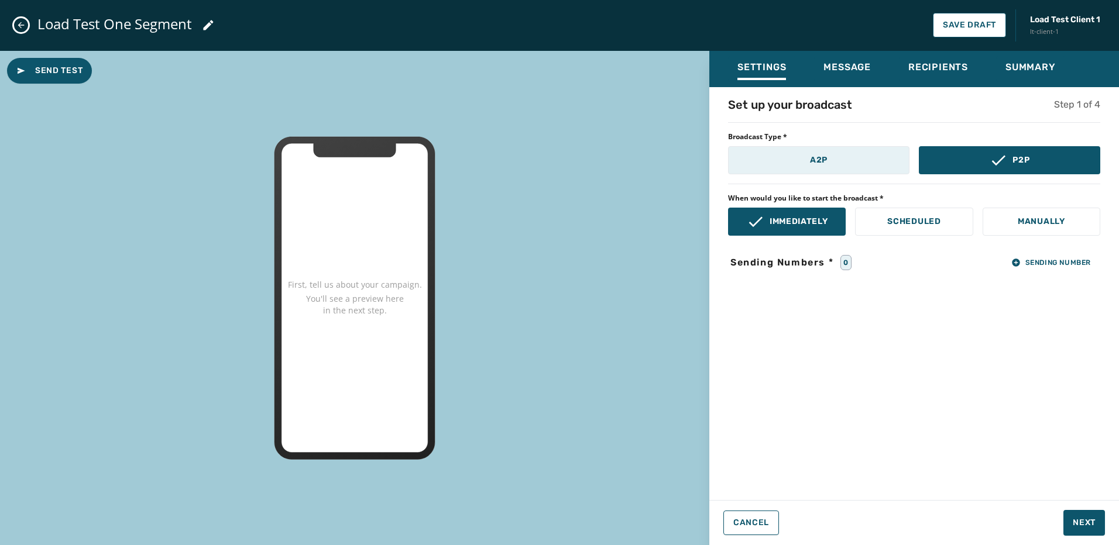
drag, startPoint x: 796, startPoint y: 164, endPoint x: 961, endPoint y: 208, distance: 171.5
click at [796, 163] on button "A2P" at bounding box center [818, 160] width 181 height 28
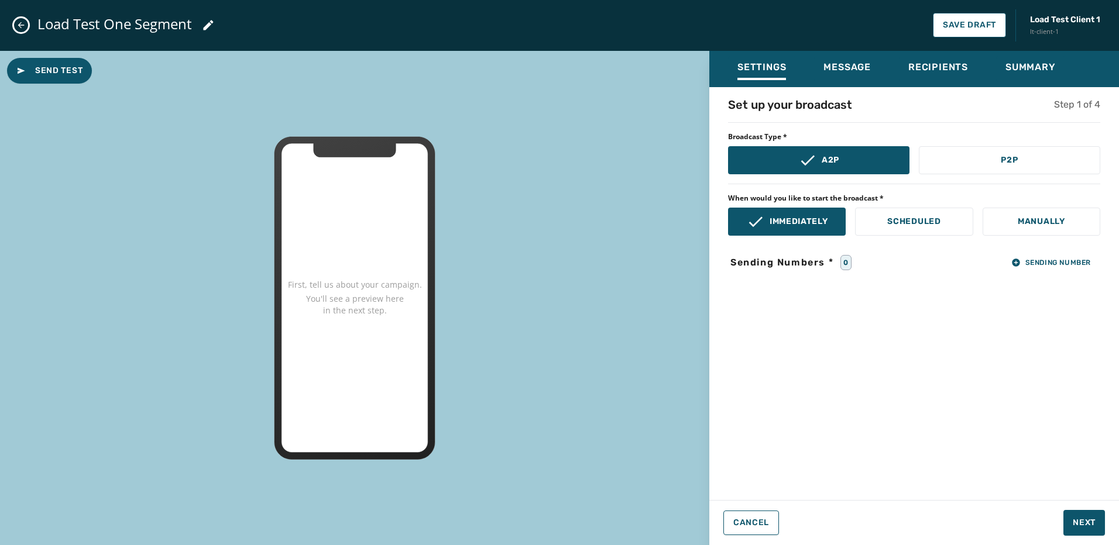
drag, startPoint x: 1021, startPoint y: 225, endPoint x: 1047, endPoint y: 246, distance: 33.6
click at [1023, 225] on p "Manually" at bounding box center [1041, 222] width 47 height 12
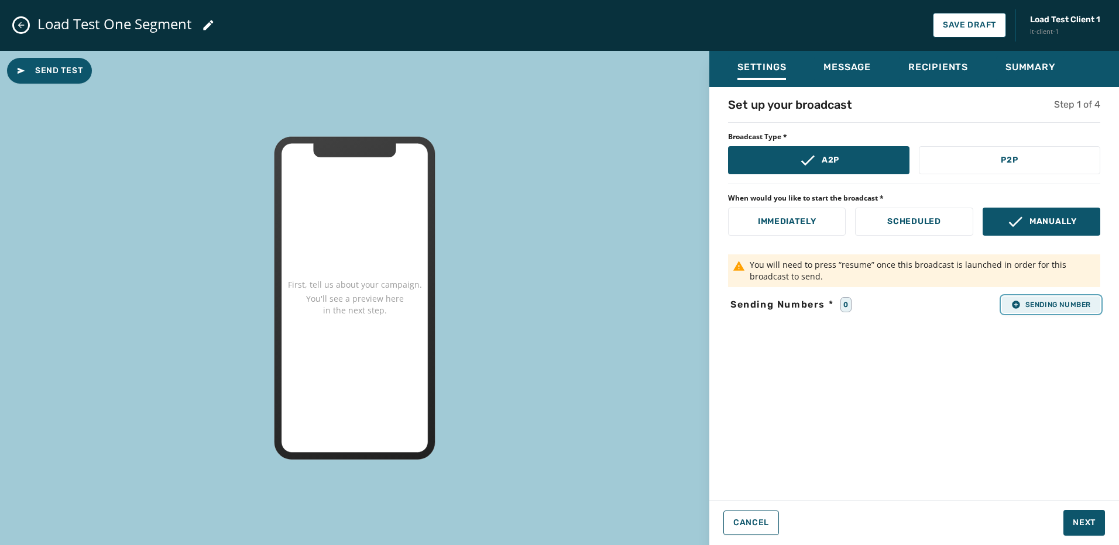
click at [1055, 308] on span "Sending Number" at bounding box center [1051, 304] width 80 height 9
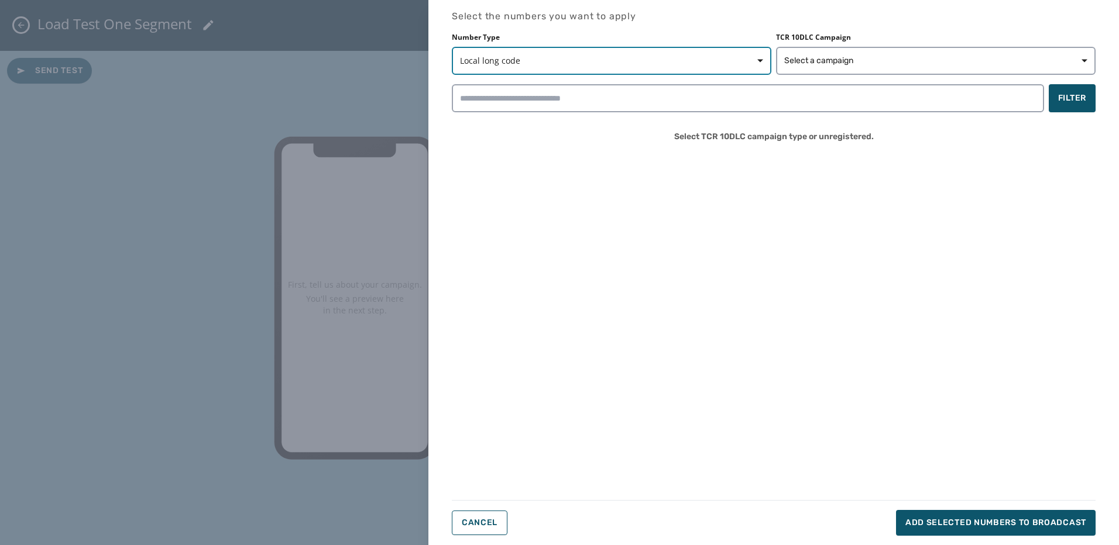
drag, startPoint x: 684, startPoint y: 51, endPoint x: 666, endPoint y: 63, distance: 21.1
click at [683, 51] on button "Local long code" at bounding box center [611, 61] width 319 height 28
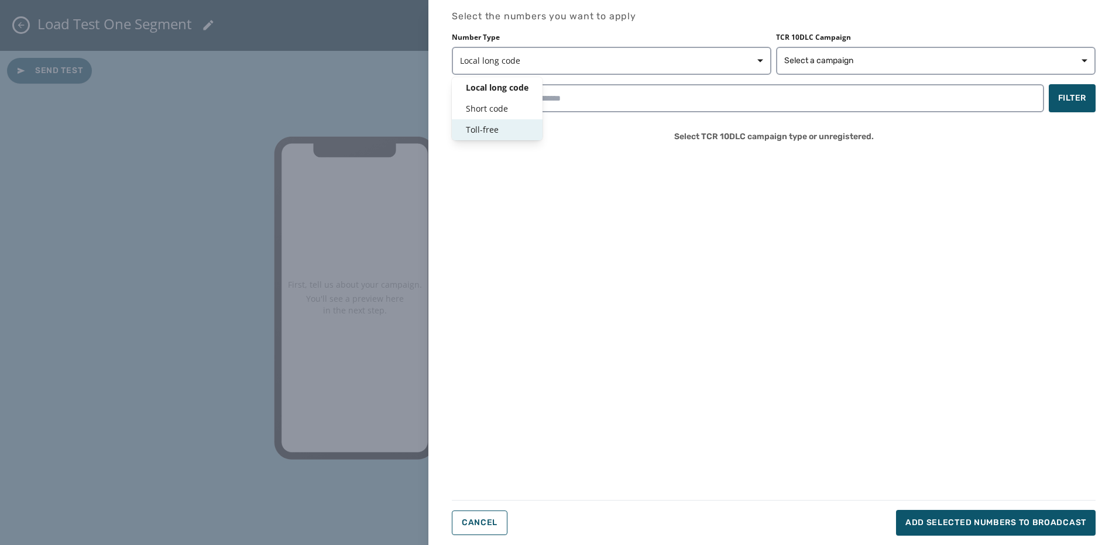
click at [482, 126] on span "Toll-free" at bounding box center [497, 130] width 63 height 12
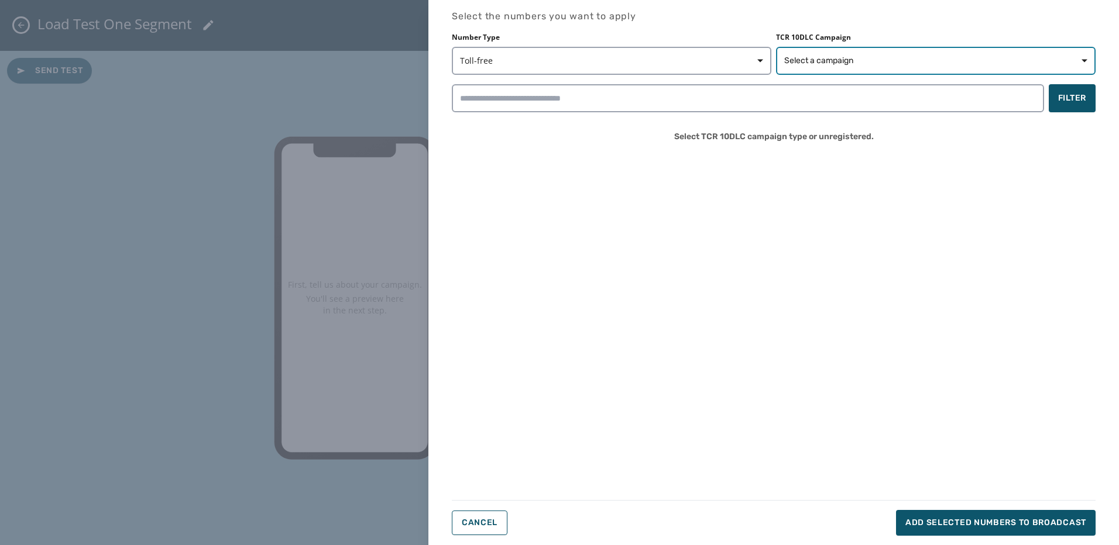
click at [847, 69] on button "Select a campaign" at bounding box center [935, 61] width 319 height 28
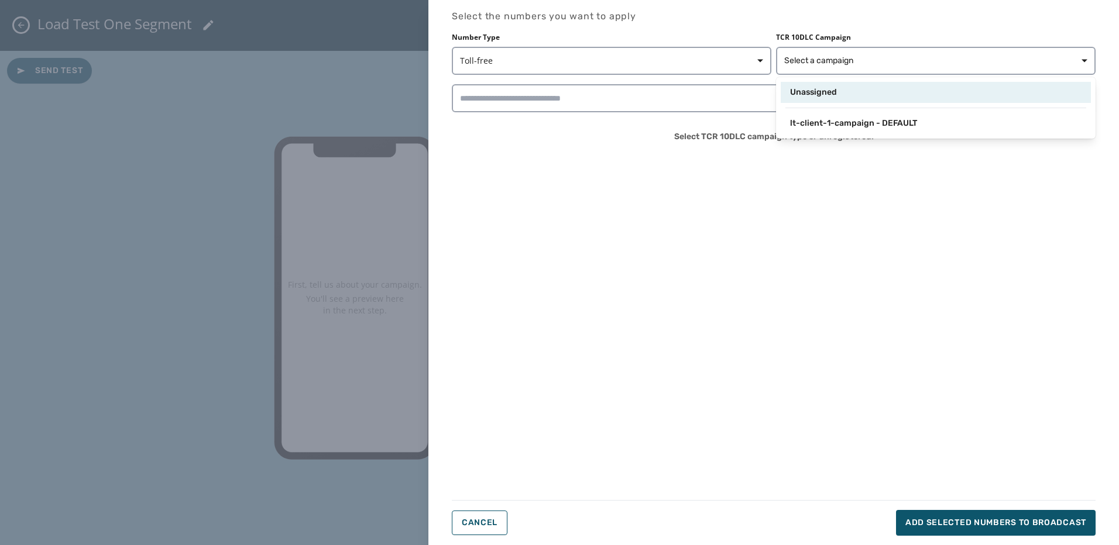
click at [836, 90] on span "Unassigned" at bounding box center [813, 93] width 47 height 12
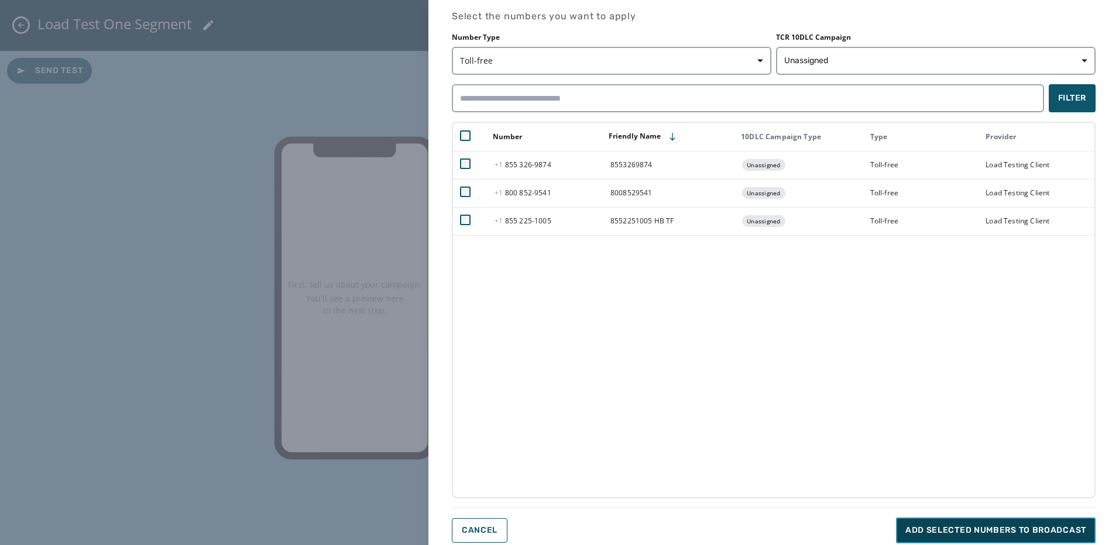
click at [930, 524] on button "Add selected numbers to broadcast" at bounding box center [996, 531] width 200 height 26
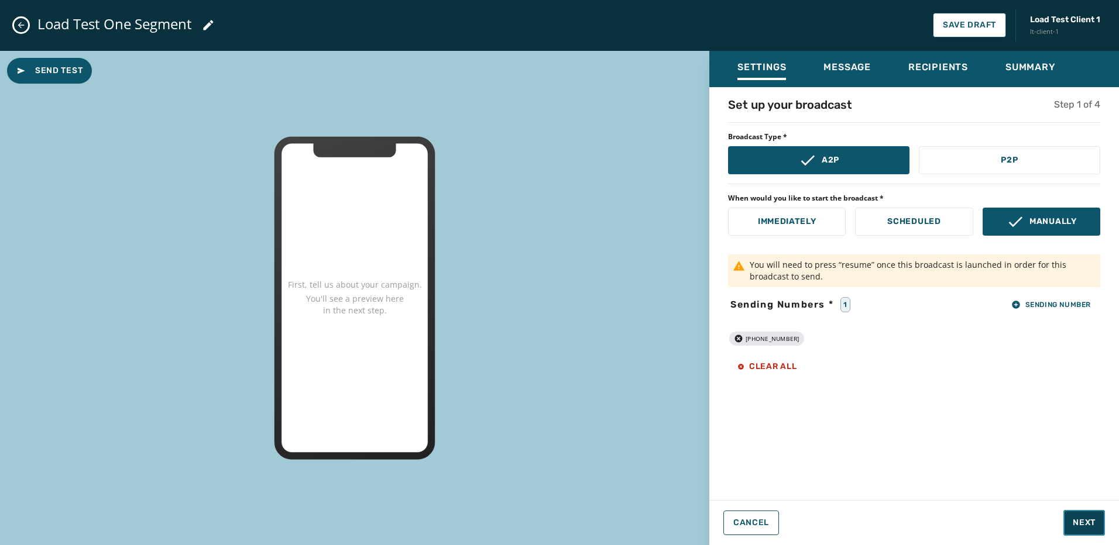
click at [1081, 531] on button "Next" at bounding box center [1084, 523] width 42 height 26
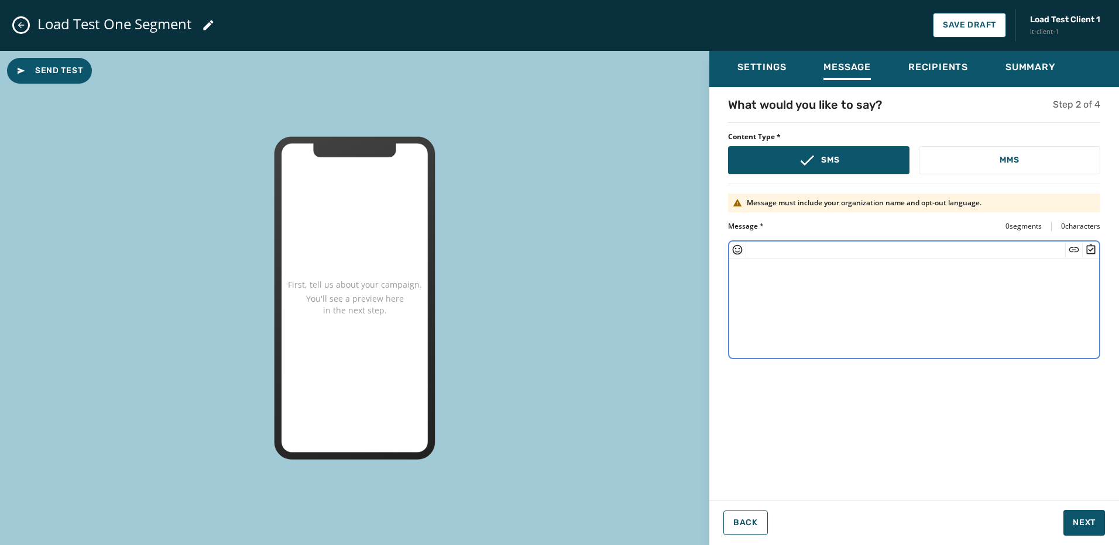
click at [837, 280] on textarea at bounding box center [914, 307] width 370 height 96
type textarea "**********"
click at [1080, 516] on button "Next" at bounding box center [1084, 523] width 42 height 26
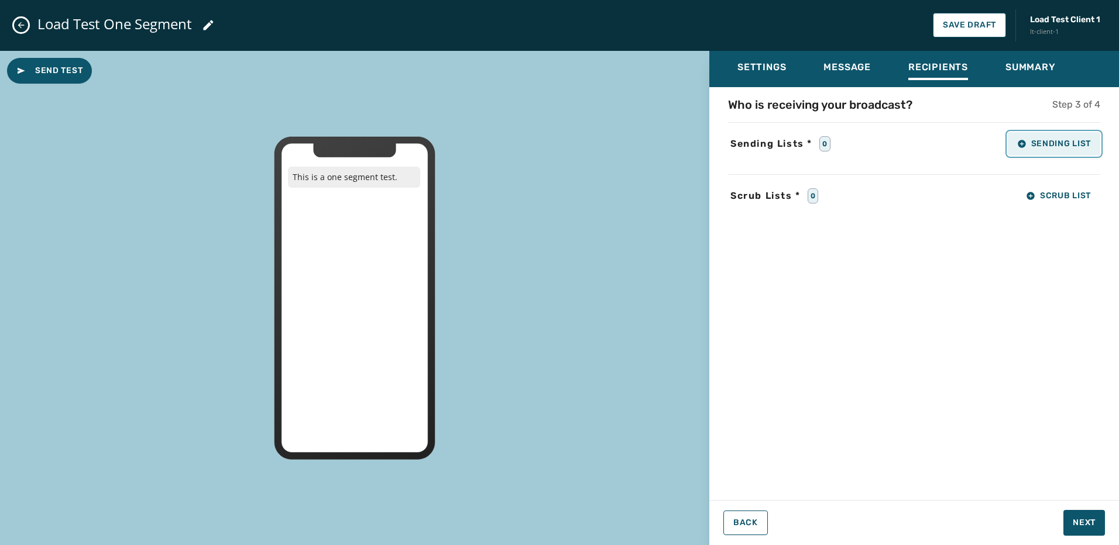
click at [1047, 143] on span "Sending List" at bounding box center [1054, 143] width 74 height 9
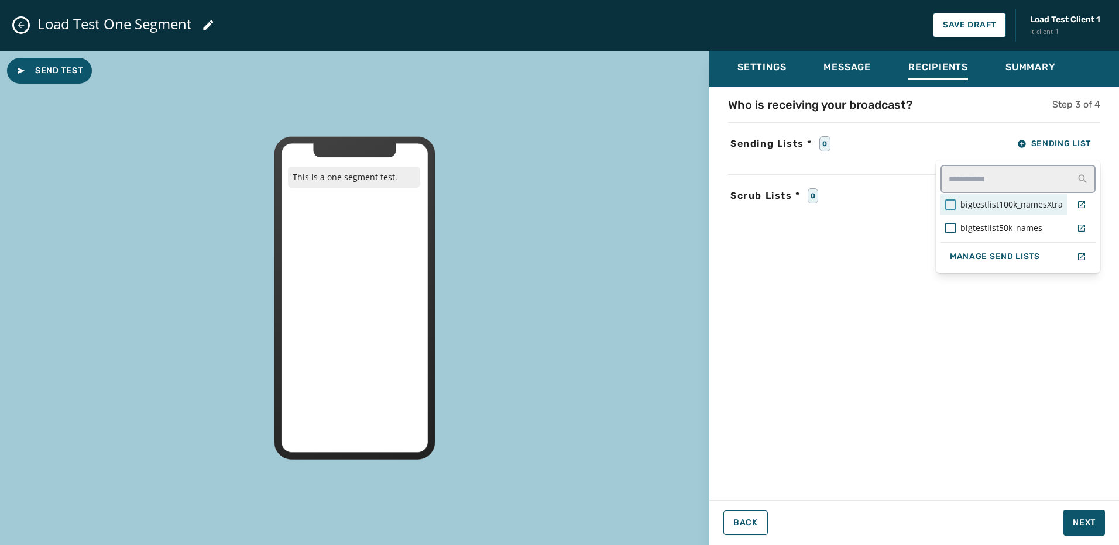
click at [954, 206] on div at bounding box center [950, 205] width 11 height 11
click at [1083, 434] on div "Who is receiving your broadcast? Step 3 of 4 Sending Lists * 1 Sending List big…" at bounding box center [914, 290] width 410 height 387
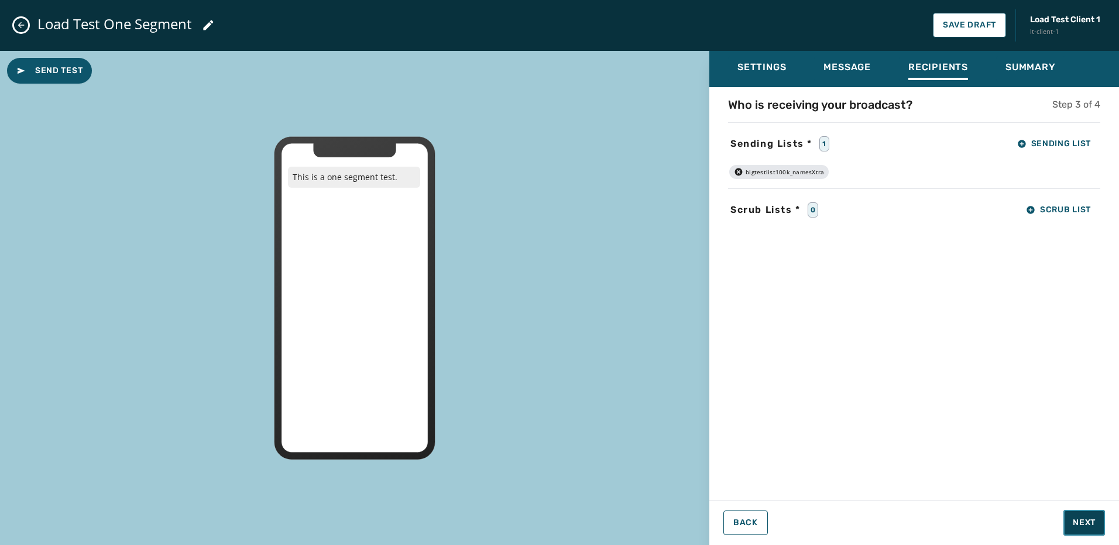
click at [1092, 530] on button "Next" at bounding box center [1084, 523] width 42 height 26
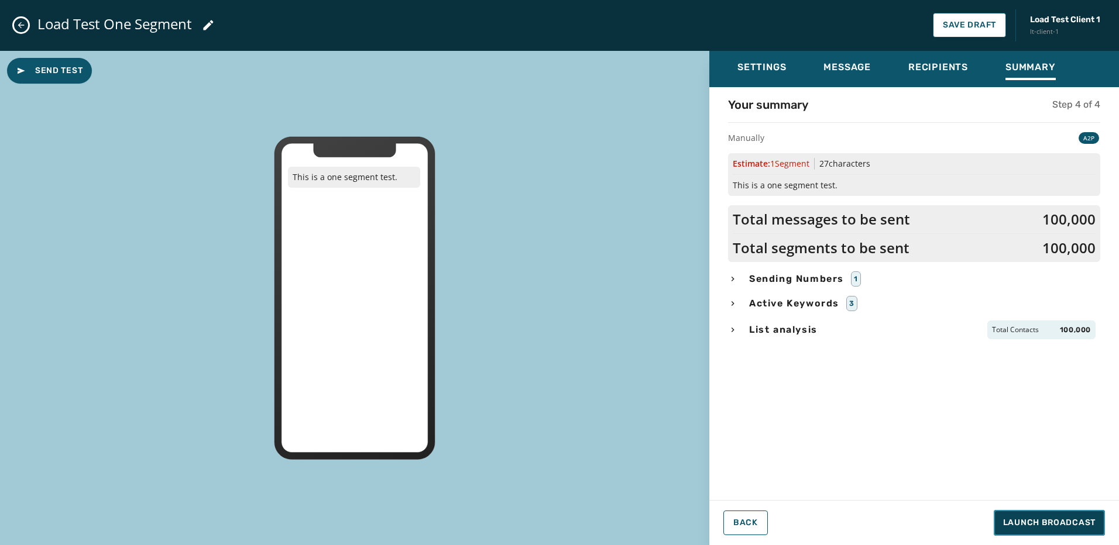
click at [1030, 527] on span "Launch Broadcast" at bounding box center [1049, 523] width 92 height 12
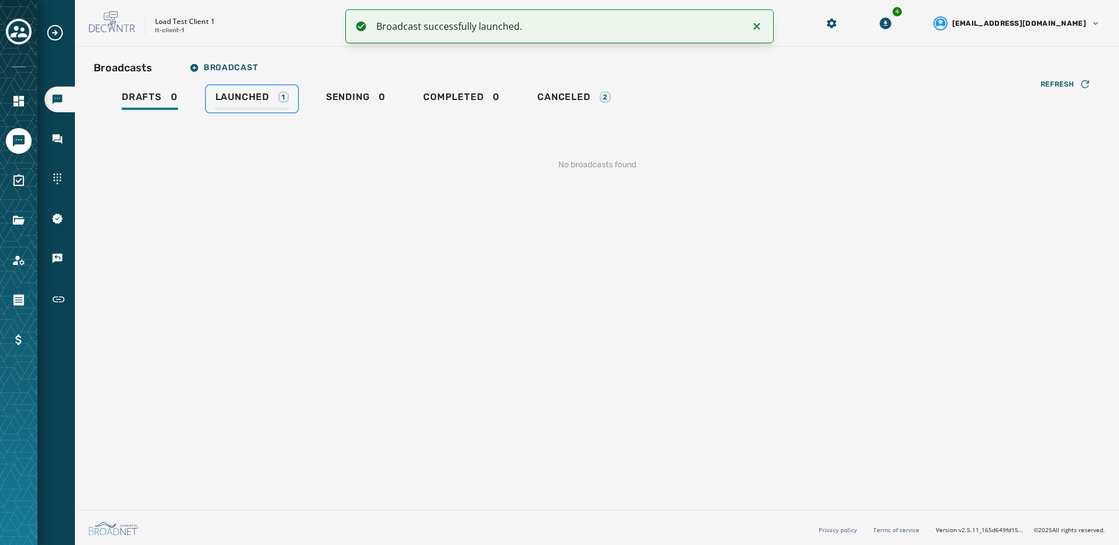
click at [241, 99] on span "Launched" at bounding box center [242, 97] width 54 height 12
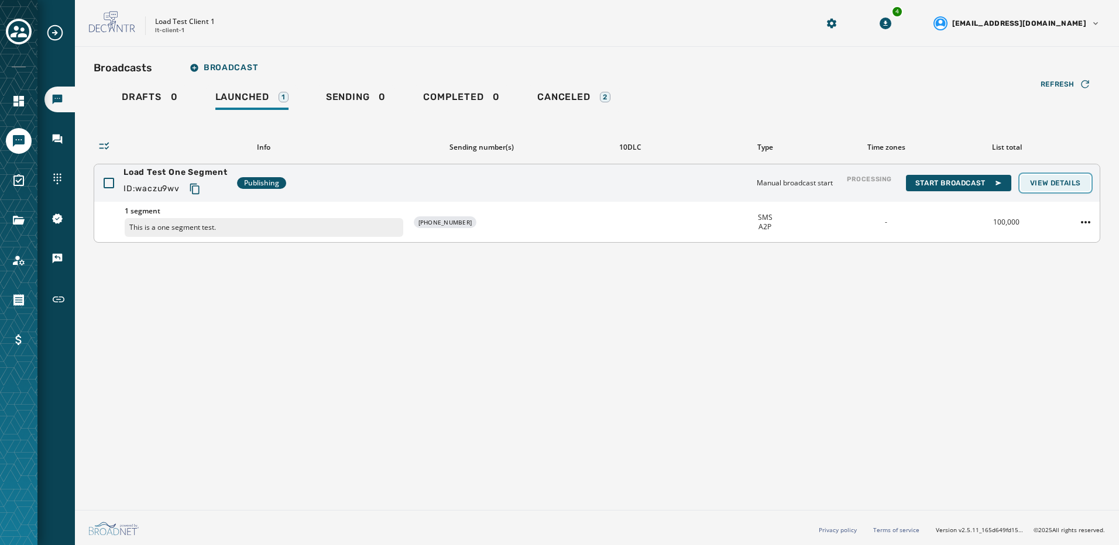
click at [1069, 184] on span "View Details" at bounding box center [1055, 182] width 51 height 9
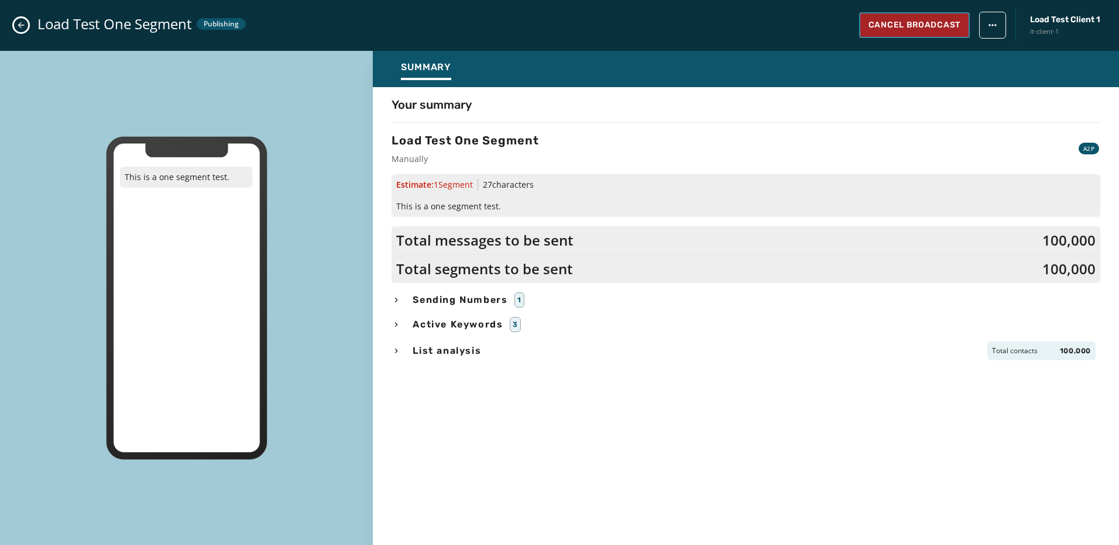
click at [944, 23] on span "Cancel Broadcast" at bounding box center [914, 25] width 92 height 12
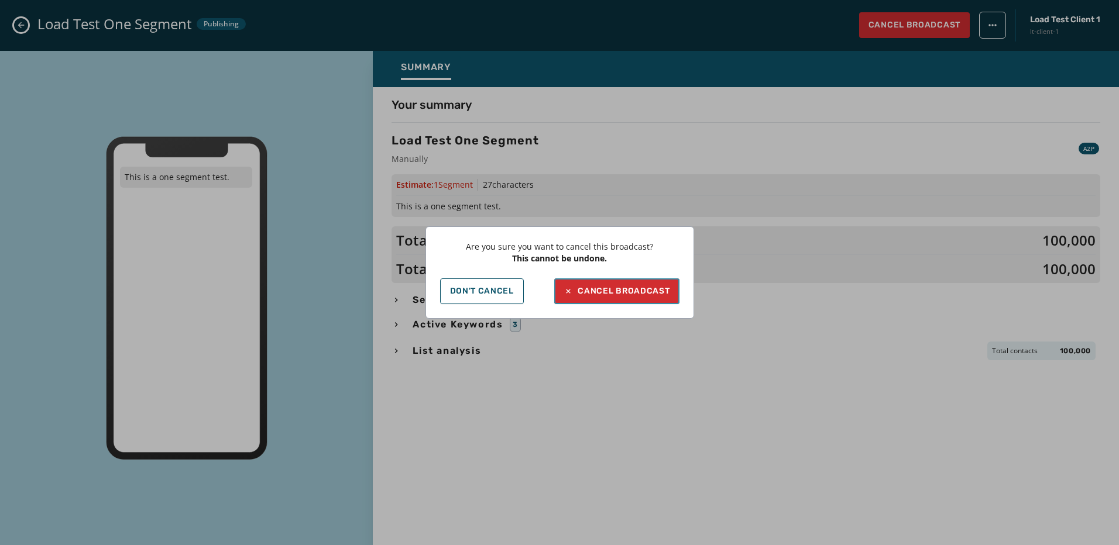
drag, startPoint x: 610, startPoint y: 295, endPoint x: 607, endPoint y: 307, distance: 12.6
click at [610, 294] on div "Cancel Broadcast" at bounding box center [617, 292] width 106 height 12
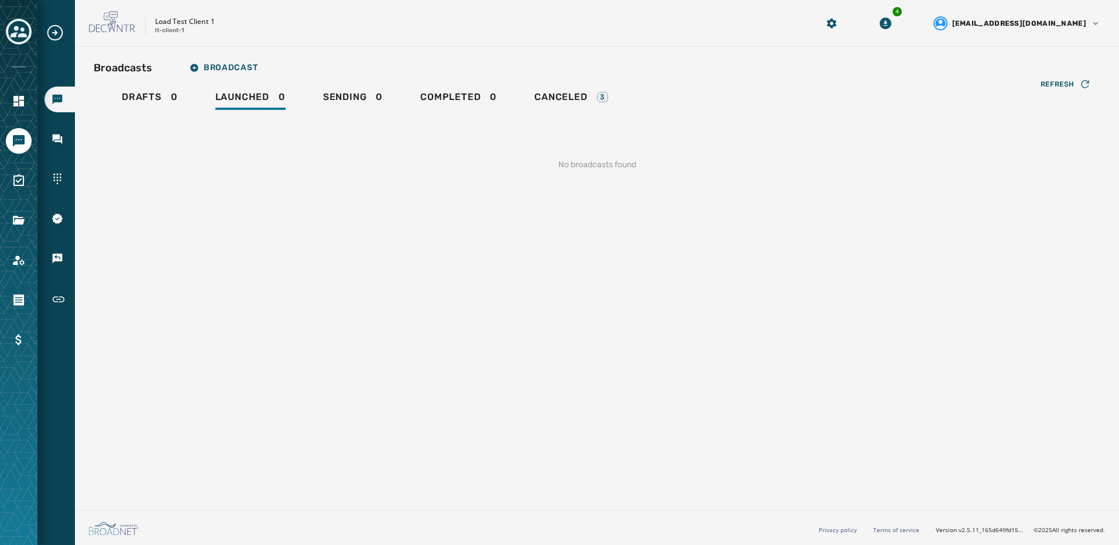
click at [24, 39] on icon "Toggle account select drawer" at bounding box center [19, 31] width 16 height 16
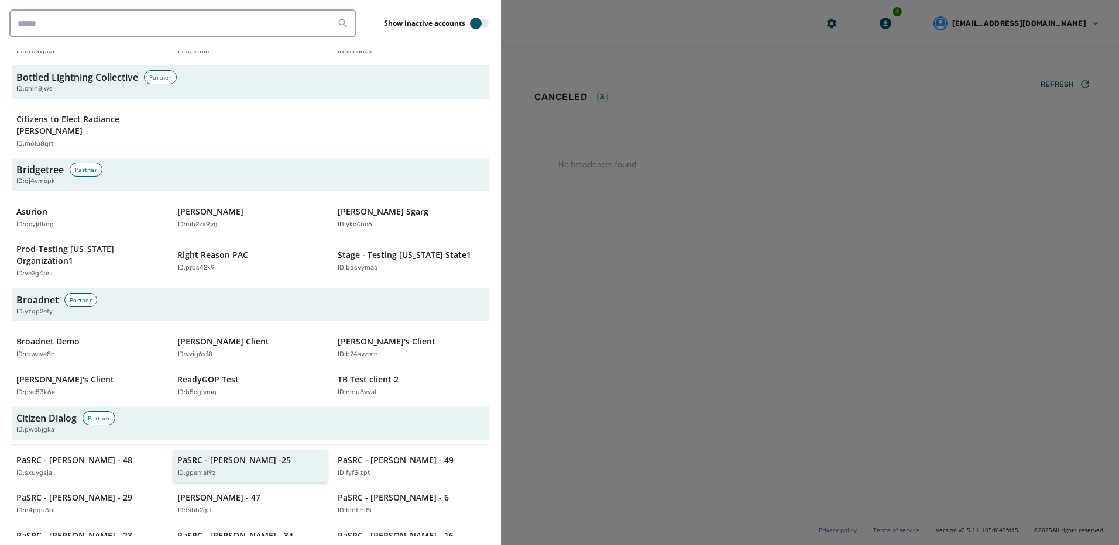
scroll to position [644, 0]
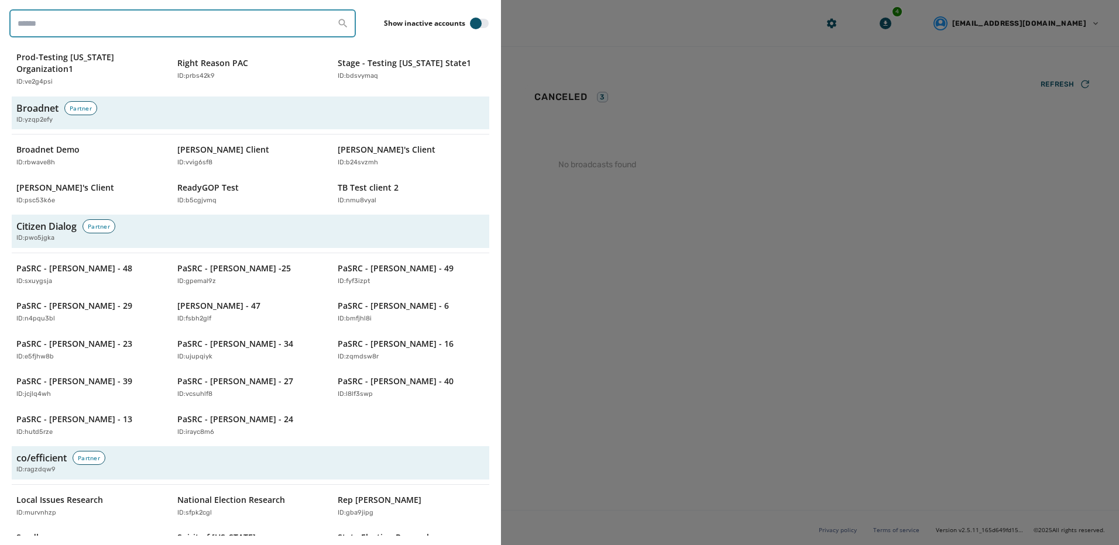
click at [159, 33] on input "search" at bounding box center [182, 23] width 346 height 28
type input "**********"
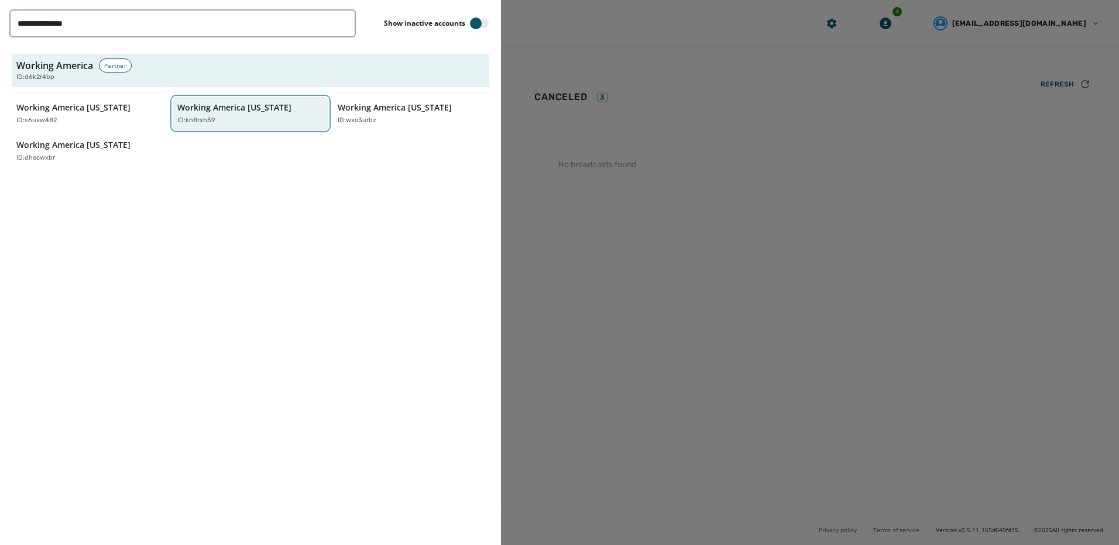
click at [260, 112] on p "Working America Ohio" at bounding box center [234, 108] width 114 height 12
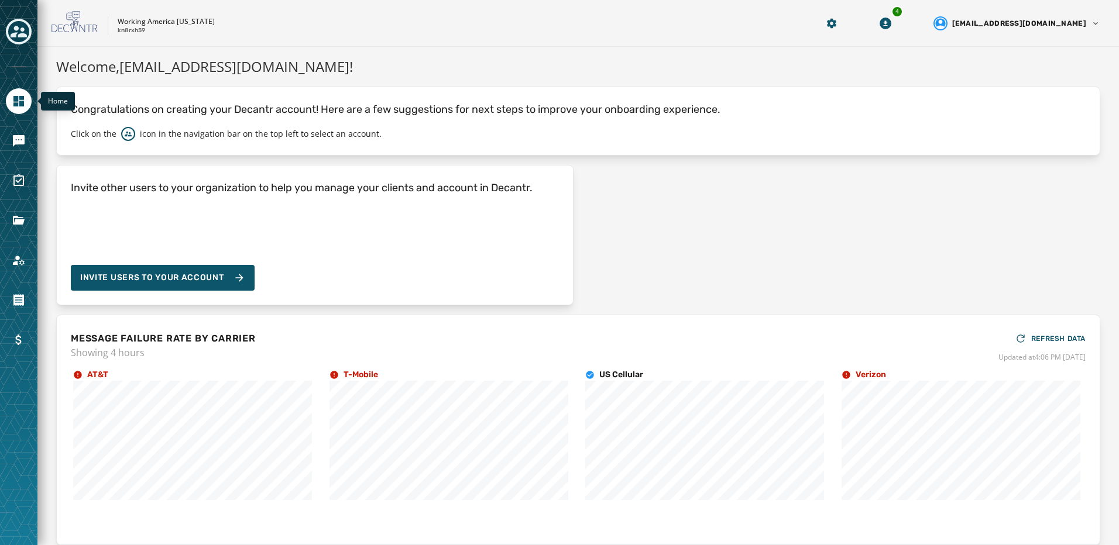
click at [22, 110] on link "Navigate to Home" at bounding box center [19, 101] width 26 height 26
click at [27, 150] on link "Navigate to Messaging" at bounding box center [19, 141] width 26 height 26
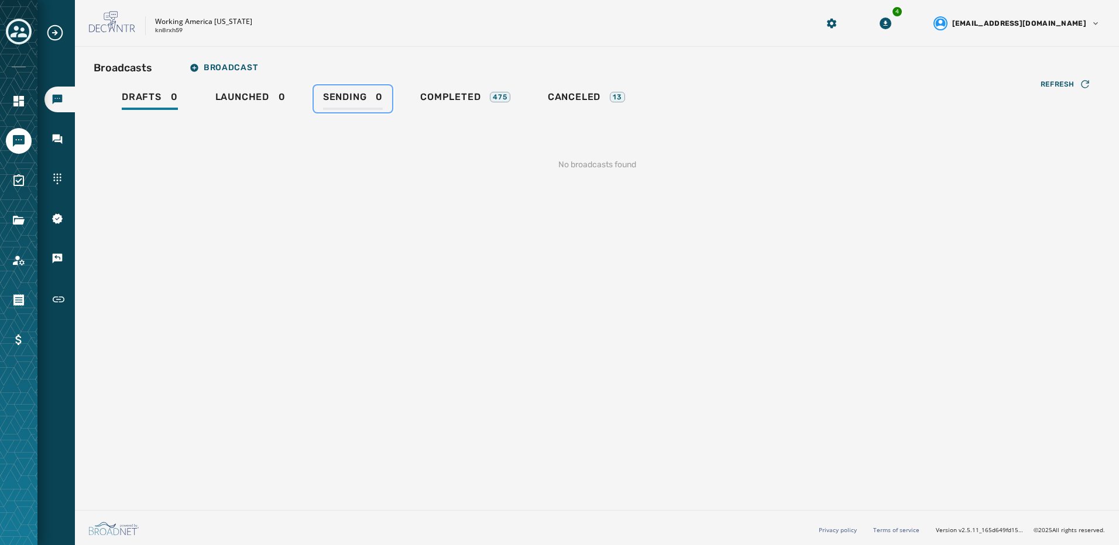
click at [334, 99] on span "Sending" at bounding box center [345, 97] width 44 height 12
click at [424, 87] on link "Completed 475" at bounding box center [465, 98] width 109 height 27
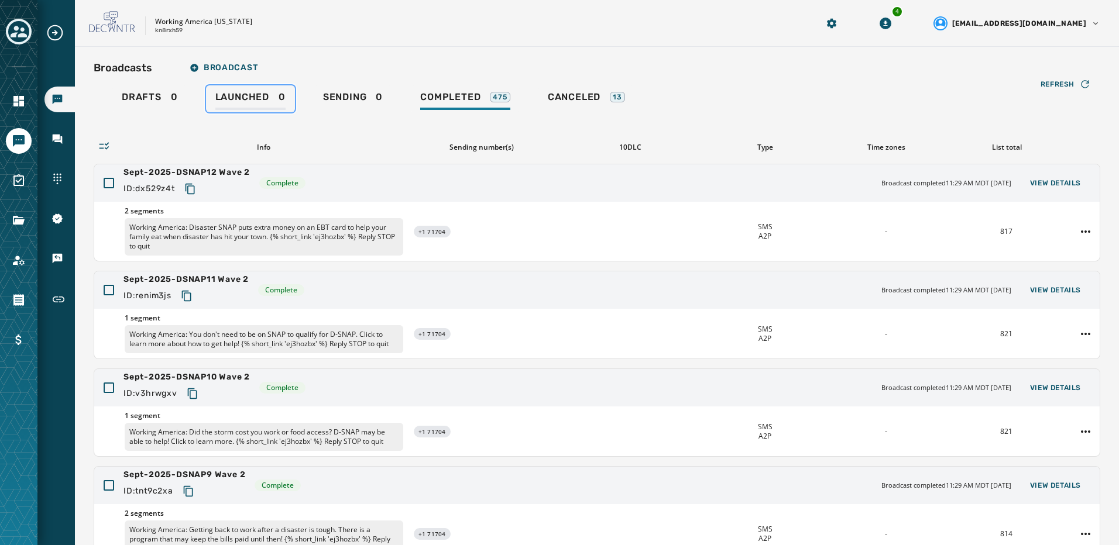
click at [239, 99] on span "Launched" at bounding box center [242, 97] width 54 height 12
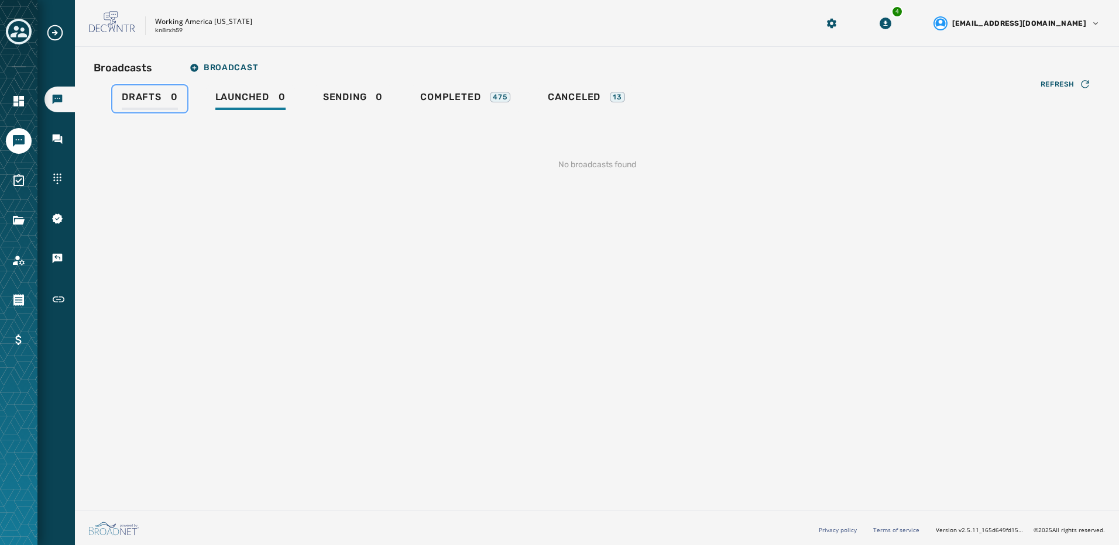
click at [128, 112] on link "Drafts 0" at bounding box center [149, 98] width 75 height 27
